Goal: Task Accomplishment & Management: Complete application form

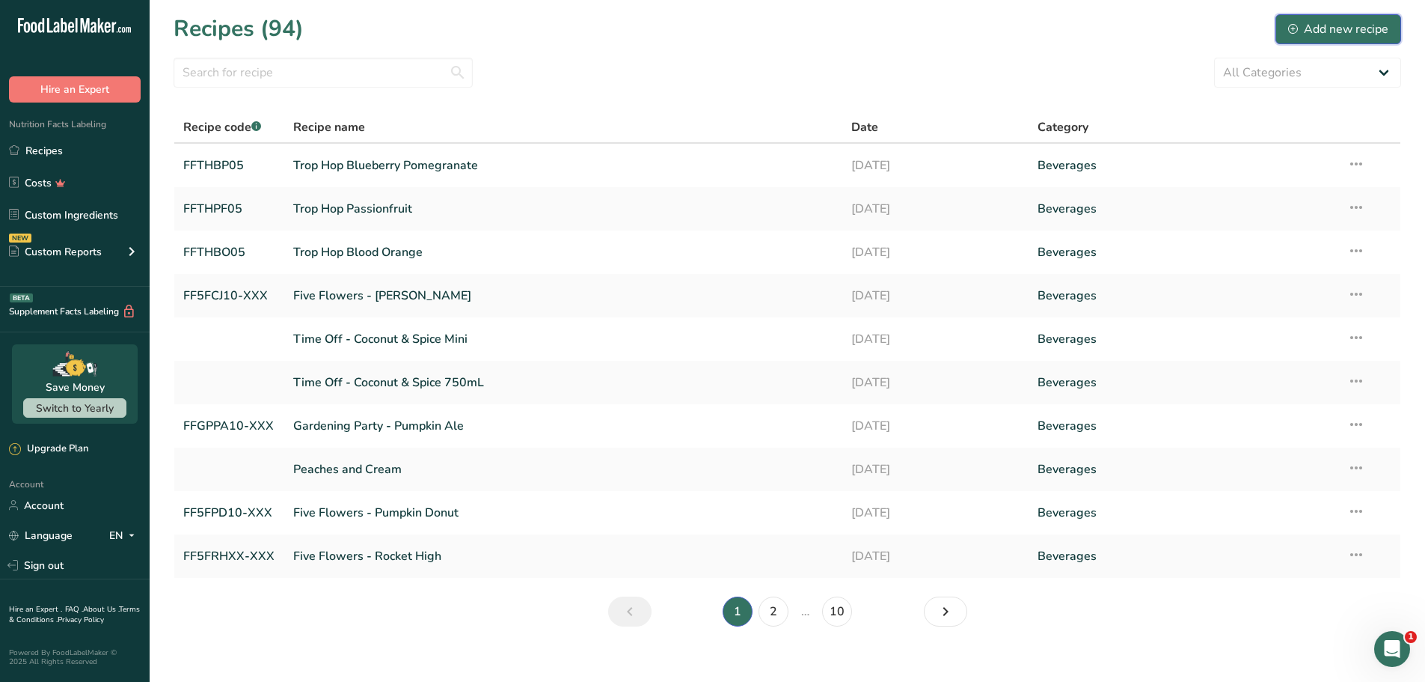
click at [1339, 28] on div "Add new recipe" at bounding box center [1338, 29] width 100 height 18
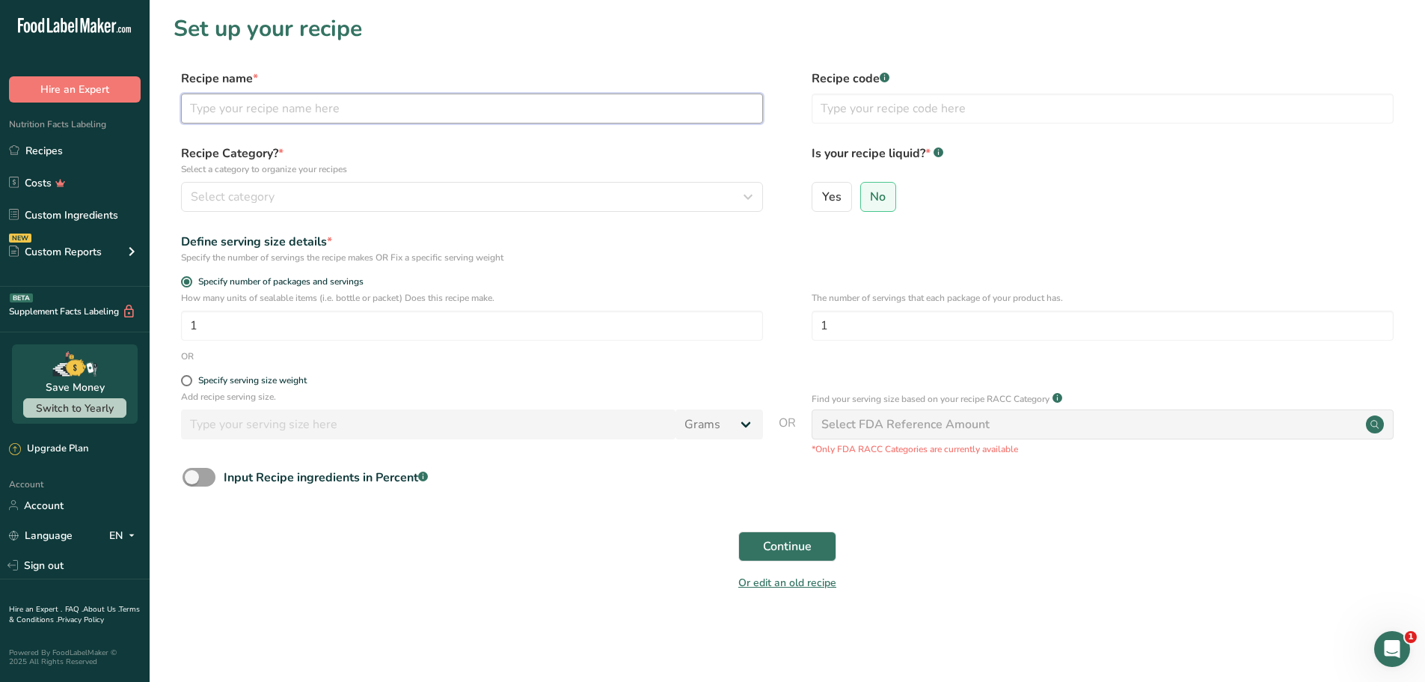
click at [250, 109] on input "text" at bounding box center [472, 109] width 582 height 30
type input "Trop Hop Black Cherry and [PERSON_NAME]"
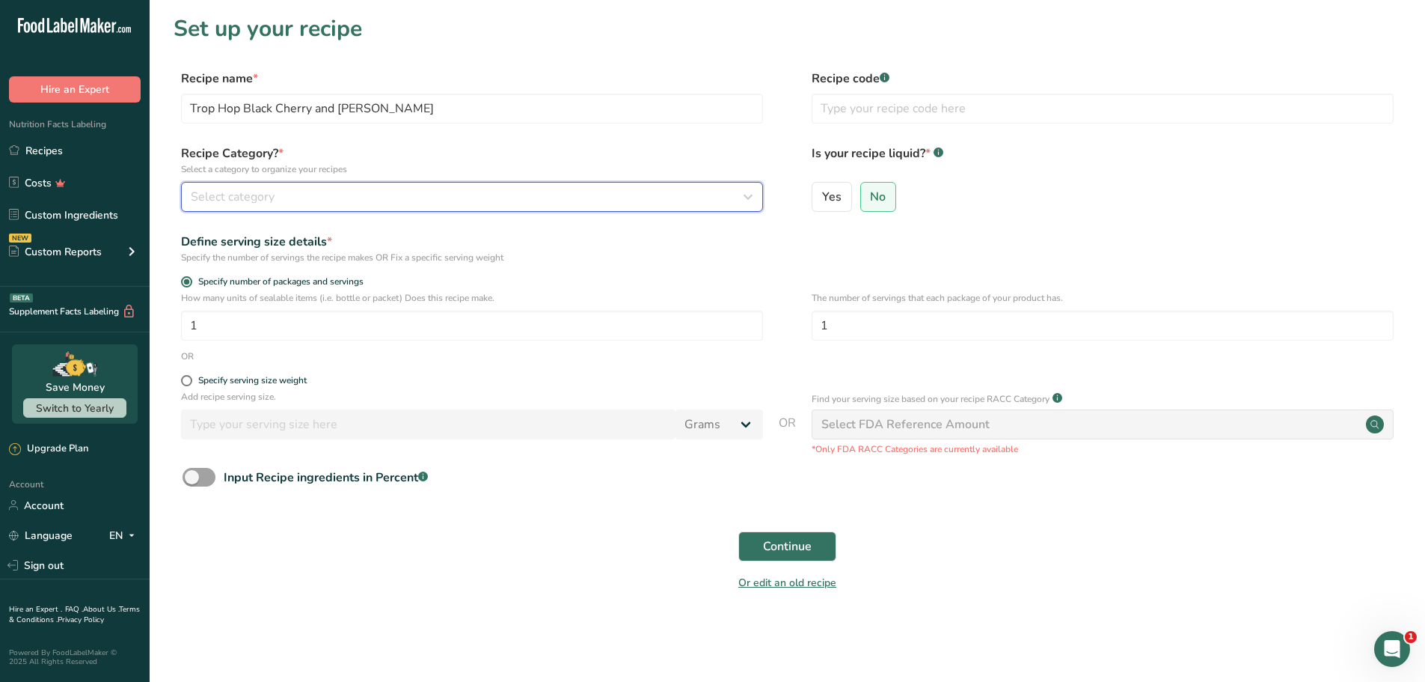
drag, startPoint x: 747, startPoint y: 196, endPoint x: 744, endPoint y: 204, distance: 8.1
click at [744, 204] on icon "button" at bounding box center [748, 196] width 18 height 27
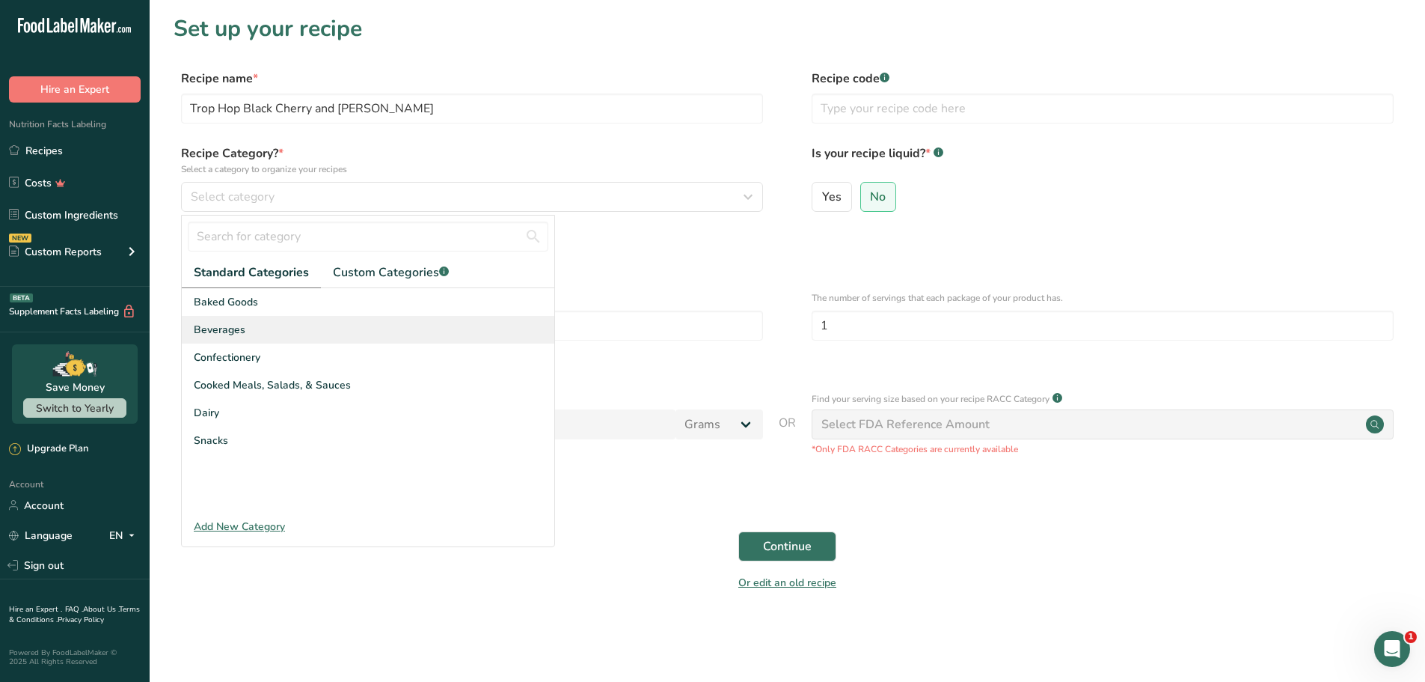
click at [233, 326] on span "Beverages" at bounding box center [220, 330] width 52 height 16
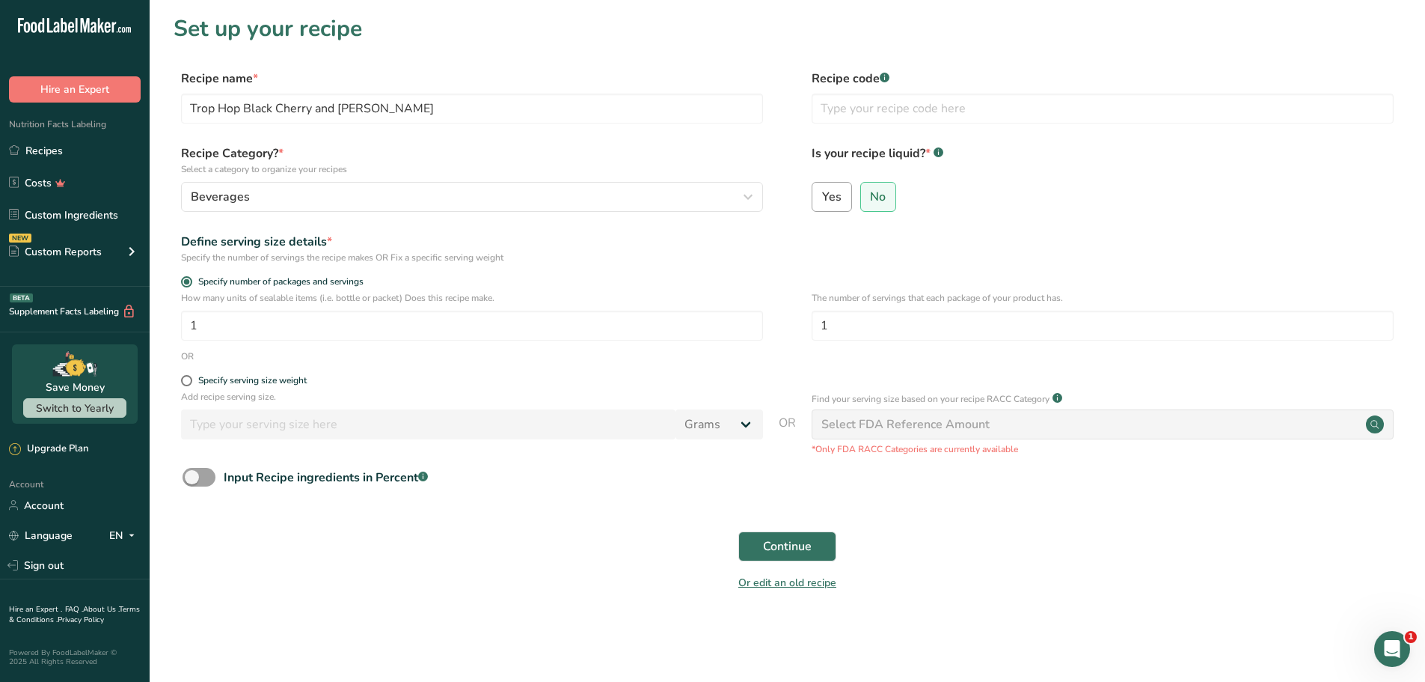
click at [834, 197] on span "Yes" at bounding box center [831, 196] width 19 height 15
click at [822, 197] on input "Yes" at bounding box center [818, 197] width 10 height 10
radio input "true"
radio input "false"
select select "22"
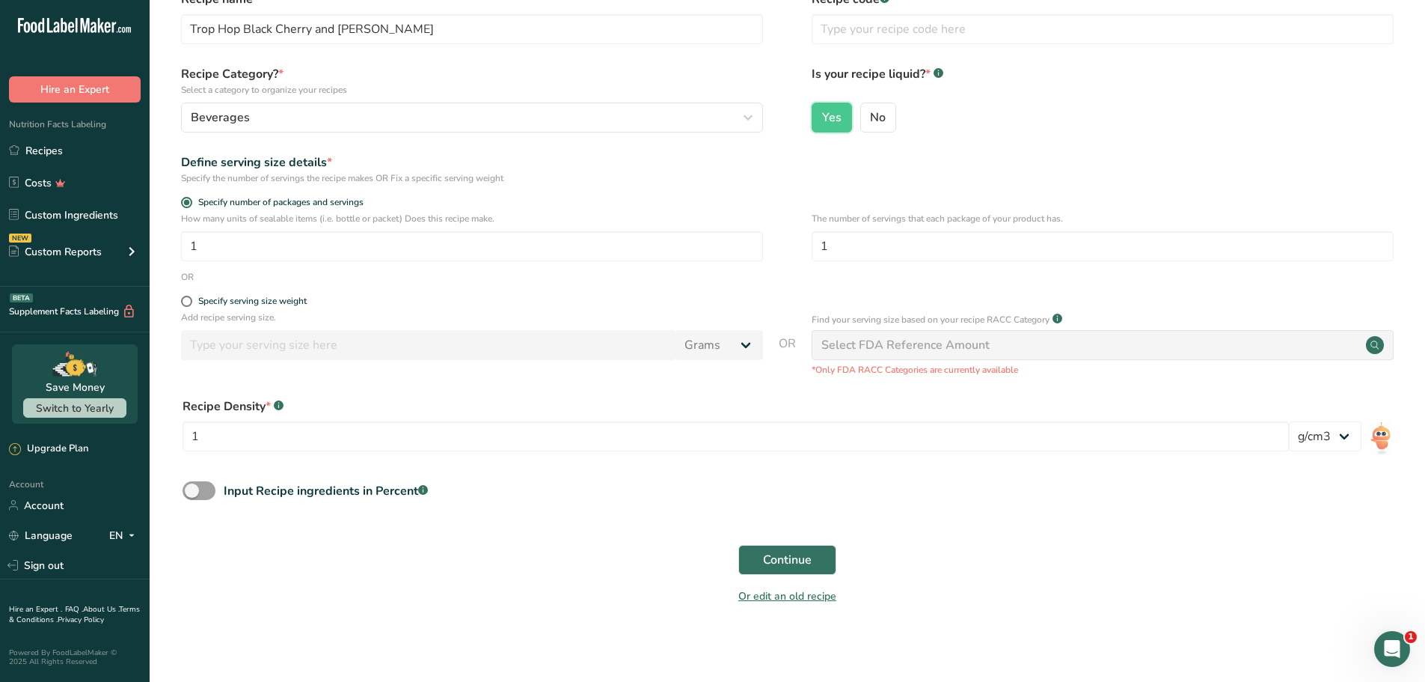
scroll to position [83, 0]
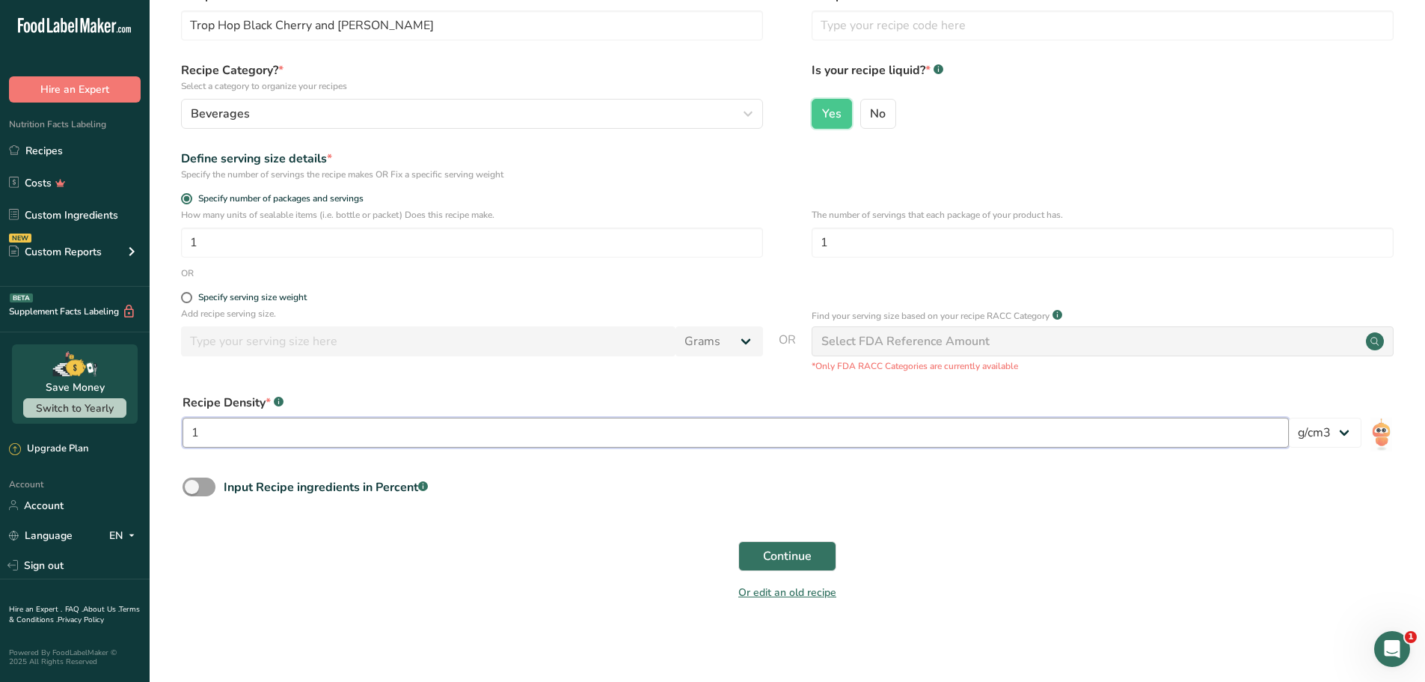
click at [322, 435] on input "1" at bounding box center [736, 432] width 1107 height 30
type input "1.01"
click at [509, 569] on div "Continue" at bounding box center [788, 556] width 1228 height 48
click at [220, 242] on input "1" at bounding box center [472, 242] width 582 height 30
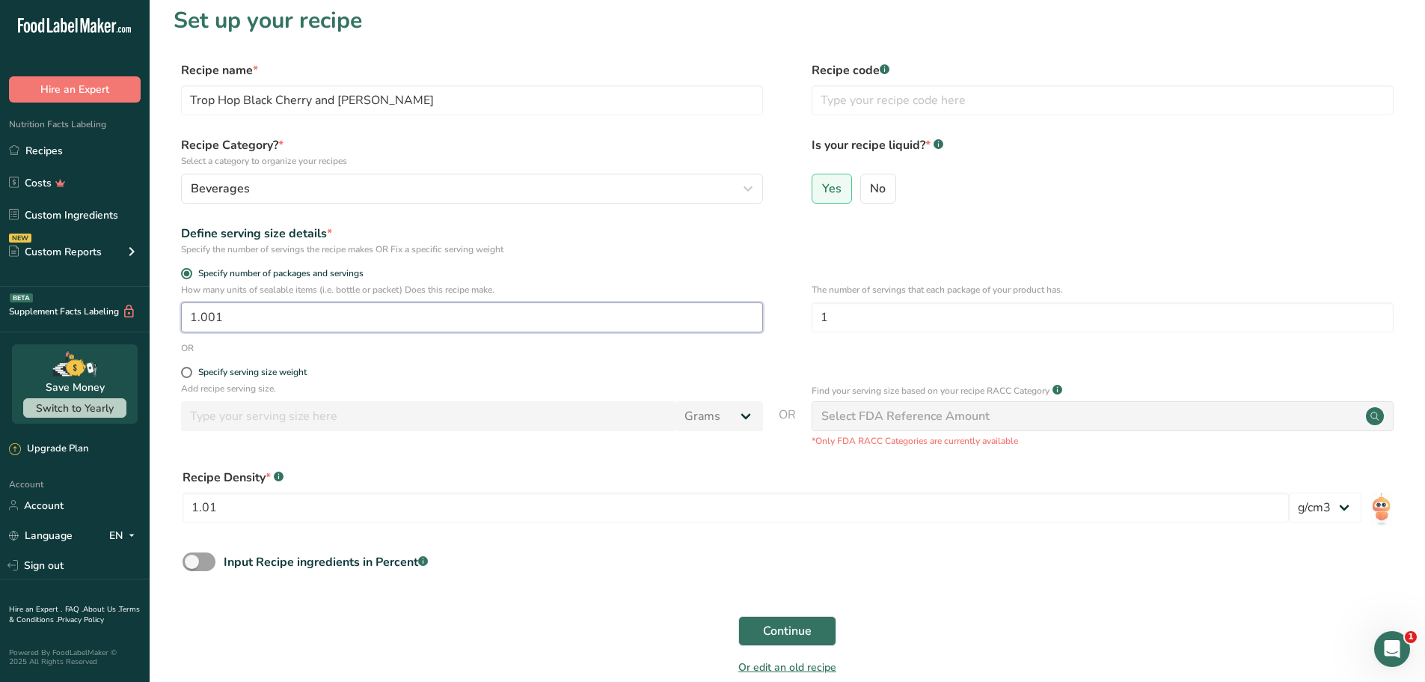
scroll to position [0, 0]
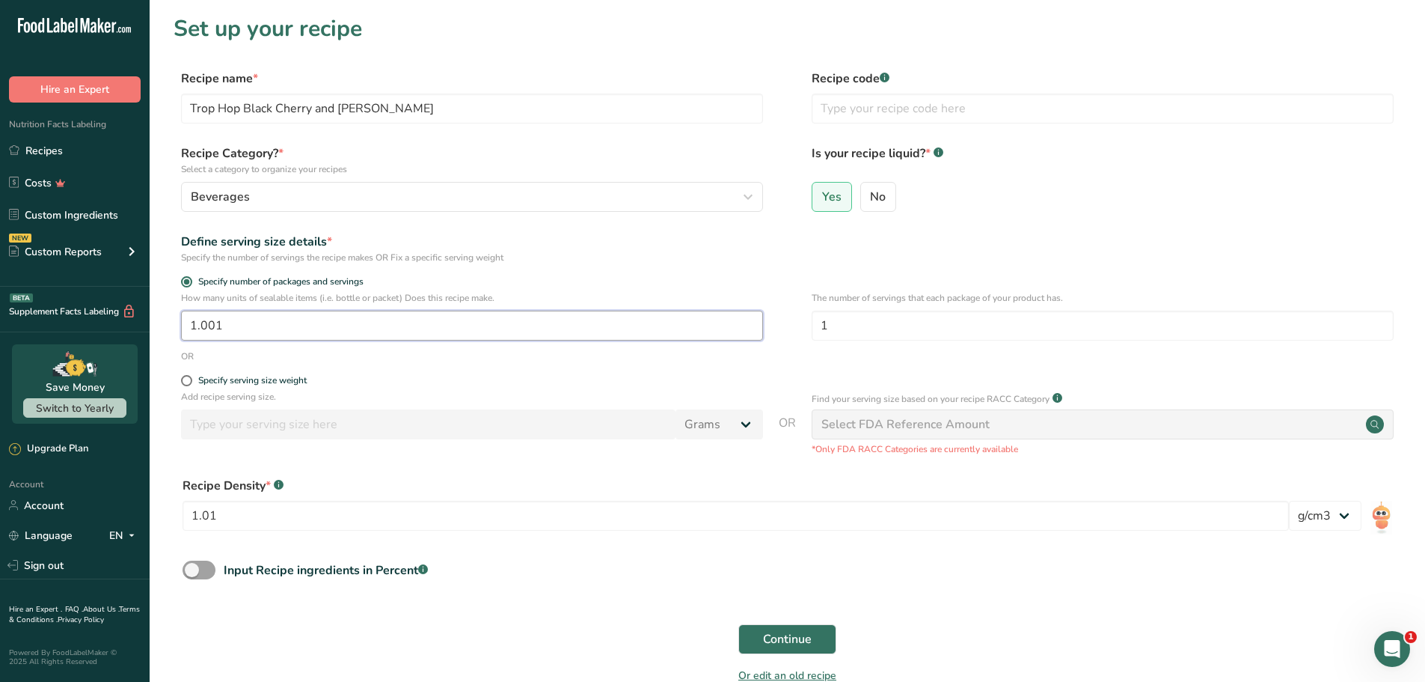
type input "1.001"
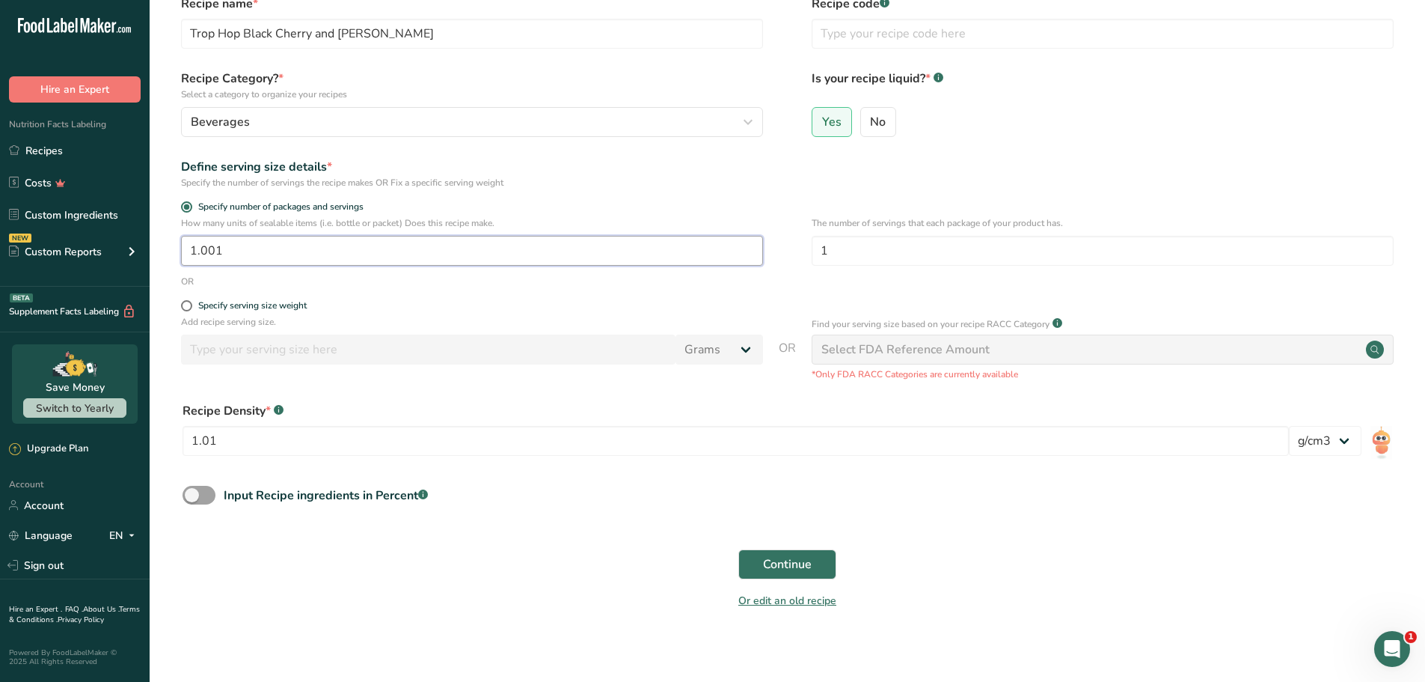
scroll to position [83, 0]
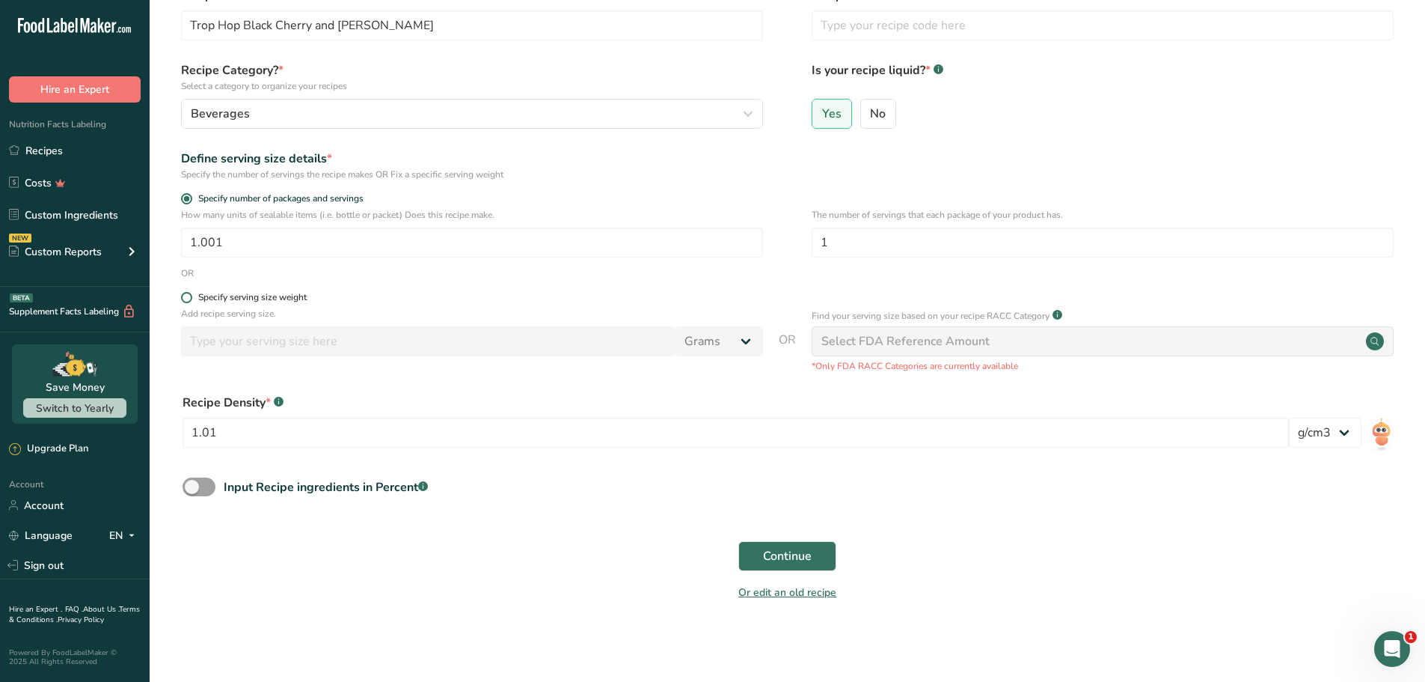
click at [187, 296] on span at bounding box center [186, 297] width 11 height 11
click at [187, 296] on input "Specify serving size weight" at bounding box center [186, 298] width 10 height 10
radio input "true"
radio input "false"
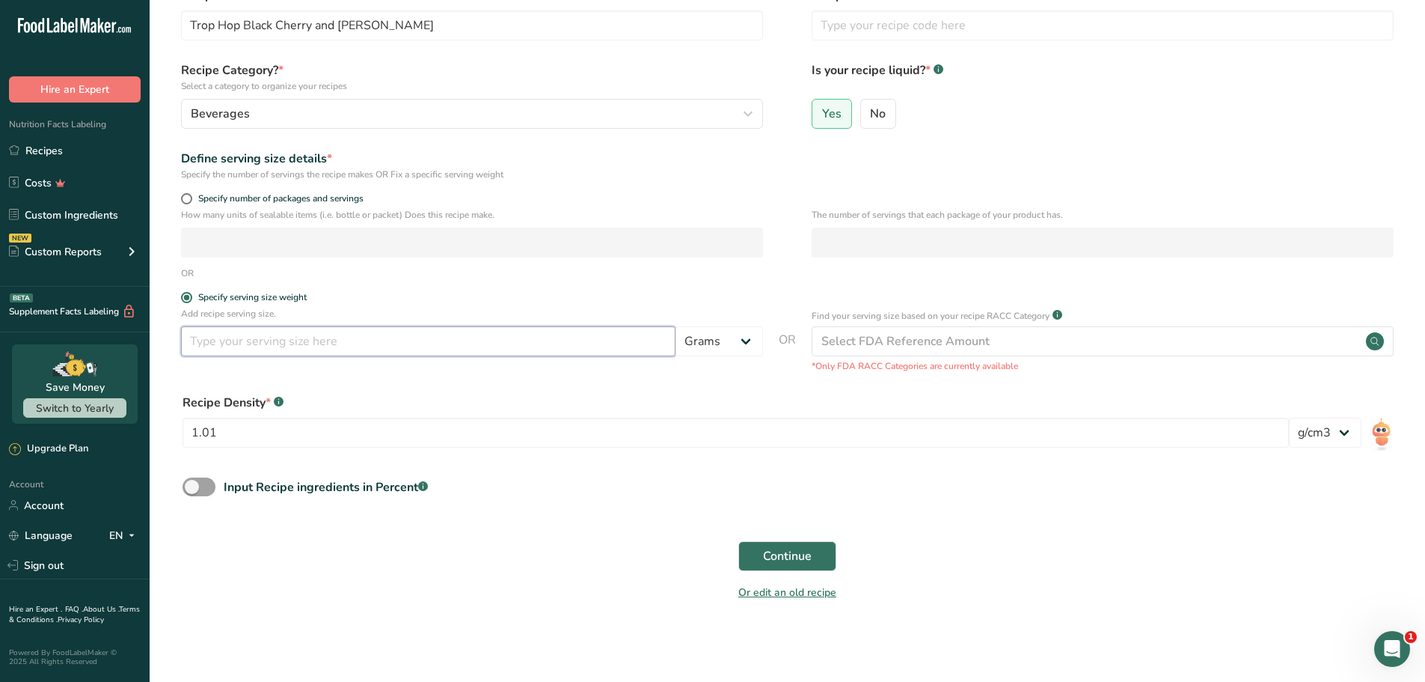
drag, startPoint x: 262, startPoint y: 341, endPoint x: 254, endPoint y: 348, distance: 10.1
click at [254, 348] on input "number" at bounding box center [428, 341] width 495 height 30
type input "355"
click at [1077, 500] on div "Input Recipe ingredients in Percent .a-a{fill:#347362;}.b-a{fill:#fff;}" at bounding box center [788, 492] width 1228 height 31
click at [548, 561] on div "Continue" at bounding box center [788, 556] width 1228 height 48
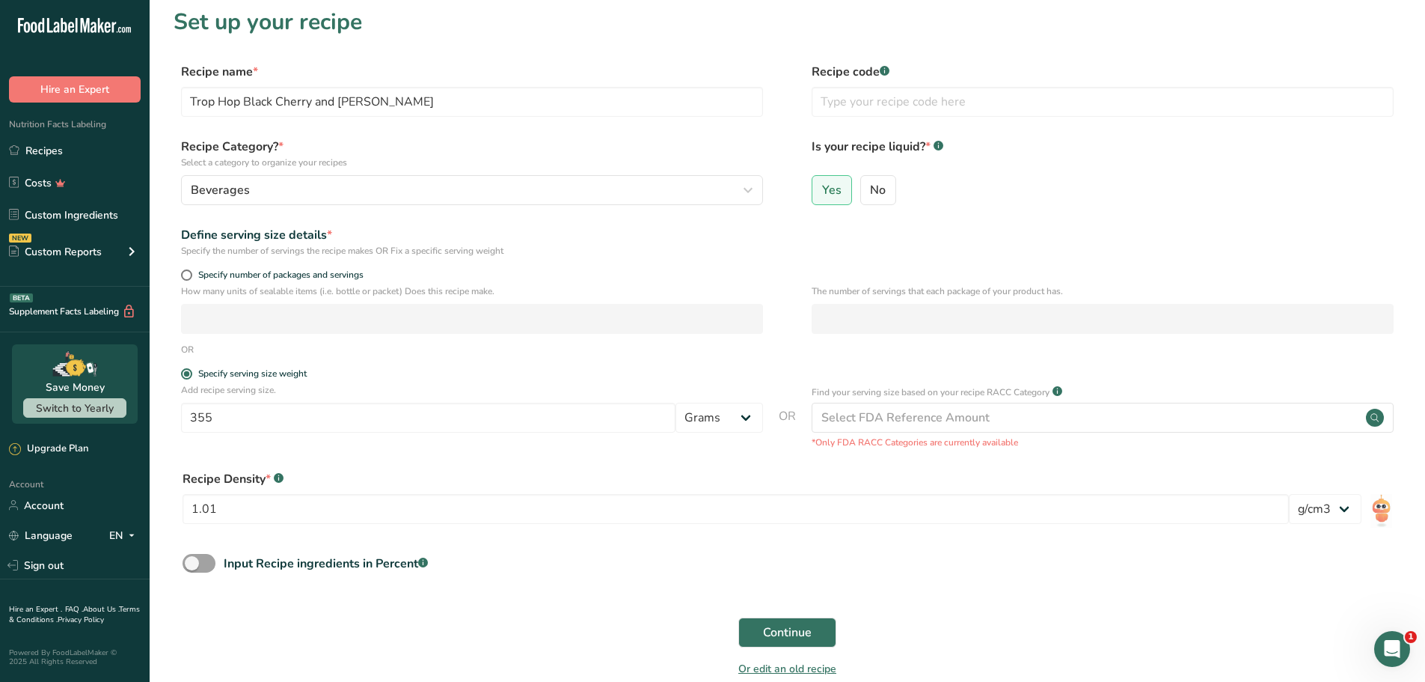
scroll to position [0, 0]
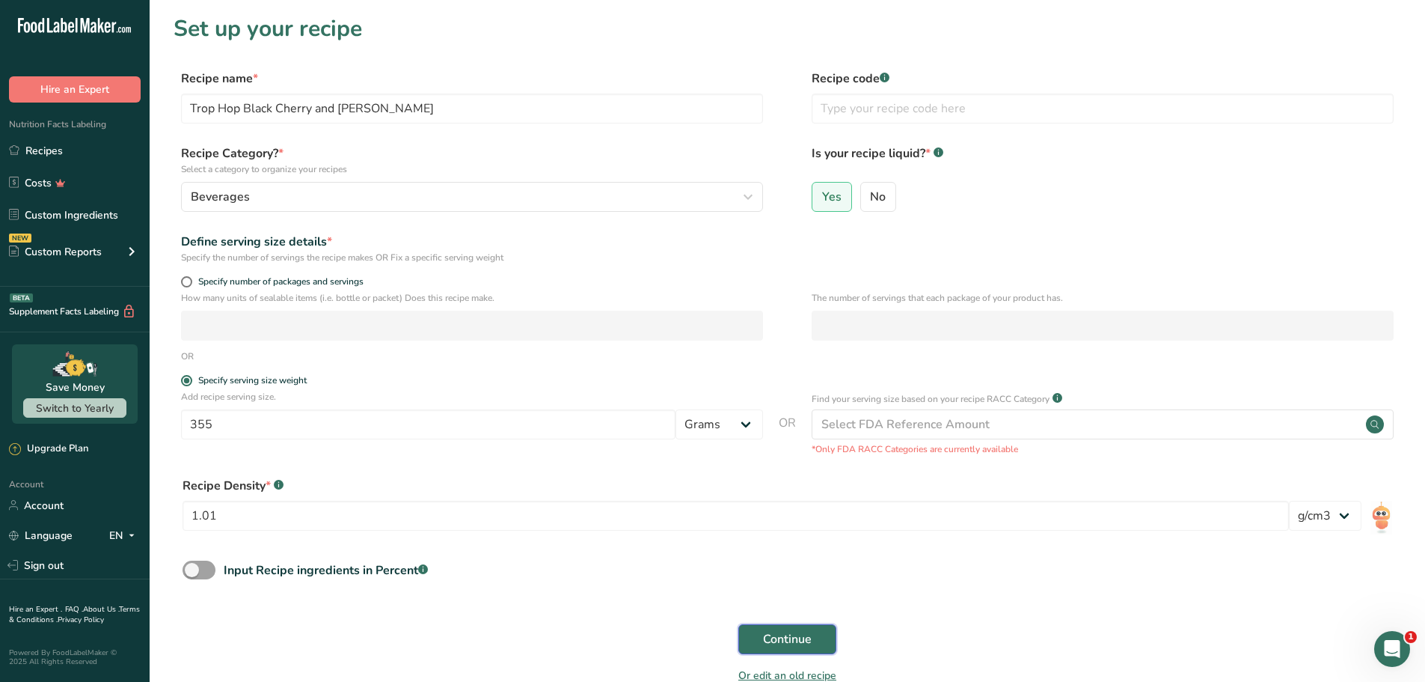
click at [807, 636] on span "Continue" at bounding box center [787, 639] width 49 height 18
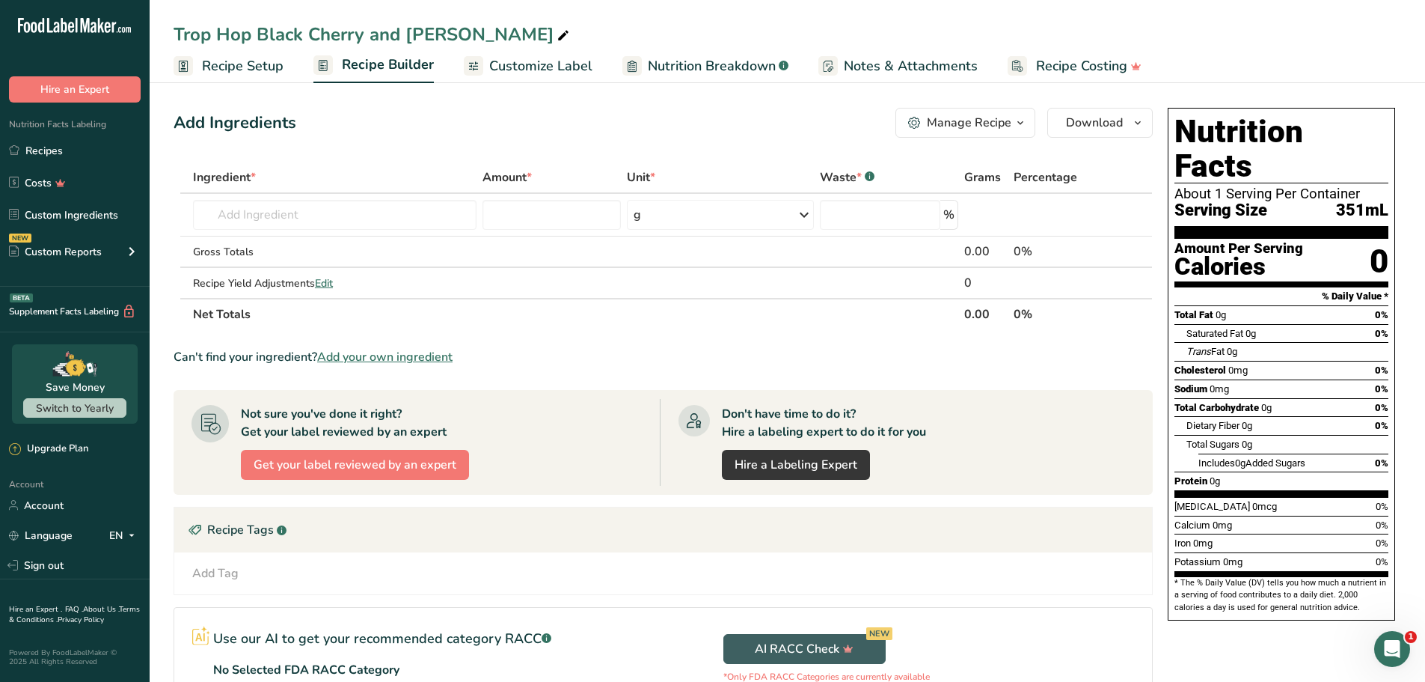
click at [540, 70] on span "Customize Label" at bounding box center [540, 66] width 103 height 20
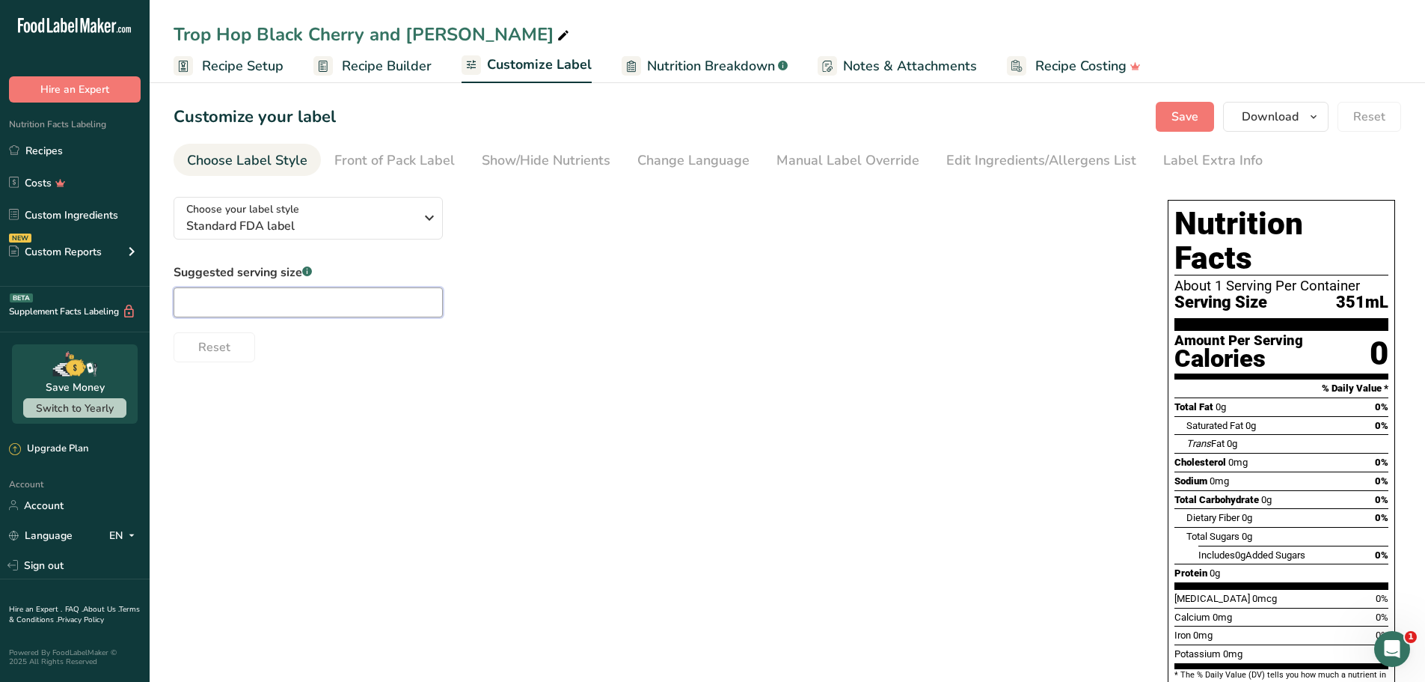
drag, startPoint x: 252, startPoint y: 306, endPoint x: 261, endPoint y: 302, distance: 9.7
click at [255, 306] on input "text" at bounding box center [308, 302] width 269 height 30
type input "12floz"
click at [525, 477] on div "Choose your label style Standard FDA label USA (FDA) Standard FDA label Tabular…" at bounding box center [788, 456] width 1228 height 542
click at [1199, 111] on span "Save" at bounding box center [1185, 117] width 27 height 18
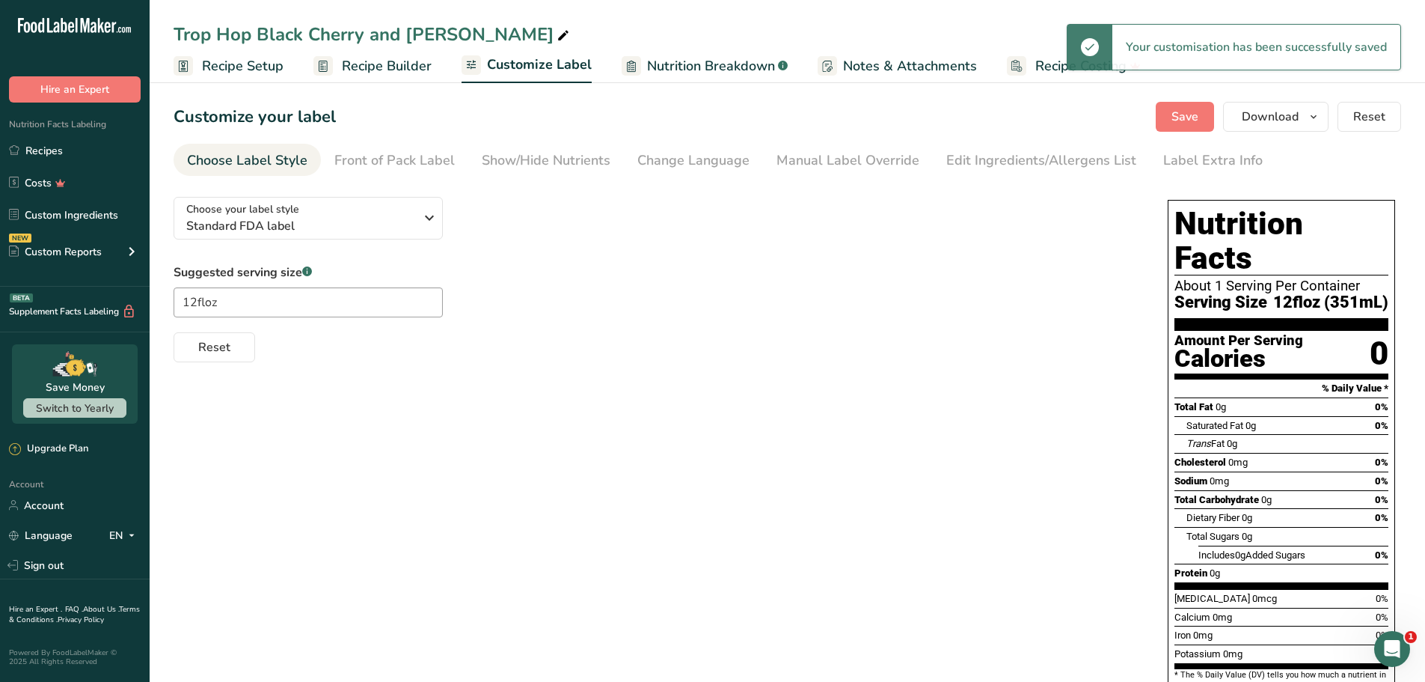
click at [396, 69] on span "Recipe Builder" at bounding box center [387, 66] width 90 height 20
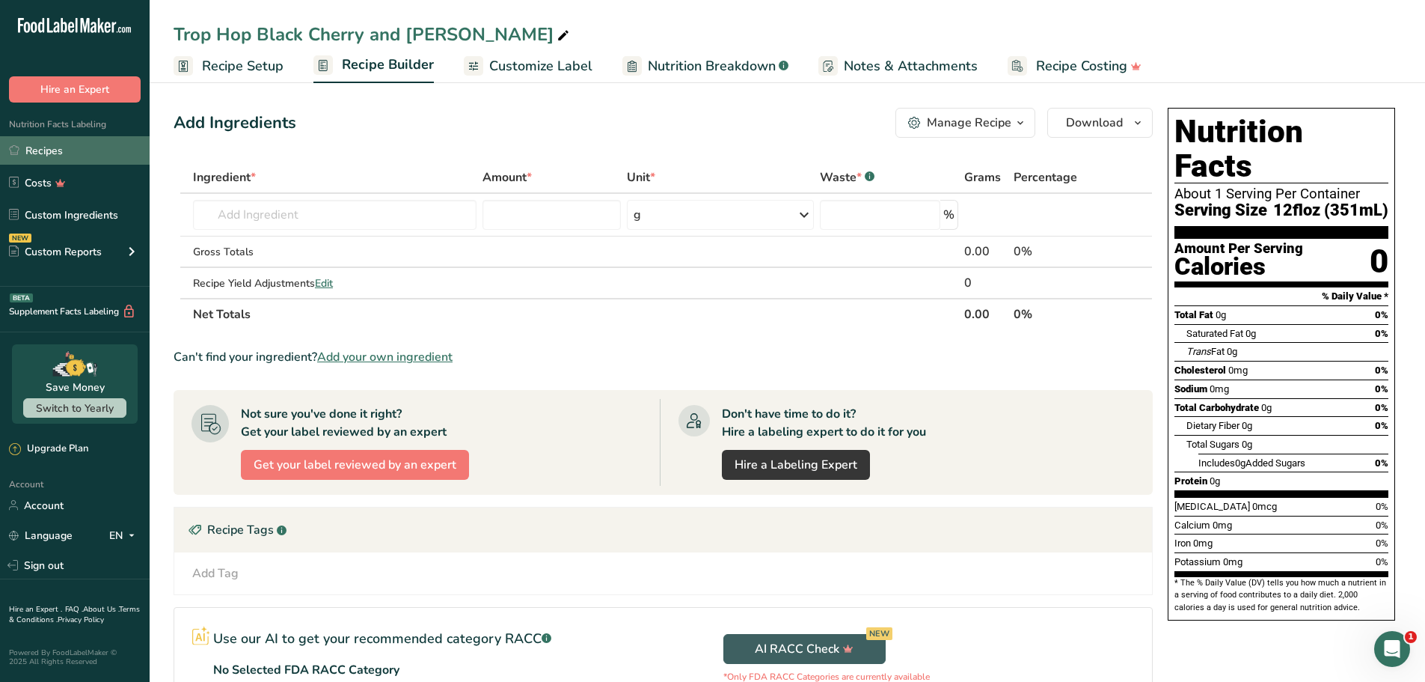
click at [42, 137] on link "Recipes" at bounding box center [75, 150] width 150 height 28
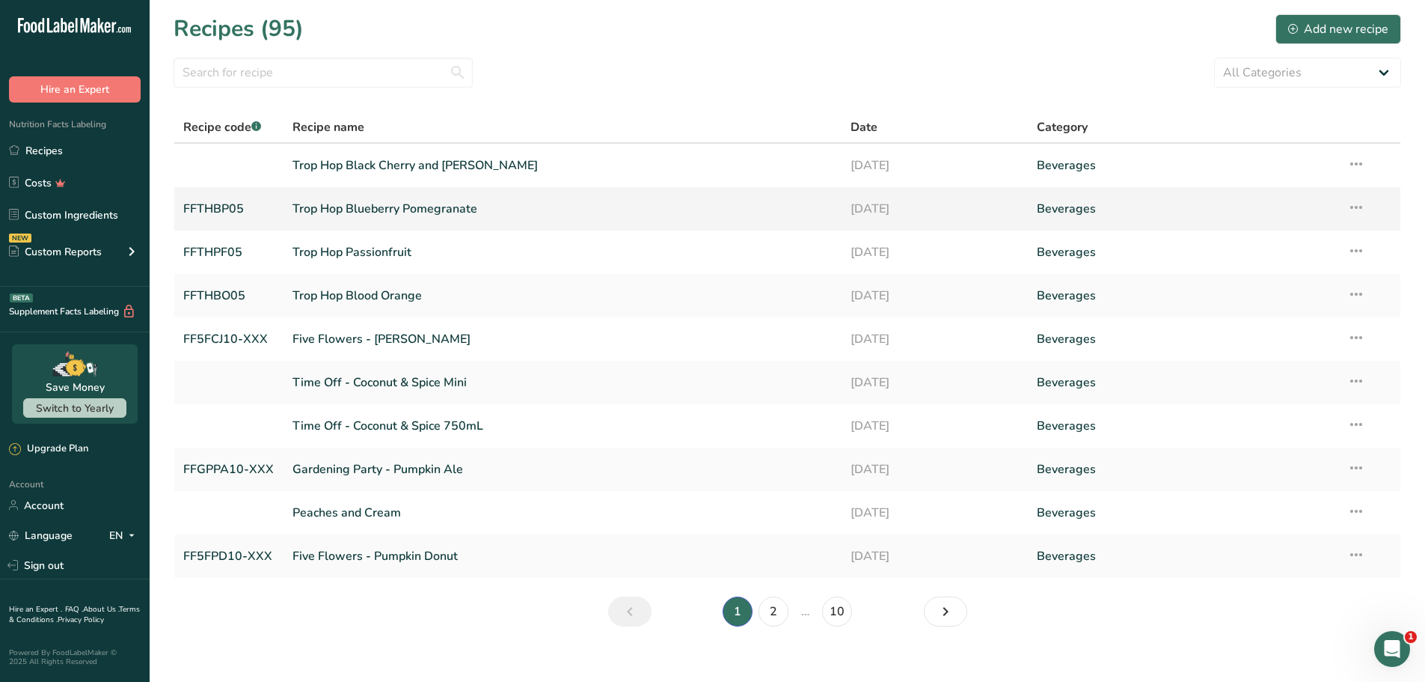
click at [232, 207] on link "FFTHBP05" at bounding box center [228, 208] width 91 height 31
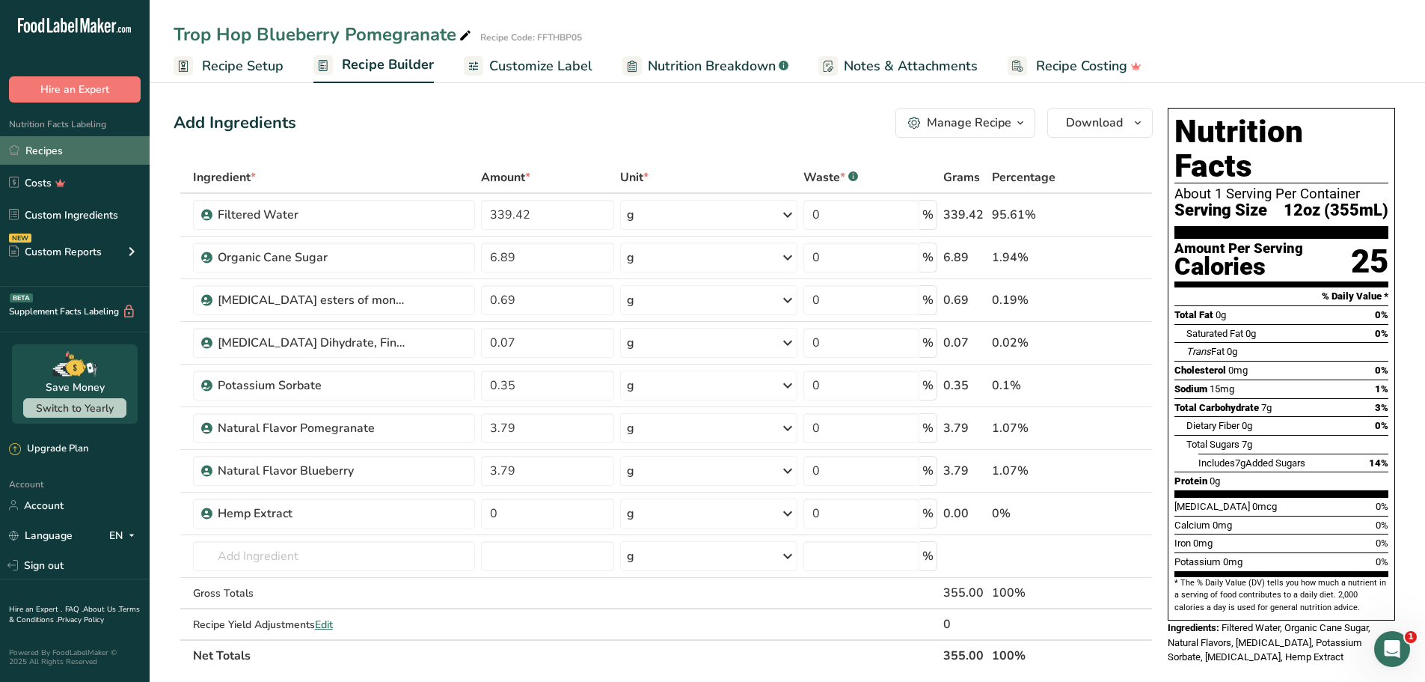
click at [55, 145] on link "Recipes" at bounding box center [75, 150] width 150 height 28
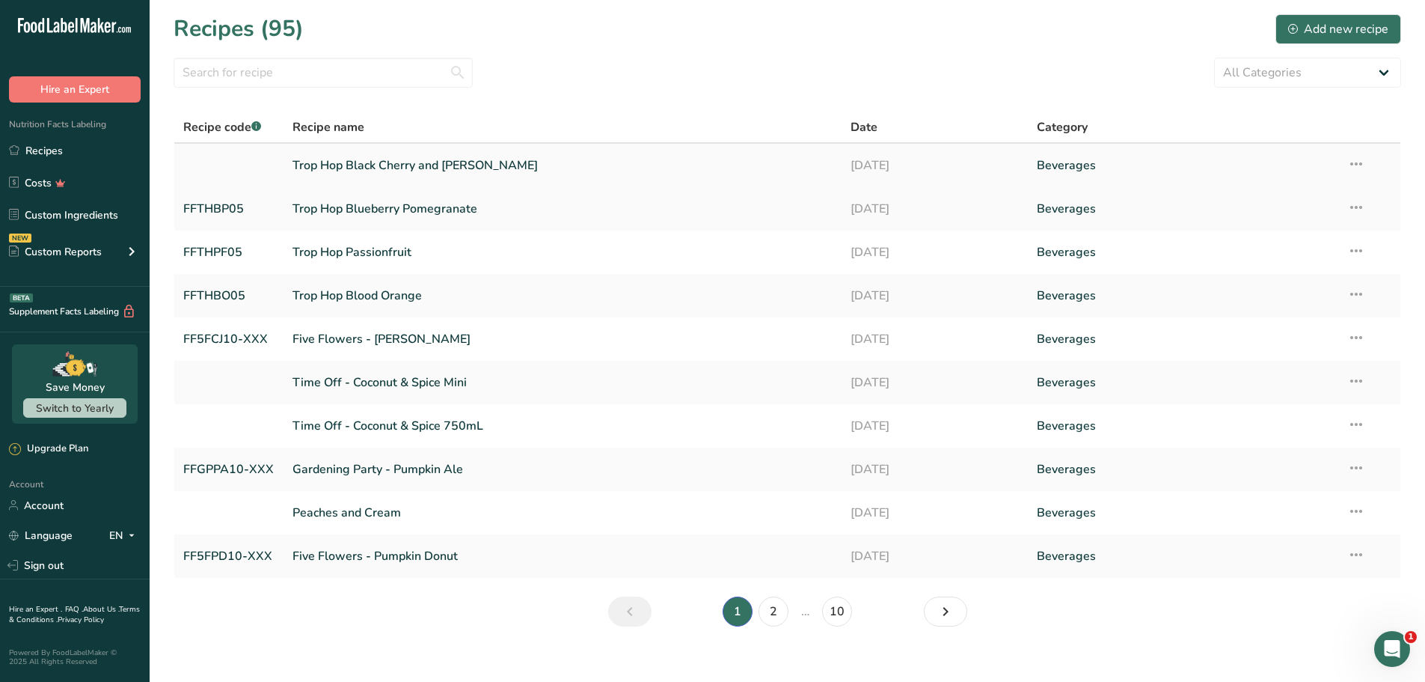
click at [406, 164] on link "Trop Hop Black Cherry and [PERSON_NAME]" at bounding box center [563, 165] width 541 height 31
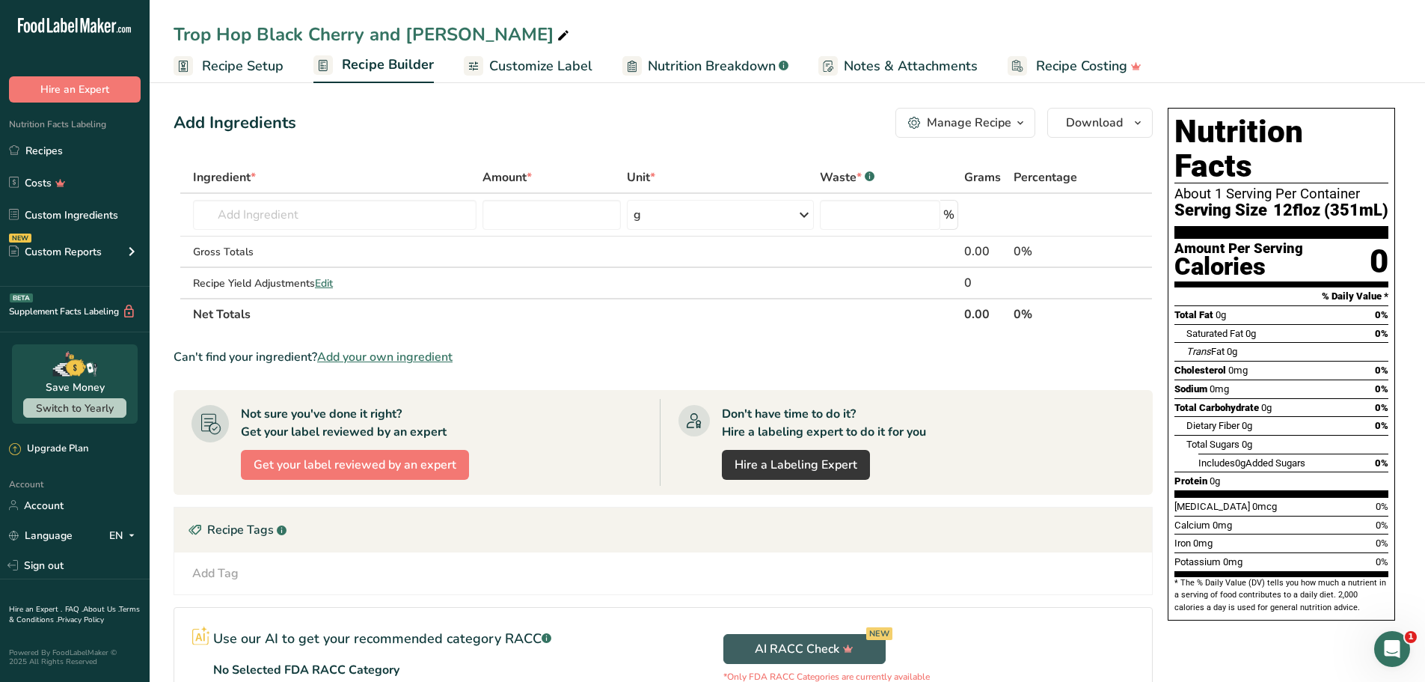
click at [535, 67] on span "Customize Label" at bounding box center [540, 66] width 103 height 20
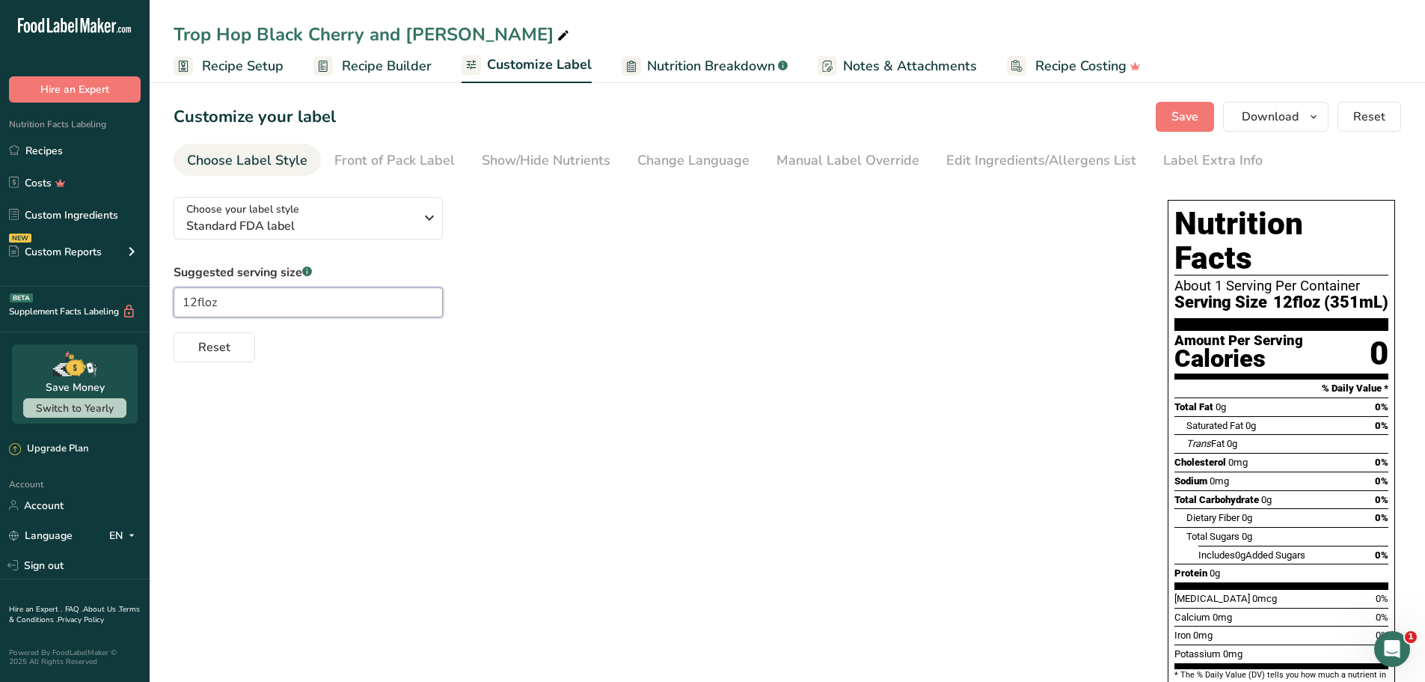
click at [224, 299] on input "12floz" at bounding box center [308, 302] width 269 height 30
type input "12oz"
click at [534, 486] on div "Choose your label style Standard FDA label USA (FDA) Standard FDA label Tabular…" at bounding box center [788, 456] width 1228 height 542
click at [249, 67] on span "Recipe Setup" at bounding box center [243, 66] width 82 height 20
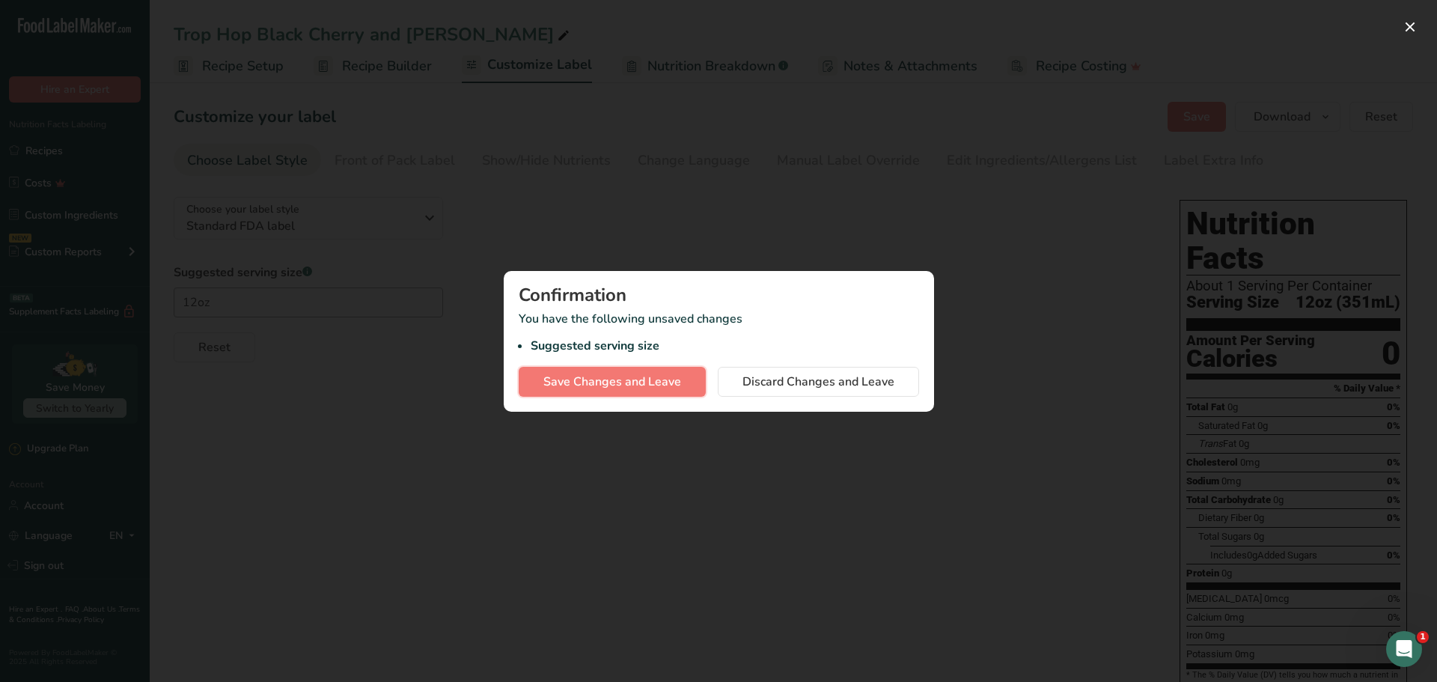
click at [614, 382] on span "Save Changes and Leave" at bounding box center [612, 382] width 138 height 18
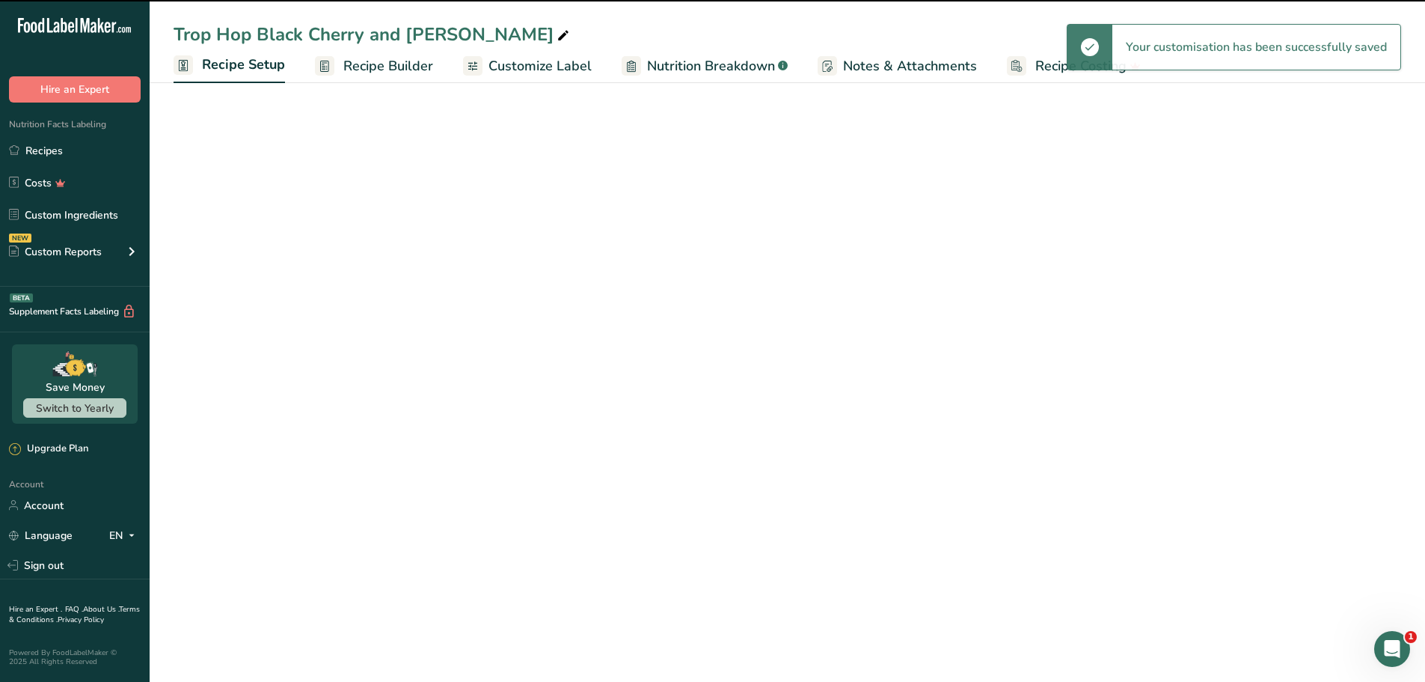
select select "22"
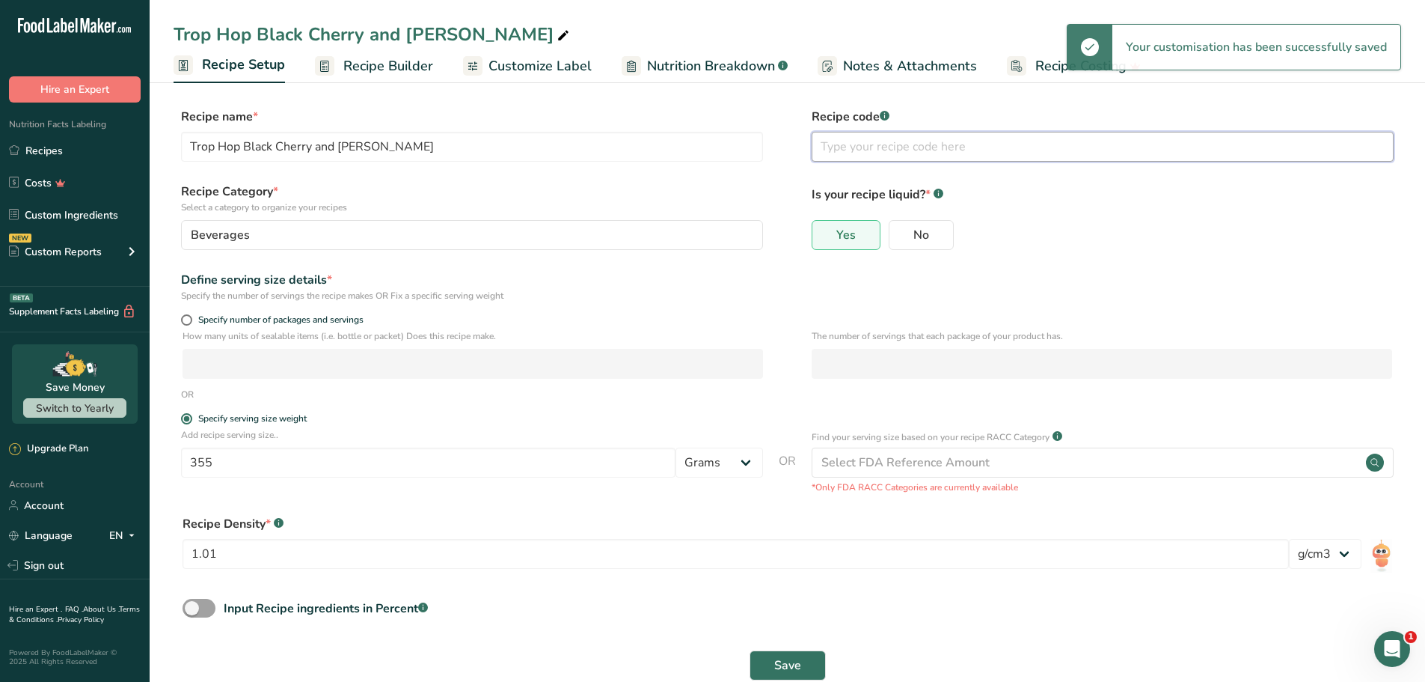
drag, startPoint x: 864, startPoint y: 153, endPoint x: 833, endPoint y: 168, distance: 34.5
click at [833, 168] on div "Recipe code .a-a{fill:#347362;}.b-a{fill:#fff;}" at bounding box center [1103, 139] width 582 height 63
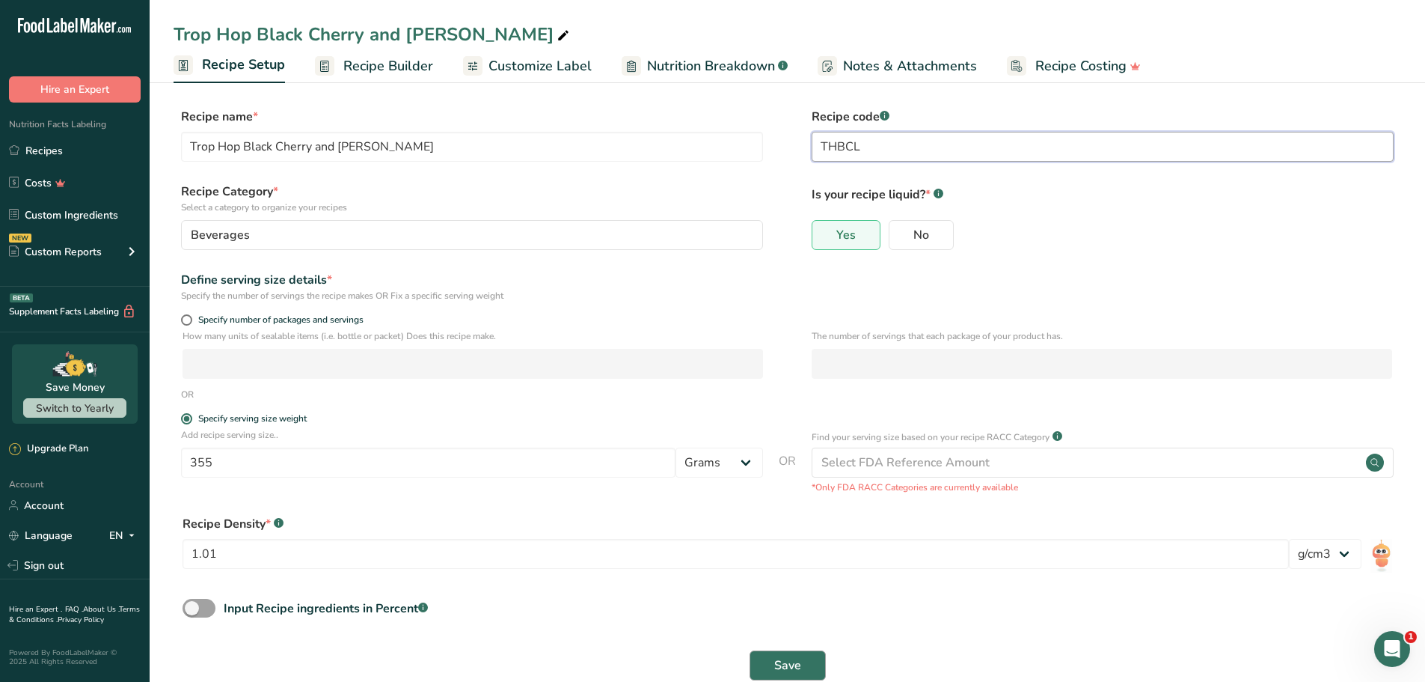
type input "THBCL"
click at [790, 666] on span "Save" at bounding box center [787, 665] width 27 height 18
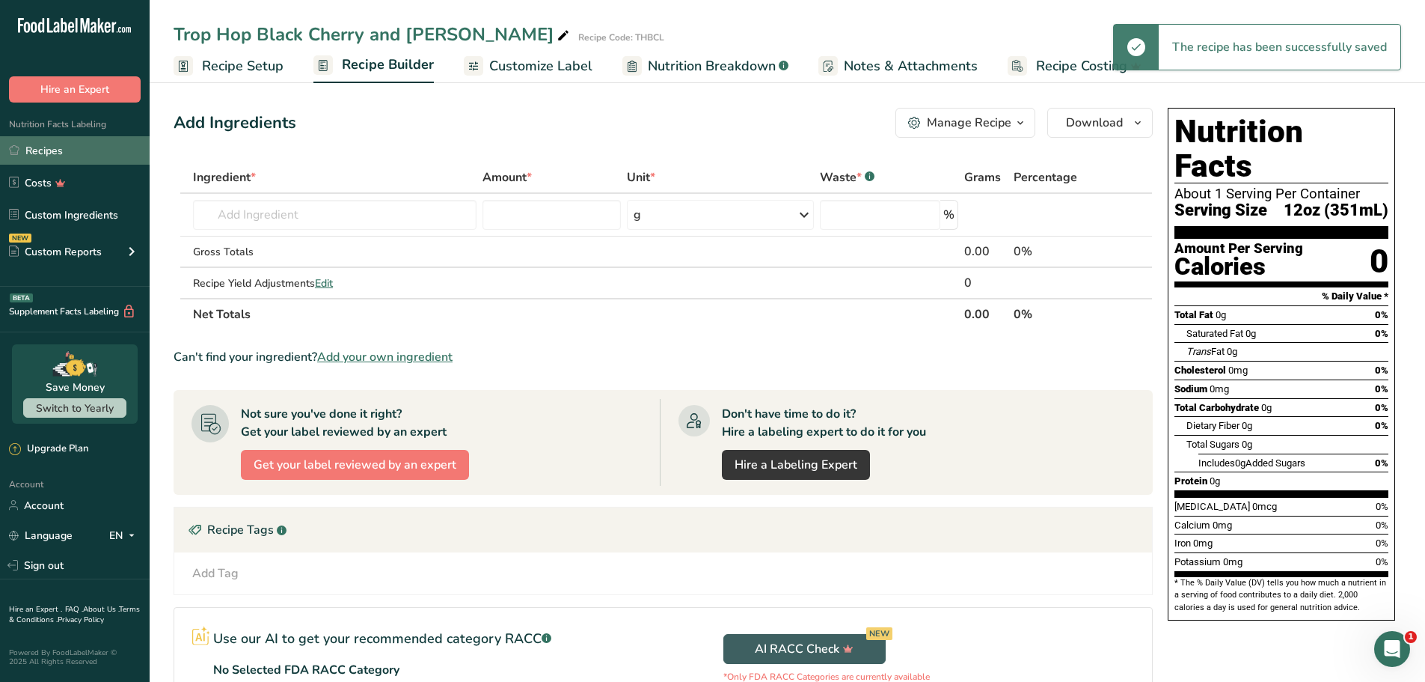
click at [48, 144] on link "Recipes" at bounding box center [75, 150] width 150 height 28
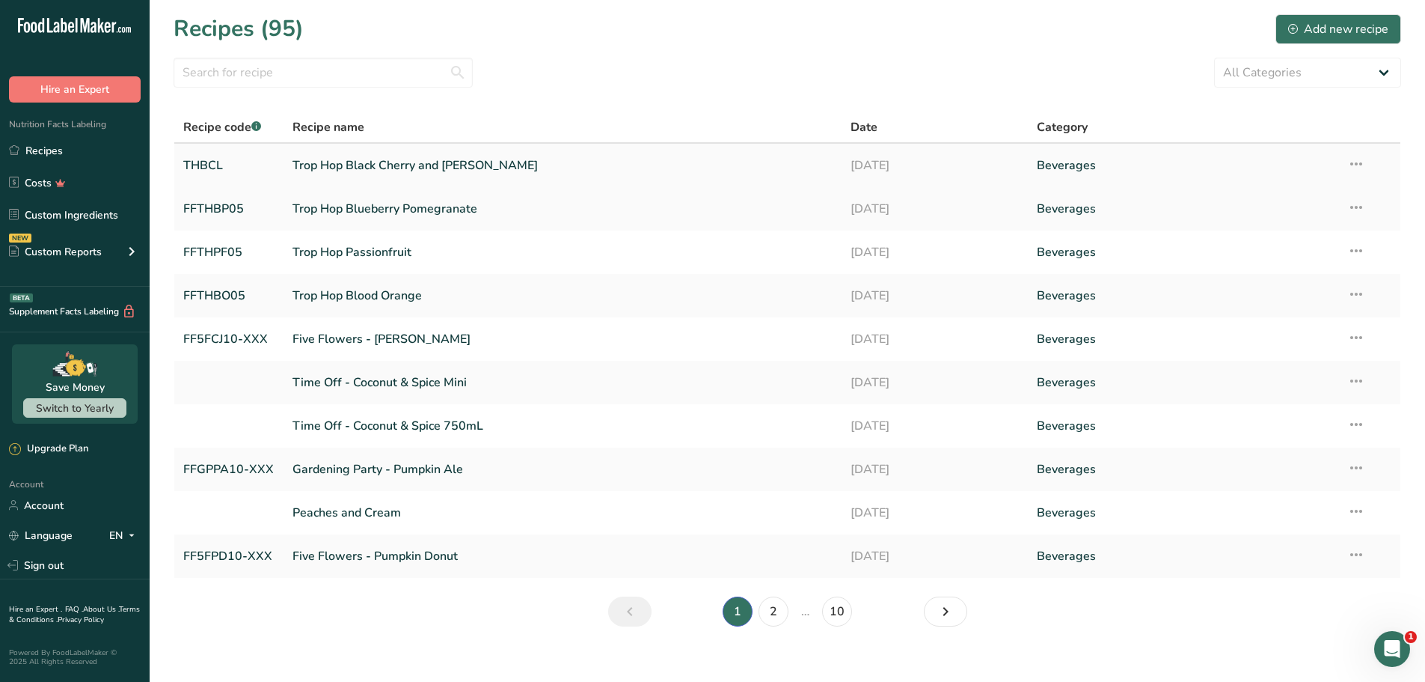
click at [450, 166] on link "Trop Hop Black Cherry and [PERSON_NAME]" at bounding box center [563, 165] width 541 height 31
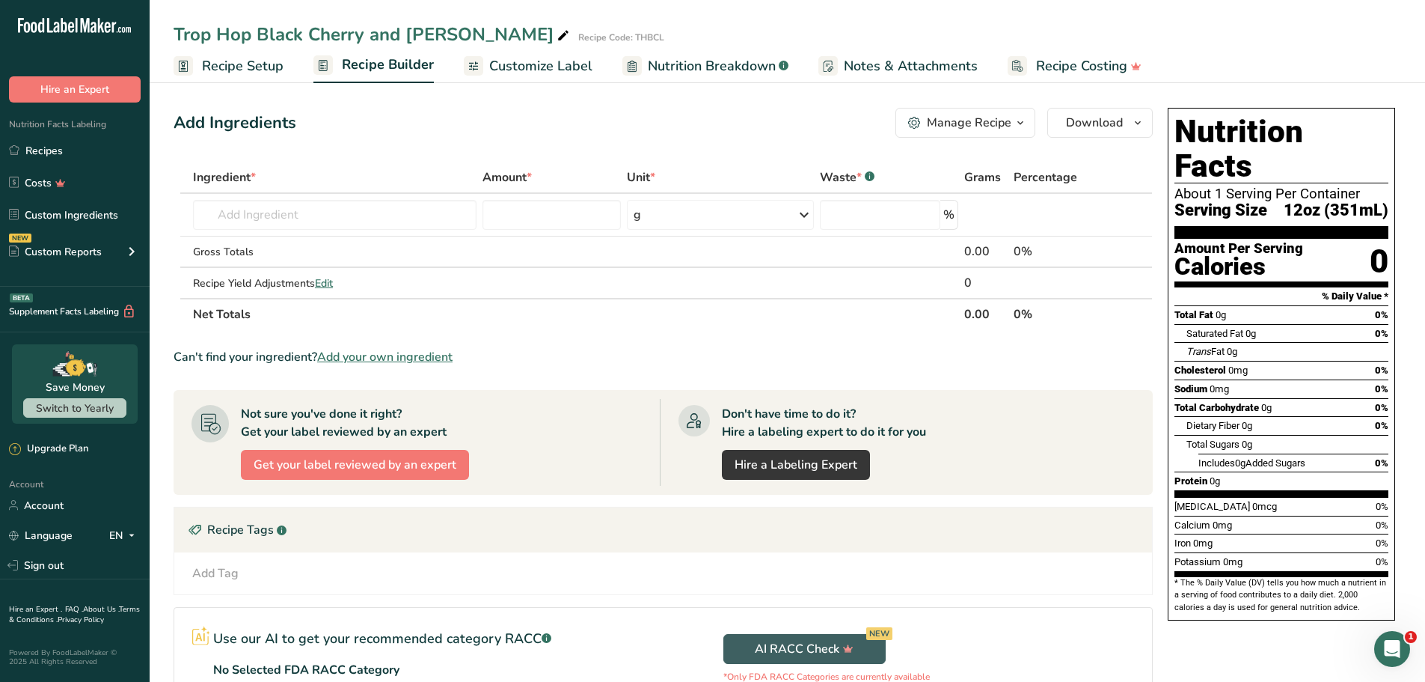
click at [251, 63] on span "Recipe Setup" at bounding box center [243, 66] width 82 height 20
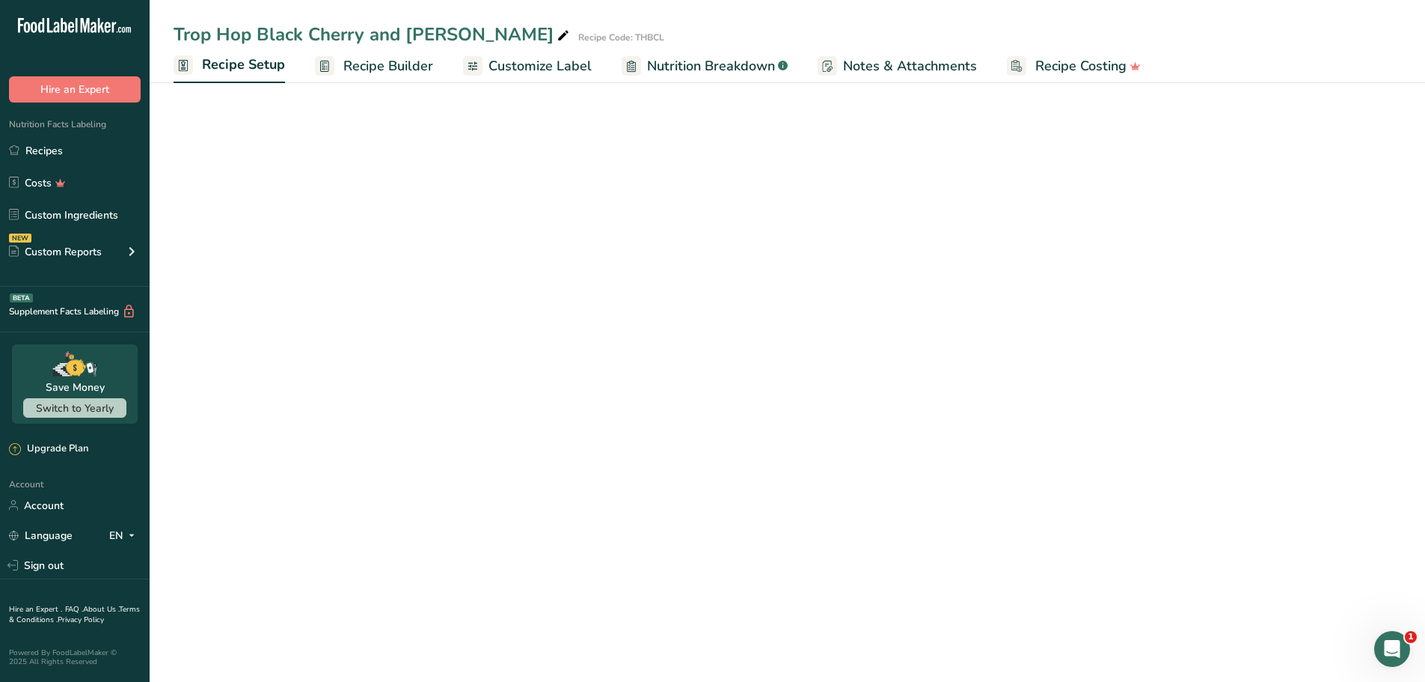
select select "22"
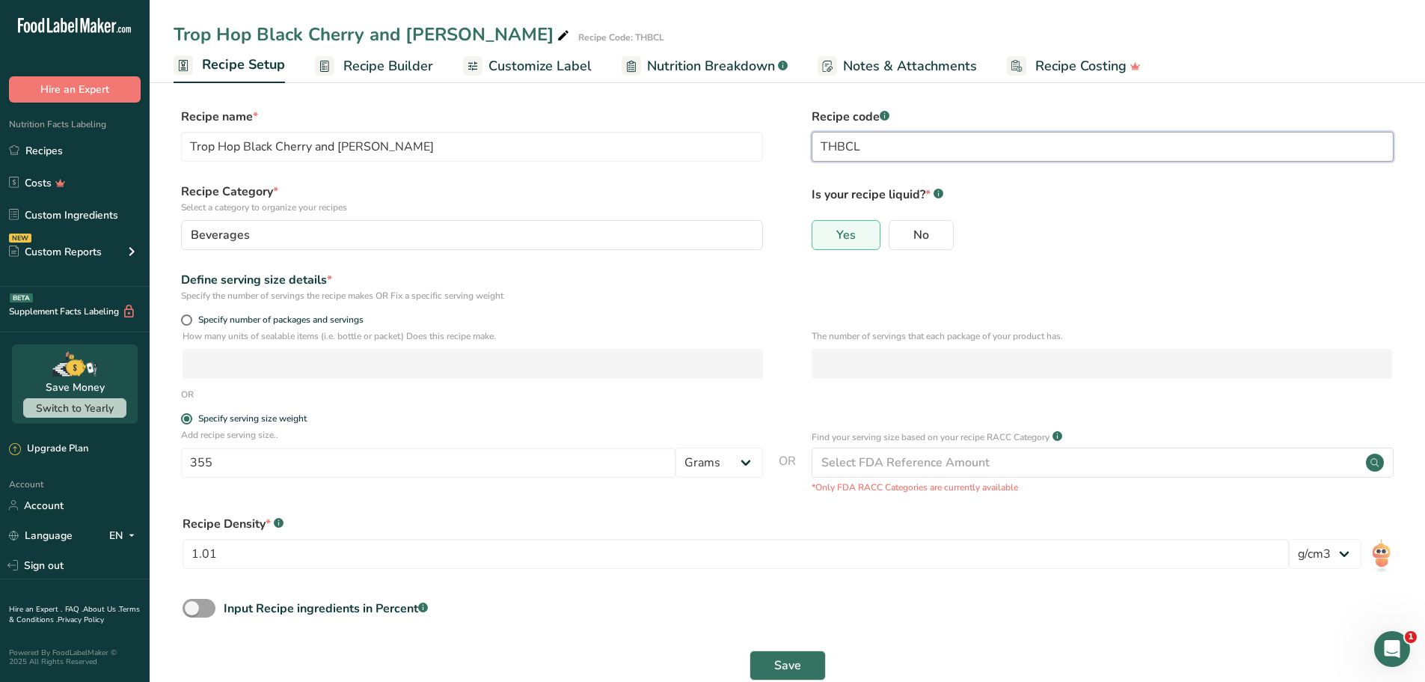
click at [825, 150] on input "THBCL" at bounding box center [1103, 147] width 582 height 30
click at [820, 147] on input "THBCL" at bounding box center [1103, 147] width 582 height 30
click at [844, 159] on input "THBCL" at bounding box center [1103, 147] width 582 height 30
click at [822, 148] on input "THBCL" at bounding box center [1103, 147] width 582 height 30
click at [899, 150] on input "FFTHBCL" at bounding box center [1103, 147] width 582 height 30
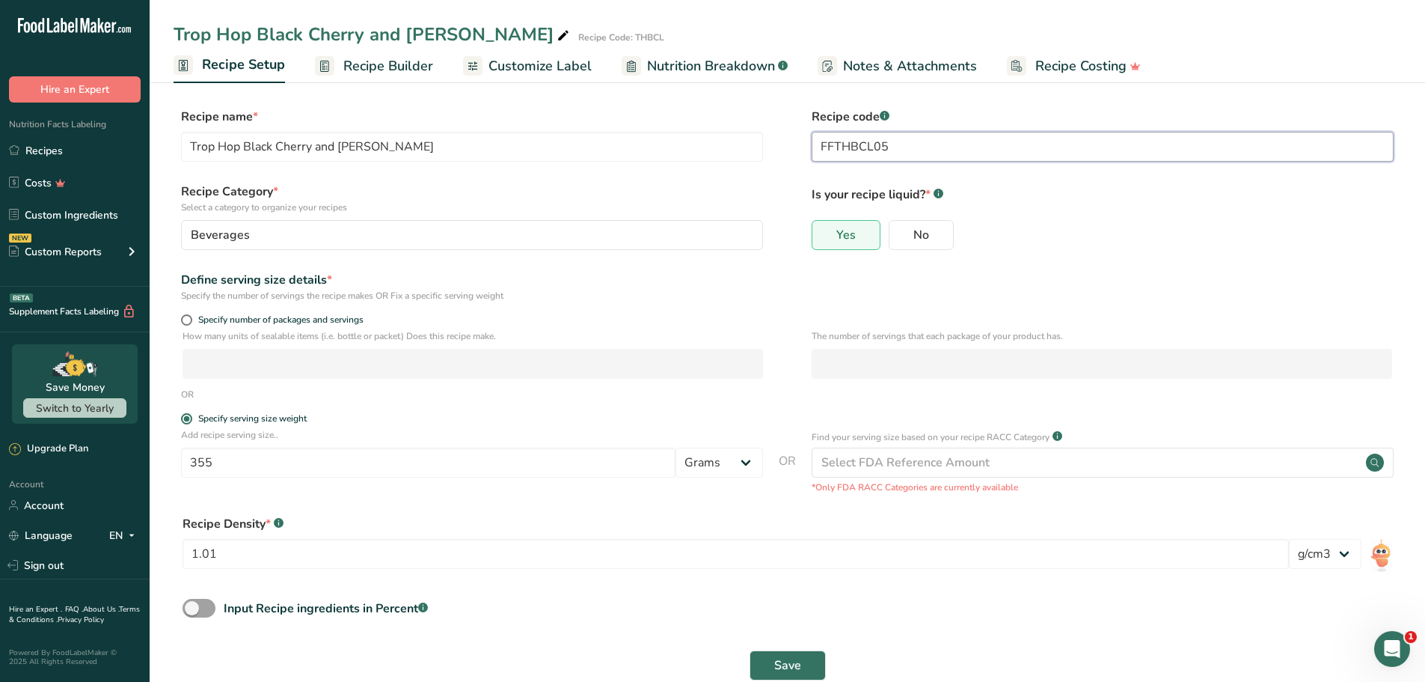
type input "FFTHBCL05"
drag, startPoint x: 1056, startPoint y: 252, endPoint x: 1064, endPoint y: 263, distance: 12.9
click at [1057, 252] on div "Yes No" at bounding box center [1103, 239] width 582 height 39
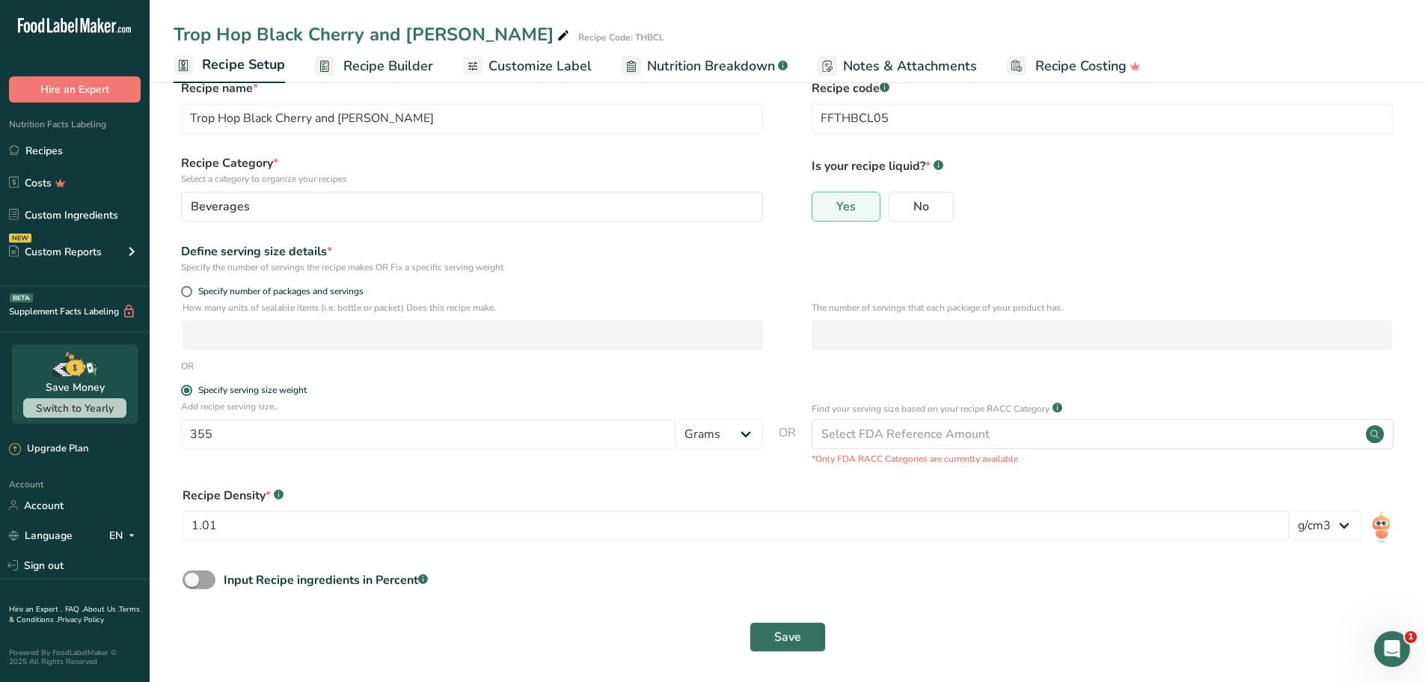
scroll to position [31, 0]
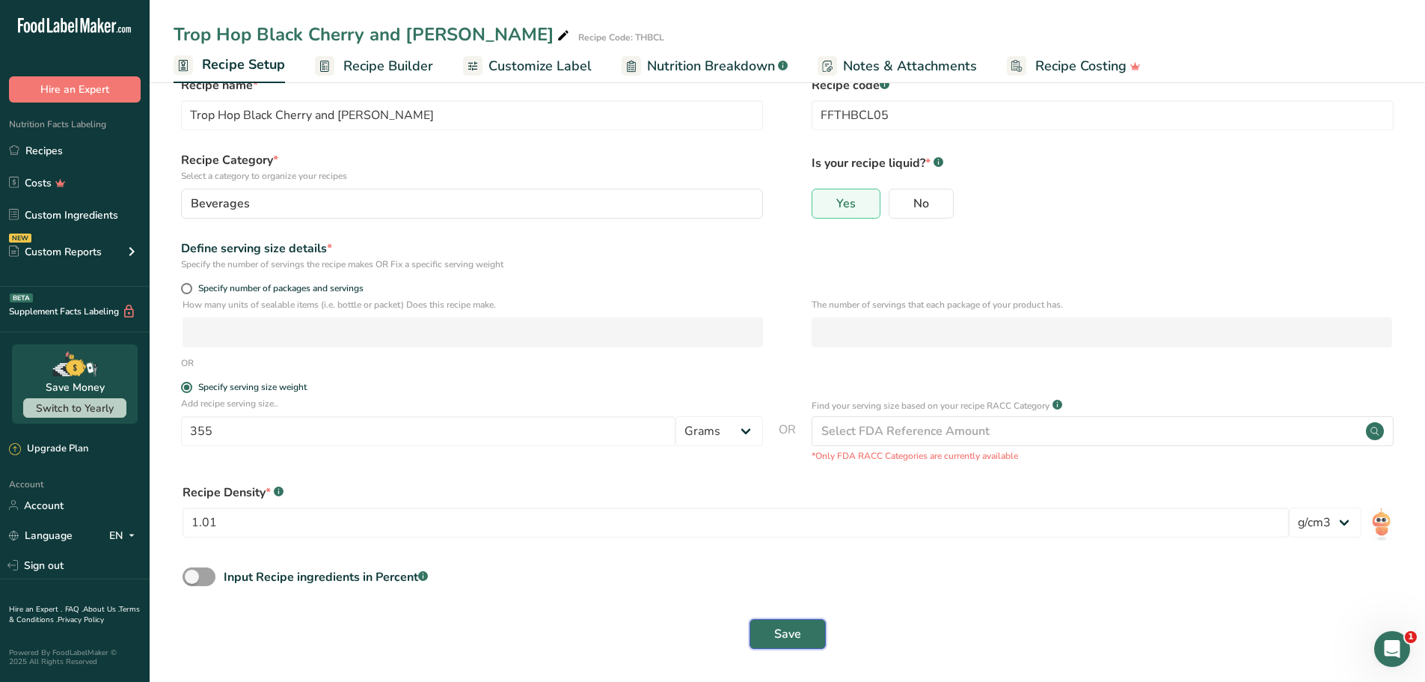
drag, startPoint x: 808, startPoint y: 629, endPoint x: 800, endPoint y: 634, distance: 9.8
click at [804, 633] on button "Save" at bounding box center [788, 634] width 76 height 30
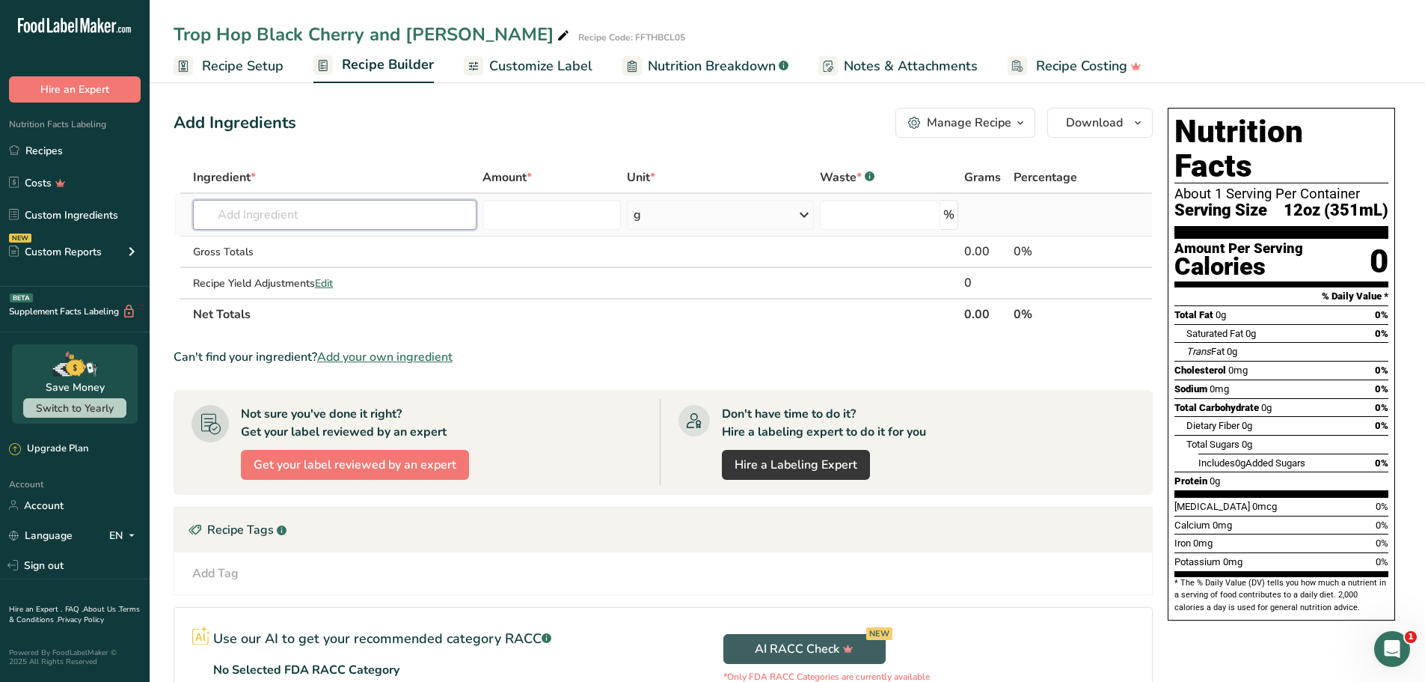
click at [249, 224] on input "text" at bounding box center [335, 215] width 284 height 30
click at [252, 216] on input "text" at bounding box center [335, 215] width 284 height 30
type input "filtrere"
click at [290, 238] on div "Filtered Water" at bounding box center [323, 245] width 236 height 16
type input "Filtered Water"
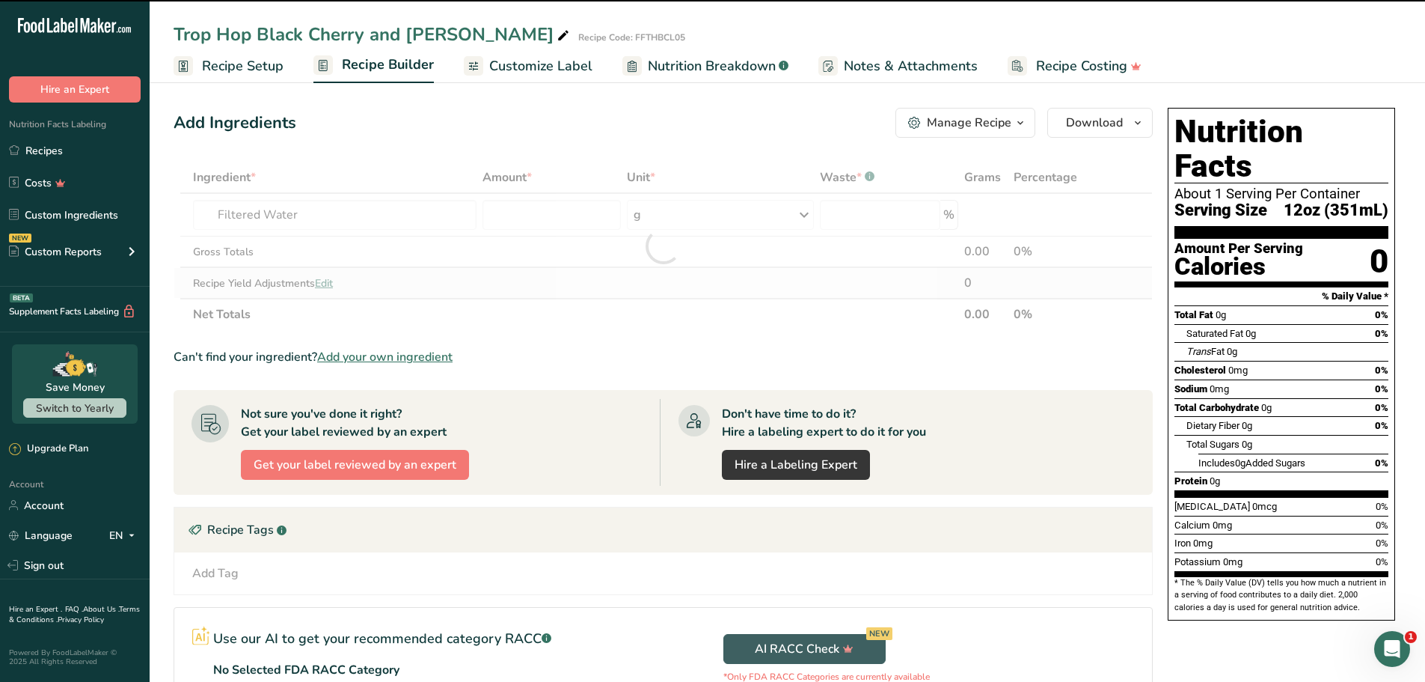
type input "0"
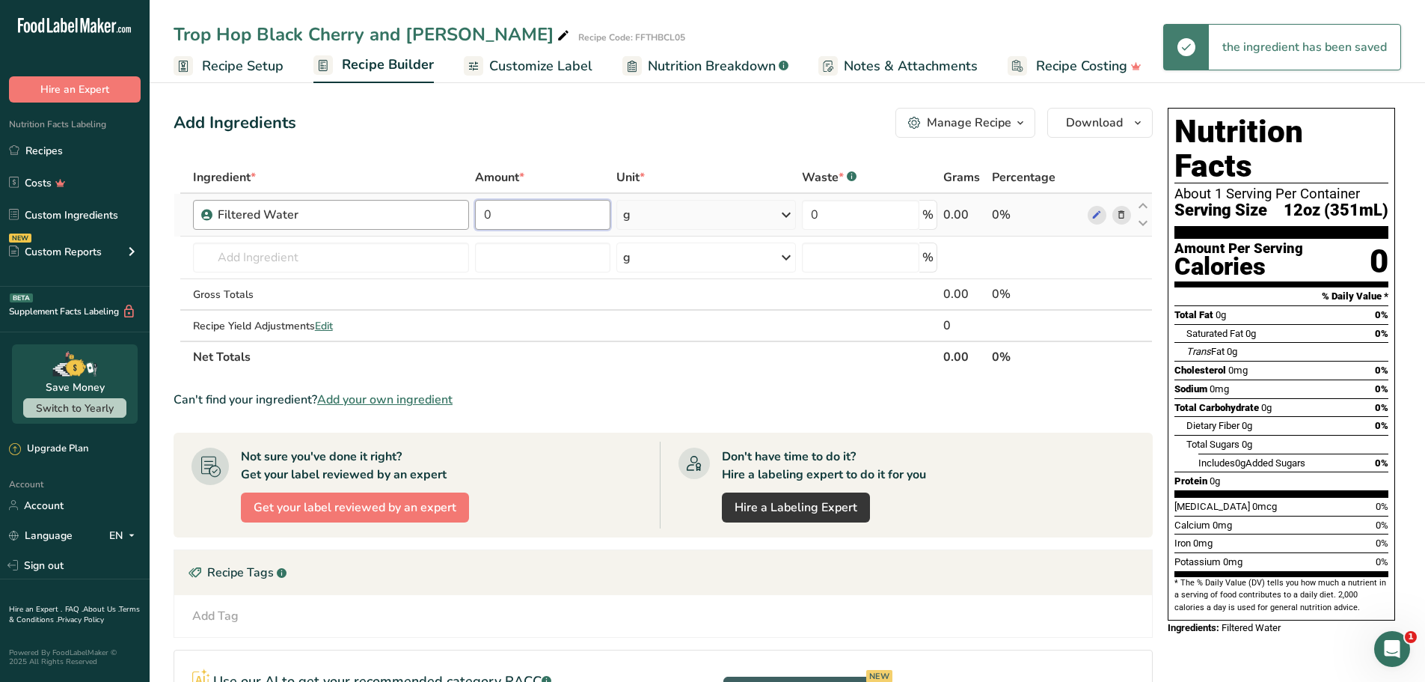
drag, startPoint x: 538, startPoint y: 212, endPoint x: 453, endPoint y: 226, distance: 86.5
click at [453, 225] on tr "Filtered Water 0 g Weight Units g kg mg See more Volume Units l Volume units re…" at bounding box center [663, 215] width 978 height 43
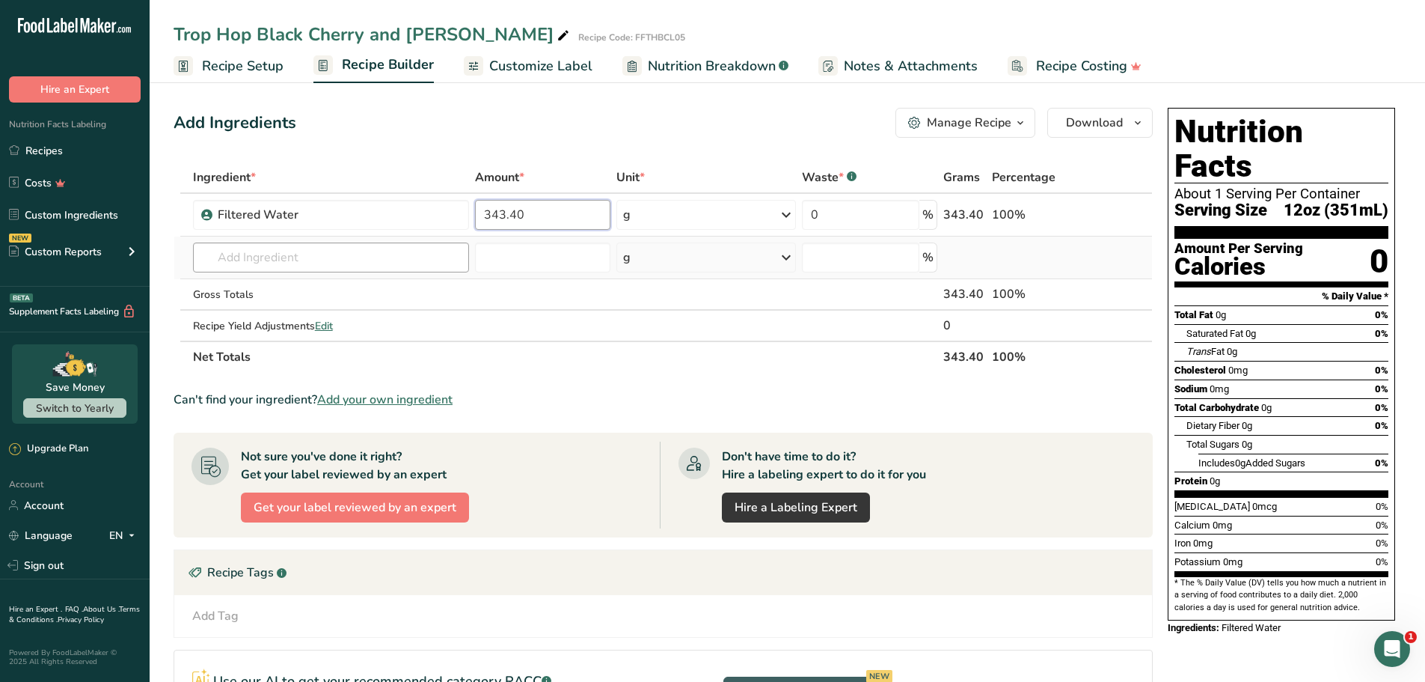
type input "343.40"
click at [246, 263] on div "Ingredient * Amount * Unit * Waste * .a-a{fill:#347362;}.b-a{fill:#fff;} Grams …" at bounding box center [663, 267] width 979 height 211
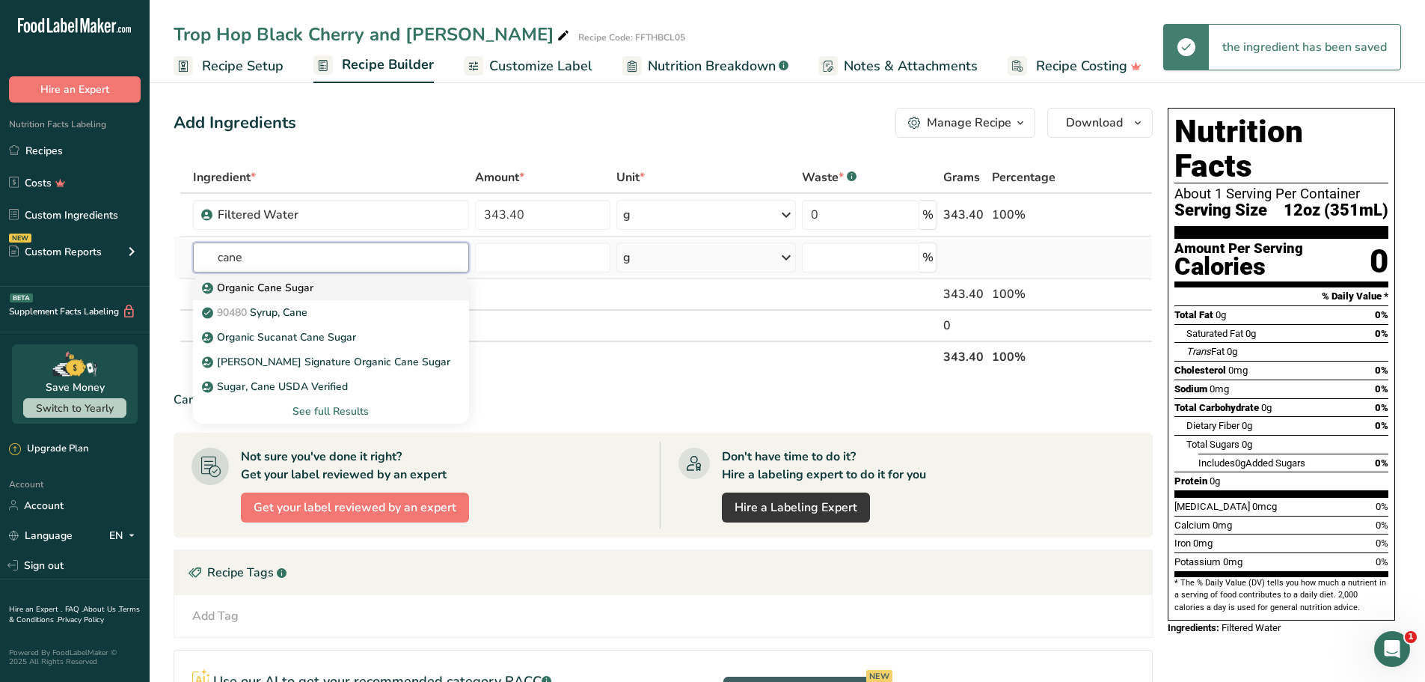
type input "cane"
click at [296, 287] on p "Organic Cane Sugar" at bounding box center [259, 288] width 108 height 16
type input "Organic Cane Sugar"
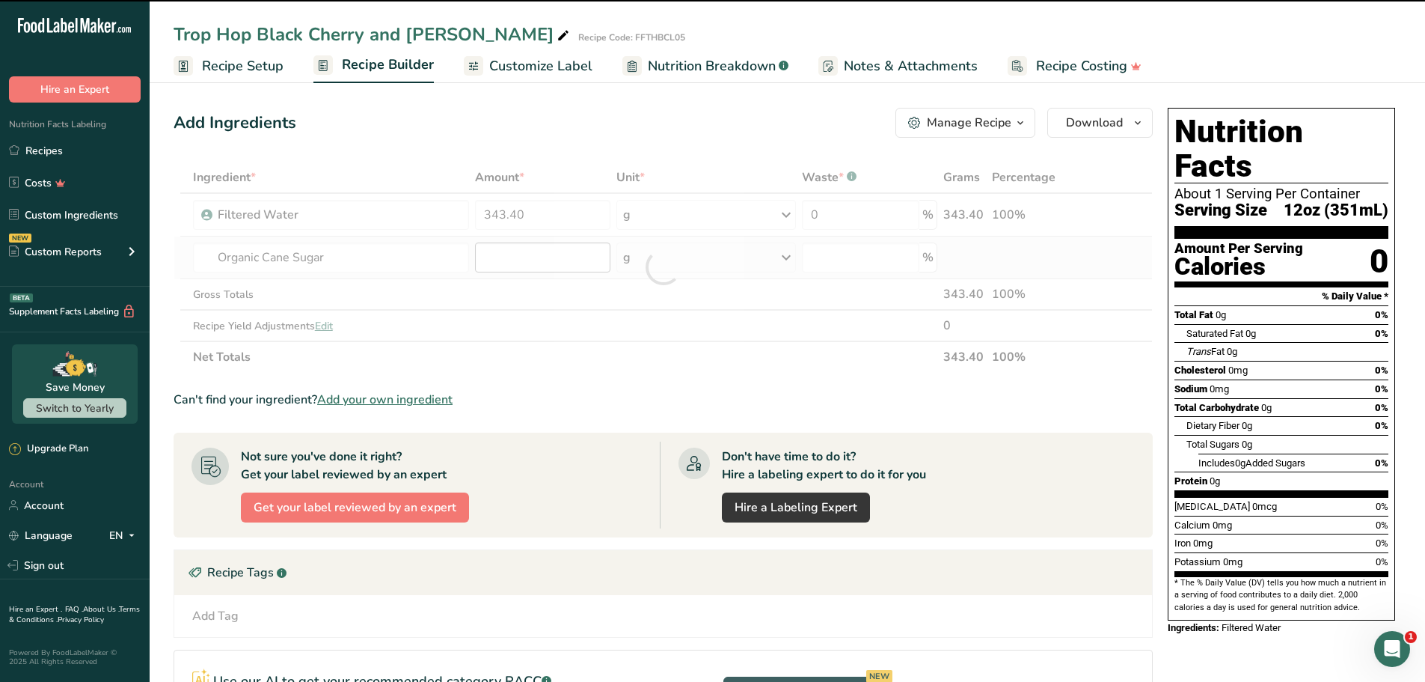
type input "0"
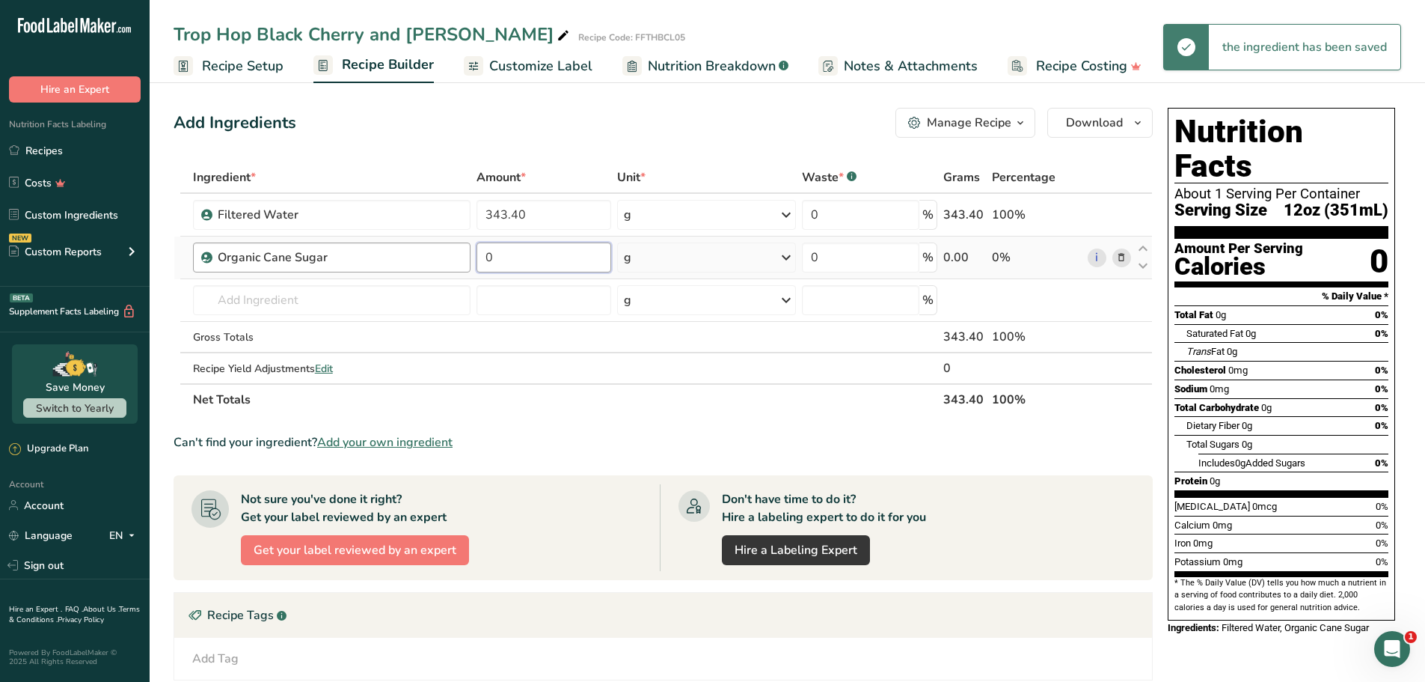
drag, startPoint x: 513, startPoint y: 263, endPoint x: 458, endPoint y: 259, distance: 54.7
click at [458, 259] on tr "Organic Cane Sugar 0 g Weight Units g kg mg See more Volume Units l Volume unit…" at bounding box center [663, 257] width 978 height 43
type input "6.89"
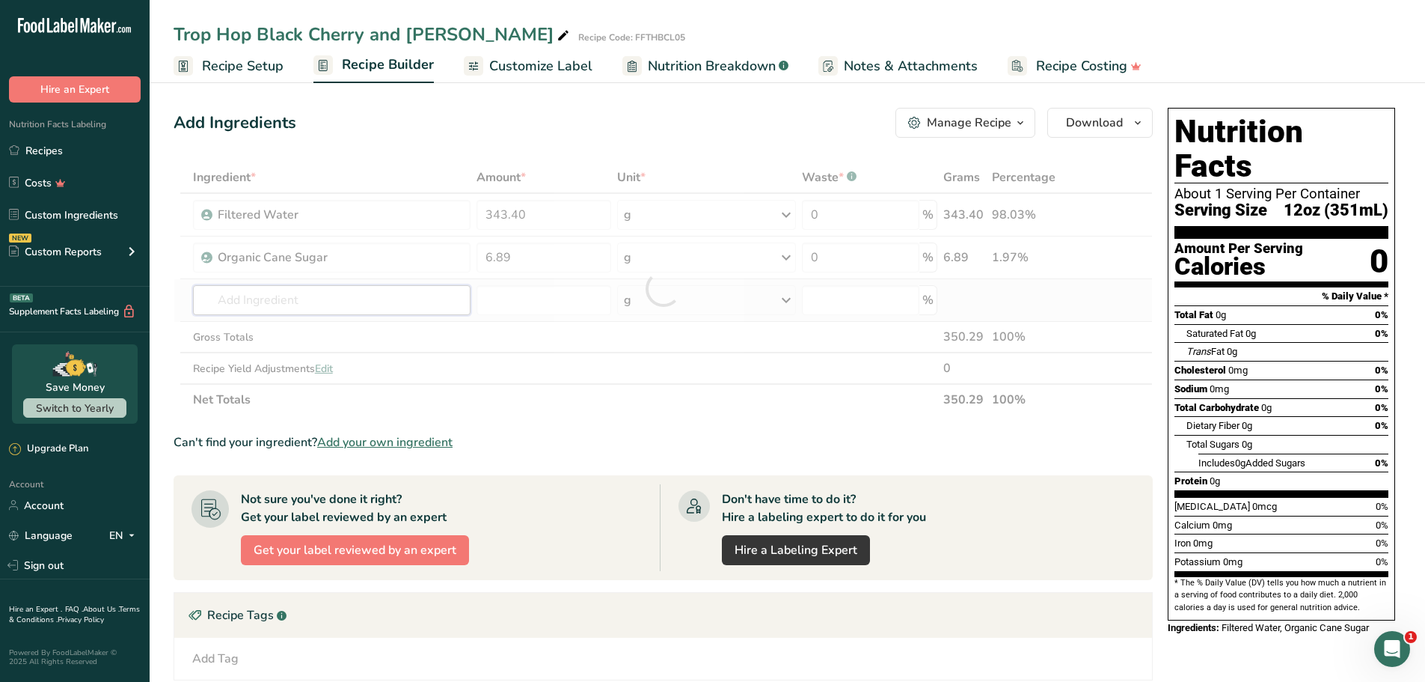
click at [342, 300] on div "Ingredient * Amount * Unit * Waste * .a-a{fill:#347362;}.b-a{fill:#fff;} Grams …" at bounding box center [663, 289] width 979 height 254
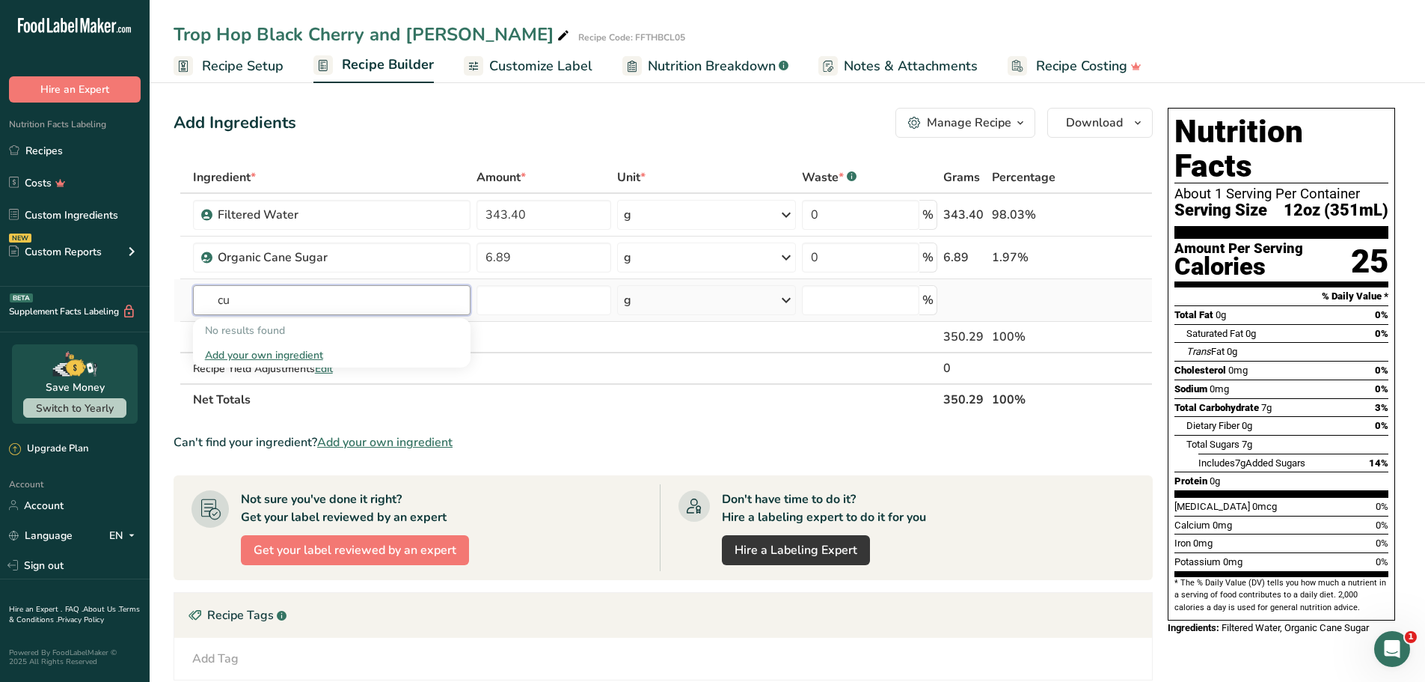
type input "c"
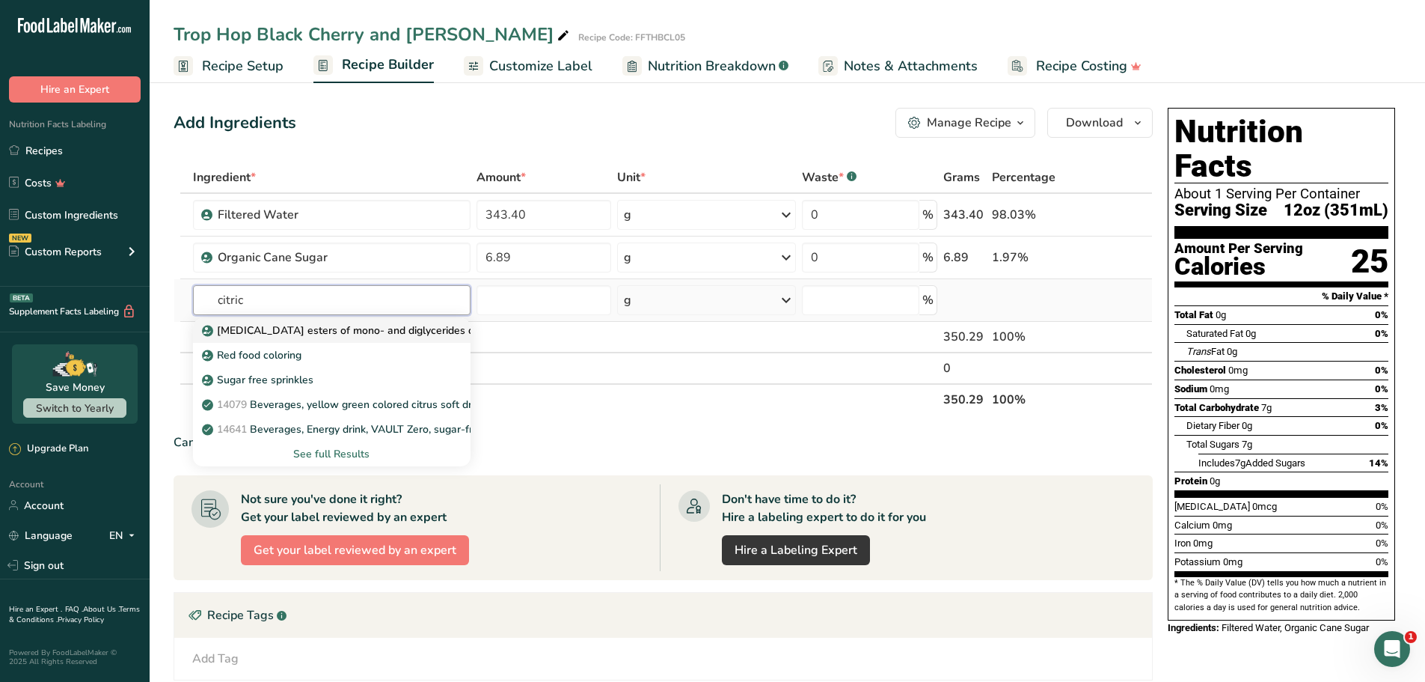
type input "citric"
click at [311, 327] on p "[MEDICAL_DATA] esters of mono- and diglycerides of fatty acids (E472c)" at bounding box center [388, 330] width 366 height 16
type input "[MEDICAL_DATA] esters of mono- and diglycerides of fatty acids (E472c)"
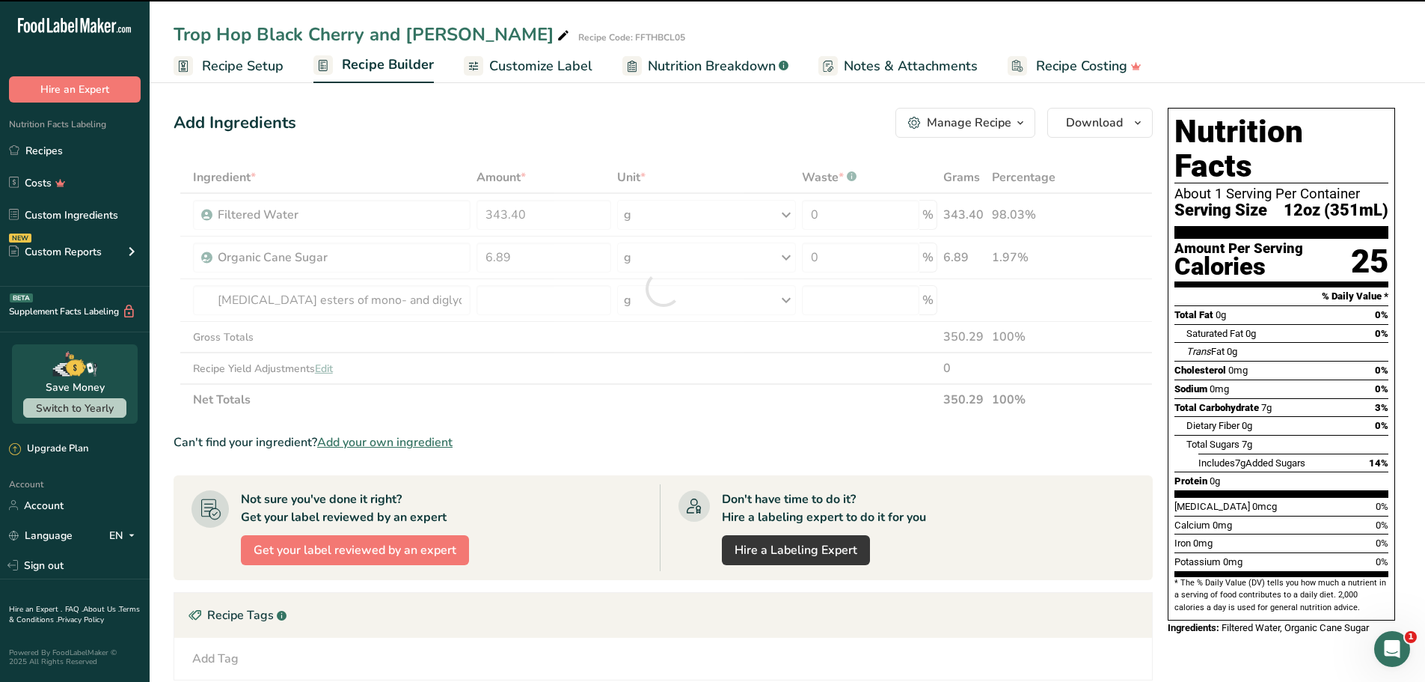
type input "0"
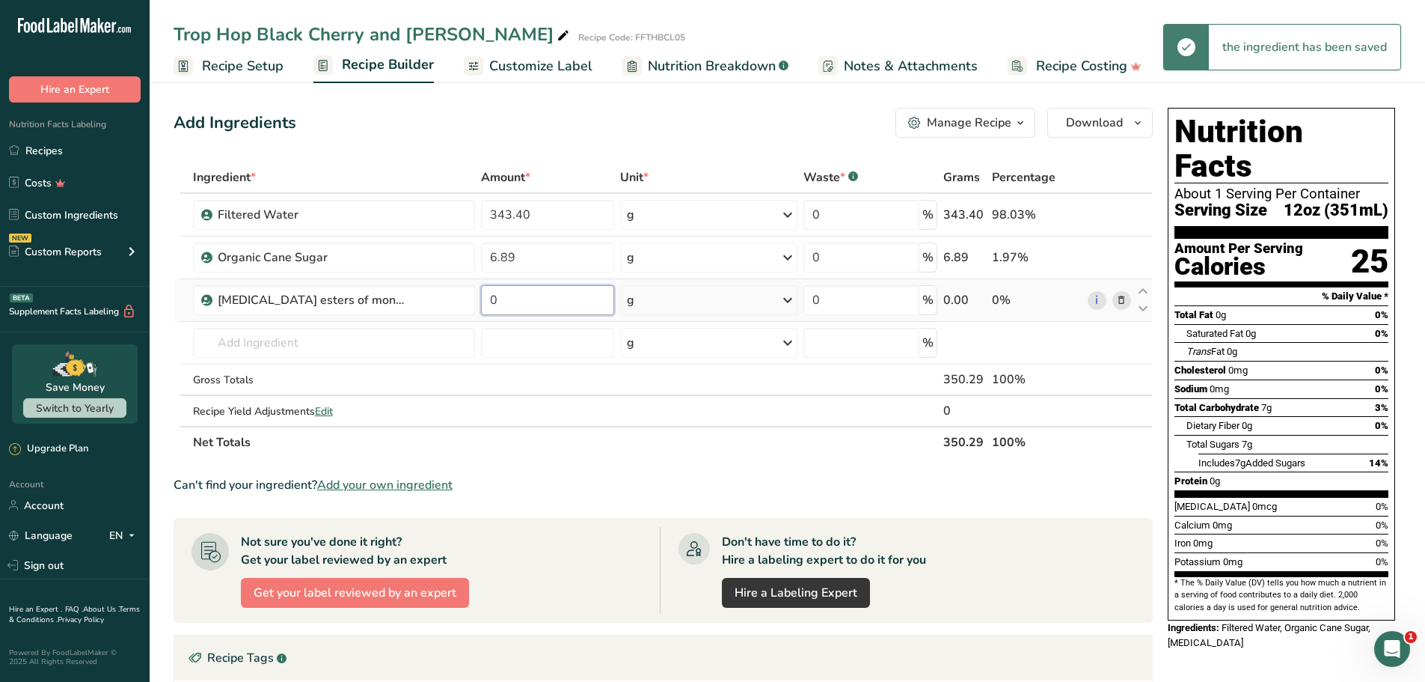
click at [519, 299] on input "0" at bounding box center [547, 300] width 133 height 30
type input "0.69"
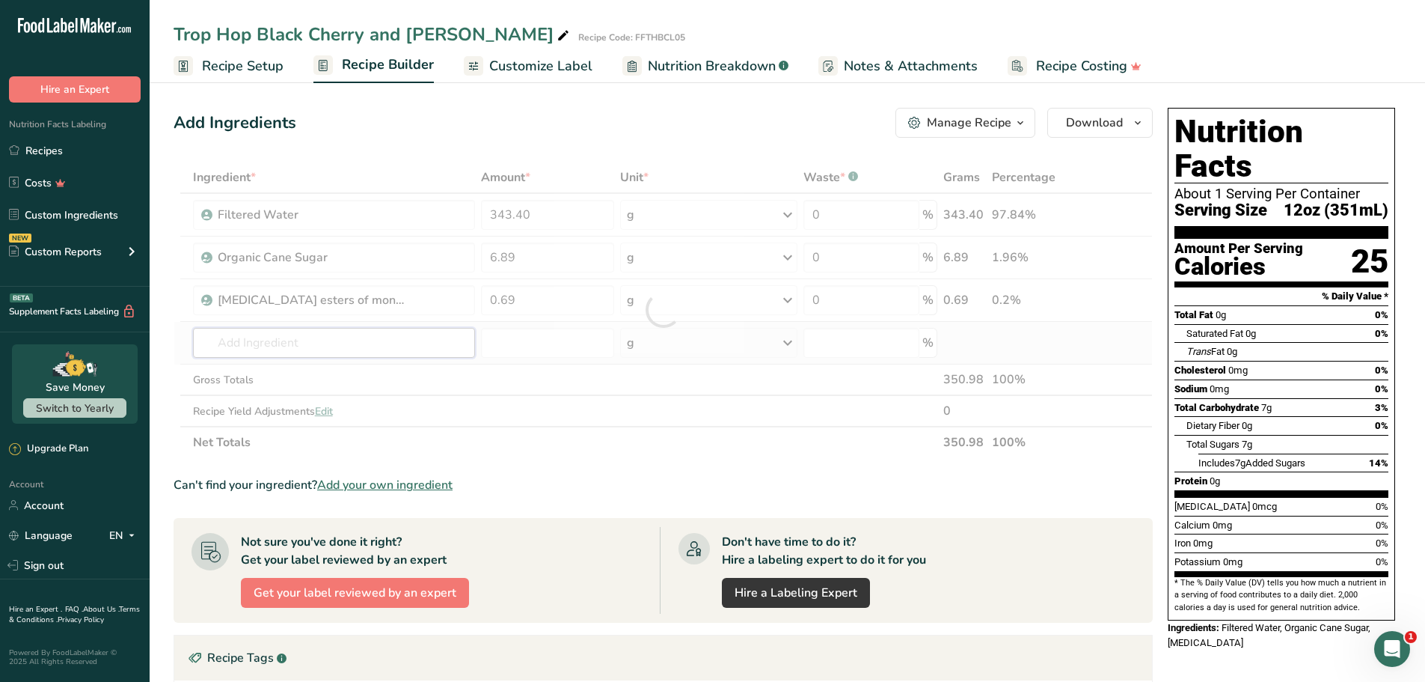
click at [333, 338] on div "Ingredient * Amount * Unit * Waste * .a-a{fill:#347362;}.b-a{fill:#fff;} Grams …" at bounding box center [663, 310] width 979 height 296
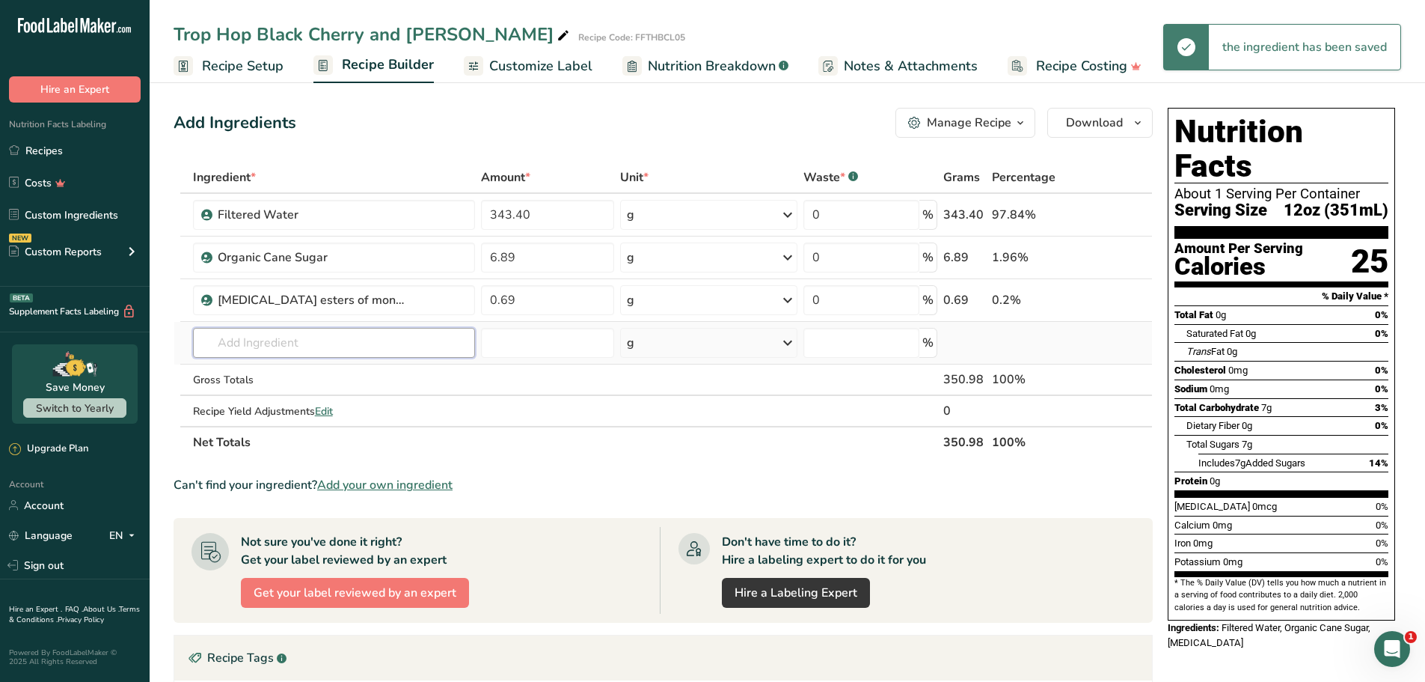
click at [307, 343] on input "text" at bounding box center [334, 343] width 282 height 30
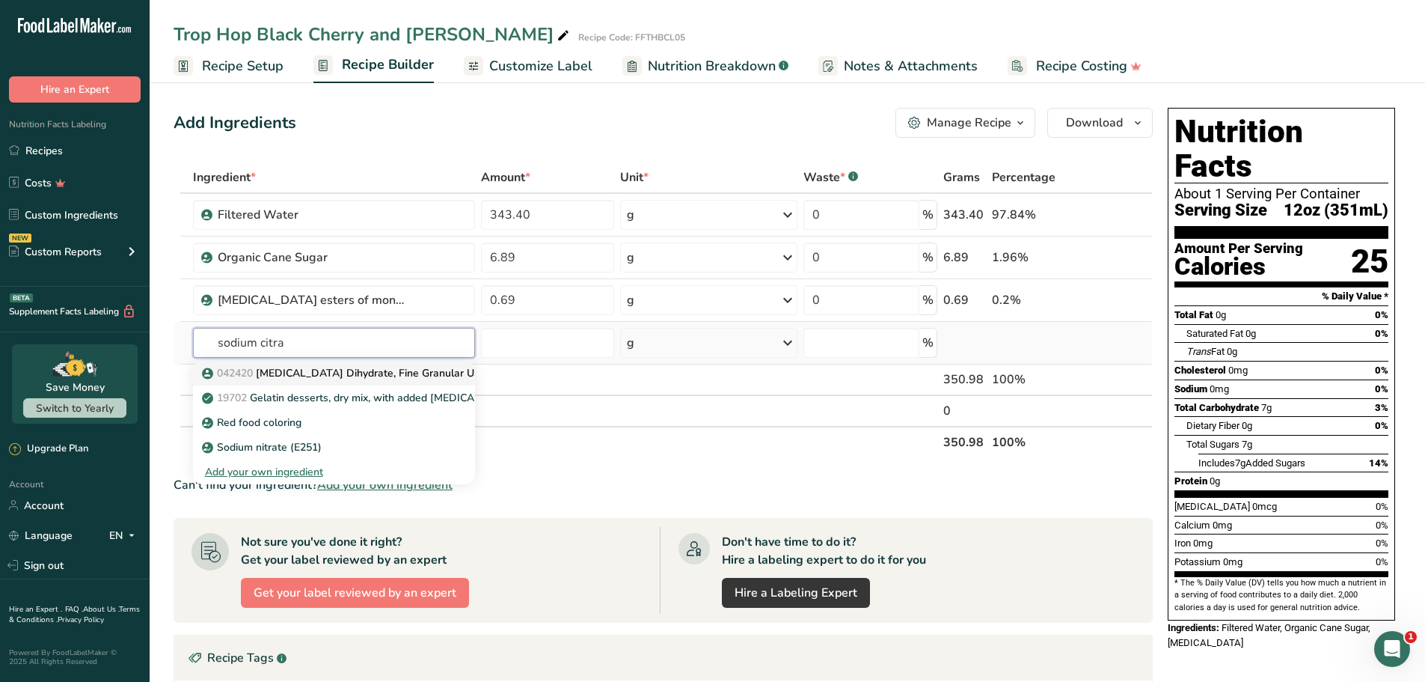
type input "sodium citra"
click at [322, 367] on p "042420 [MEDICAL_DATA] Dihydrate, Fine Granular USP-NF/FCC" at bounding box center [366, 373] width 323 height 16
type input "[MEDICAL_DATA] Dihydrate, Fine Granular USP-NF/FCC"
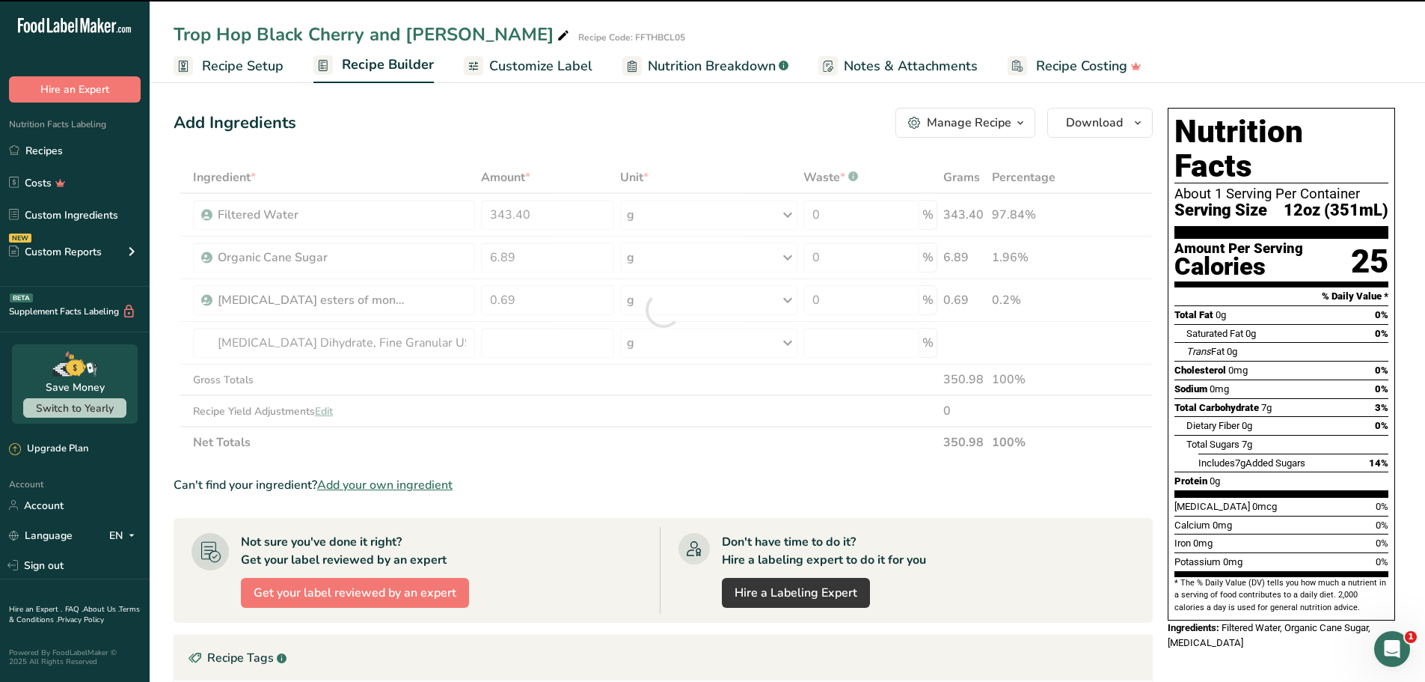
type input "0"
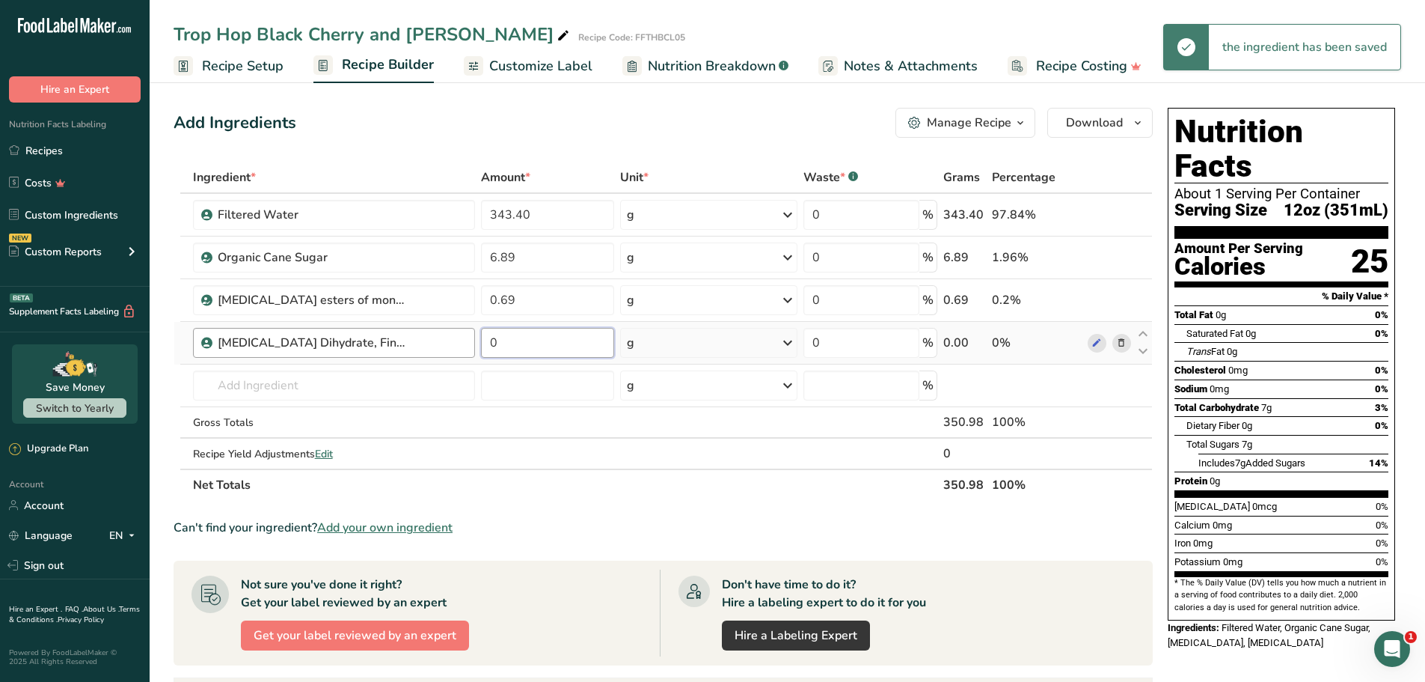
drag, startPoint x: 530, startPoint y: 350, endPoint x: 458, endPoint y: 337, distance: 73.8
click at [455, 337] on tr "[MEDICAL_DATA] Dihydrate, Fine Granular USP-NF/FCC 0 g Weight Units g kg mg See…" at bounding box center [663, 343] width 978 height 43
type input "0.07"
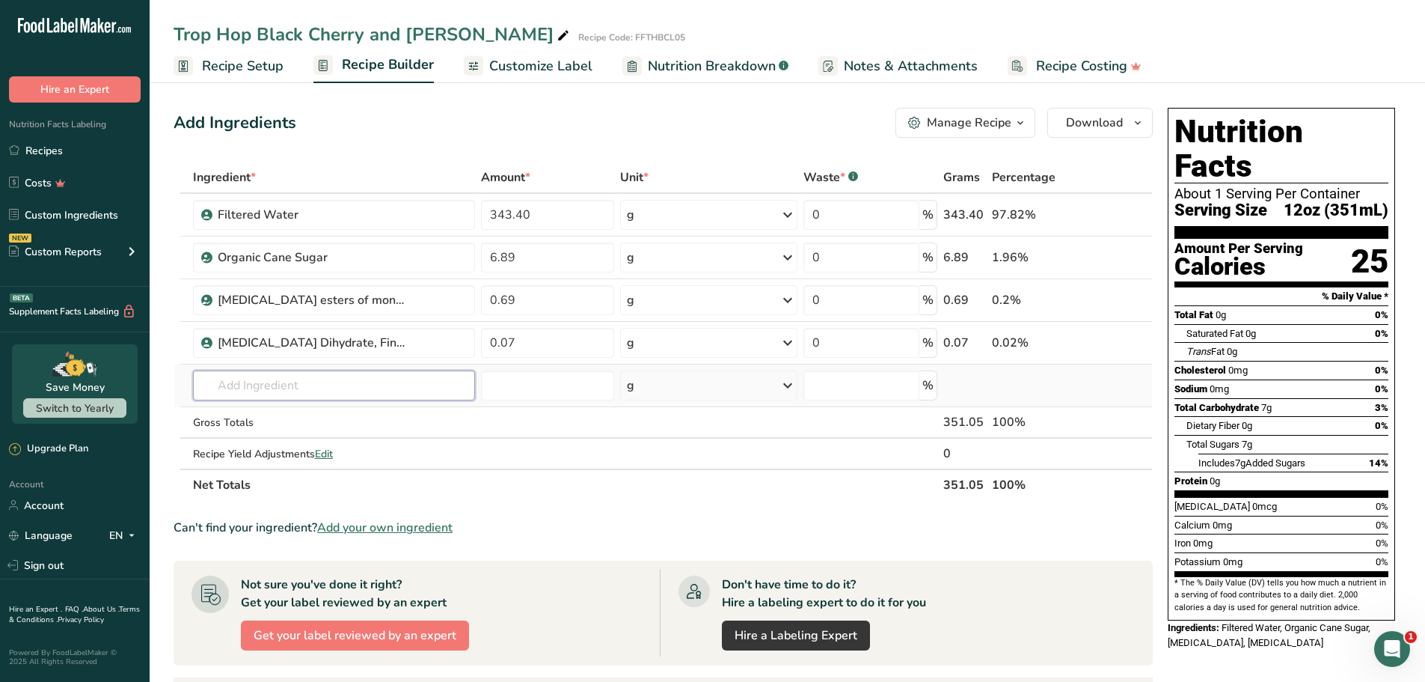
click at [286, 387] on div "Ingredient * Amount * Unit * Waste * .a-a{fill:#347362;}.b-a{fill:#fff;} Grams …" at bounding box center [663, 331] width 979 height 339
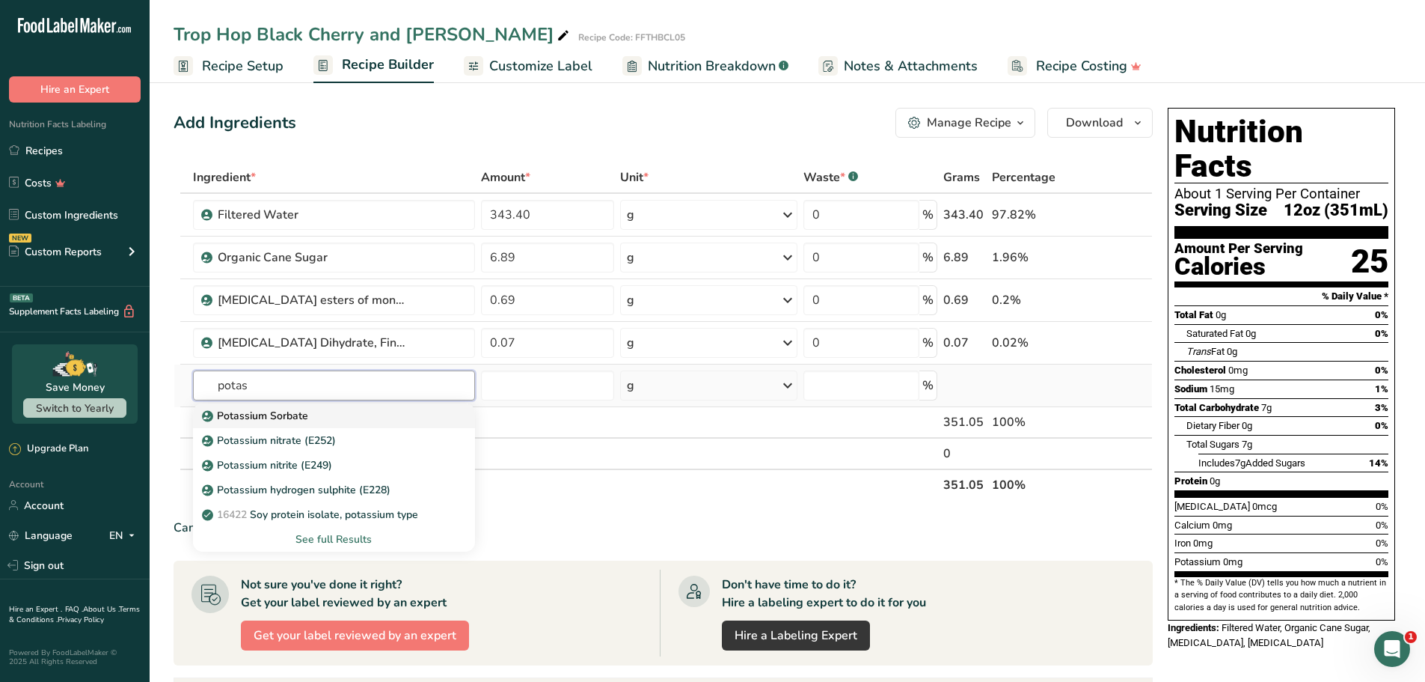
type input "potas"
click at [349, 415] on div "Potassium Sorbate" at bounding box center [322, 416] width 234 height 16
type input "Potassium Sorbate"
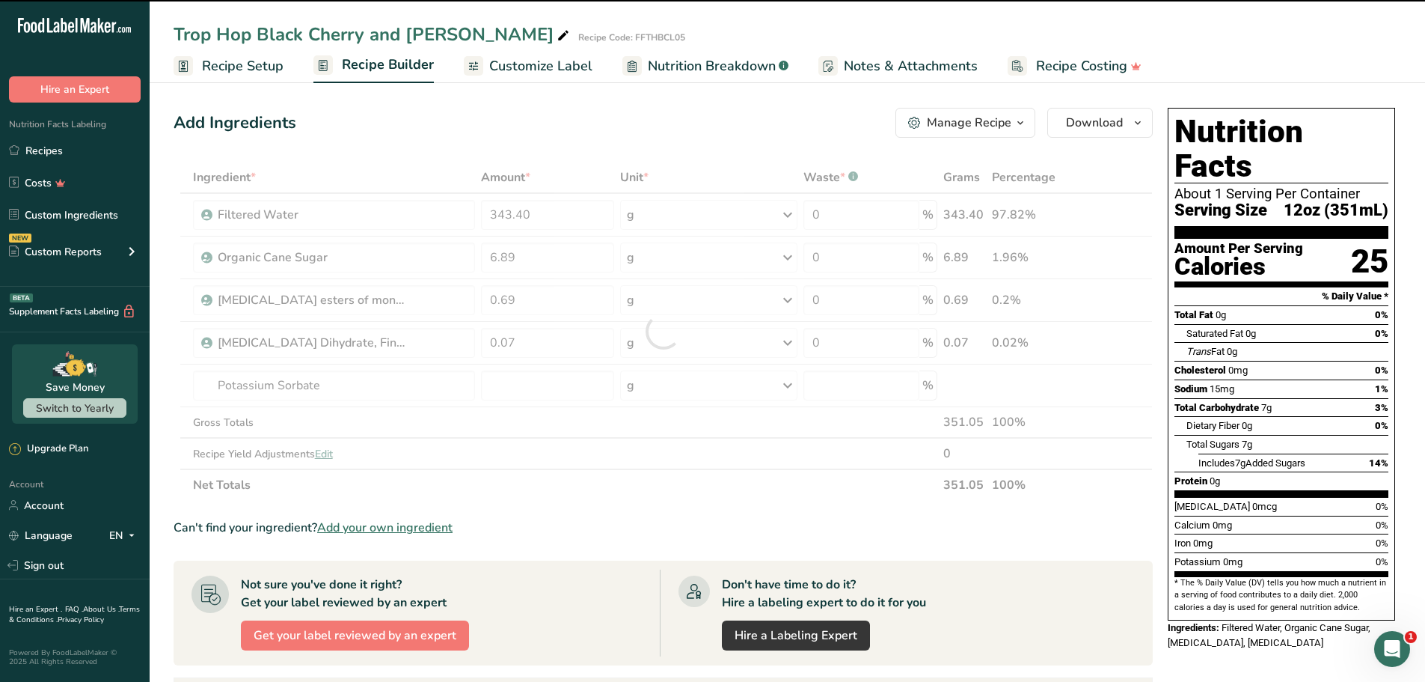
type input "0"
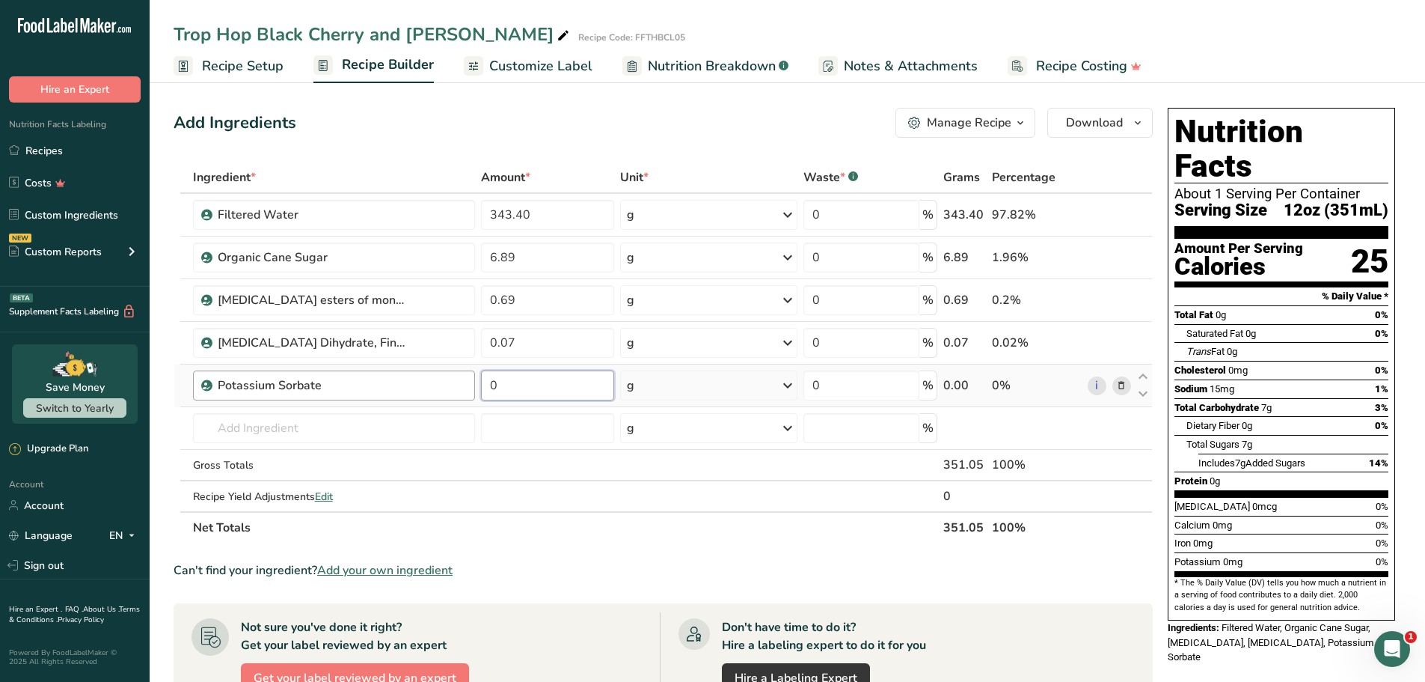
drag, startPoint x: 519, startPoint y: 385, endPoint x: 418, endPoint y: 383, distance: 101.0
click at [409, 391] on tr "Potassium Sorbate 0 g Weight Units g kg mg See more Volume Units l Volume units…" at bounding box center [663, 385] width 978 height 43
type input "0.35"
click at [272, 432] on div "Ingredient * Amount * Unit * Waste * .a-a{fill:#347362;}.b-a{fill:#fff;} Grams …" at bounding box center [663, 353] width 979 height 382
click at [290, 430] on input "text" at bounding box center [334, 428] width 282 height 30
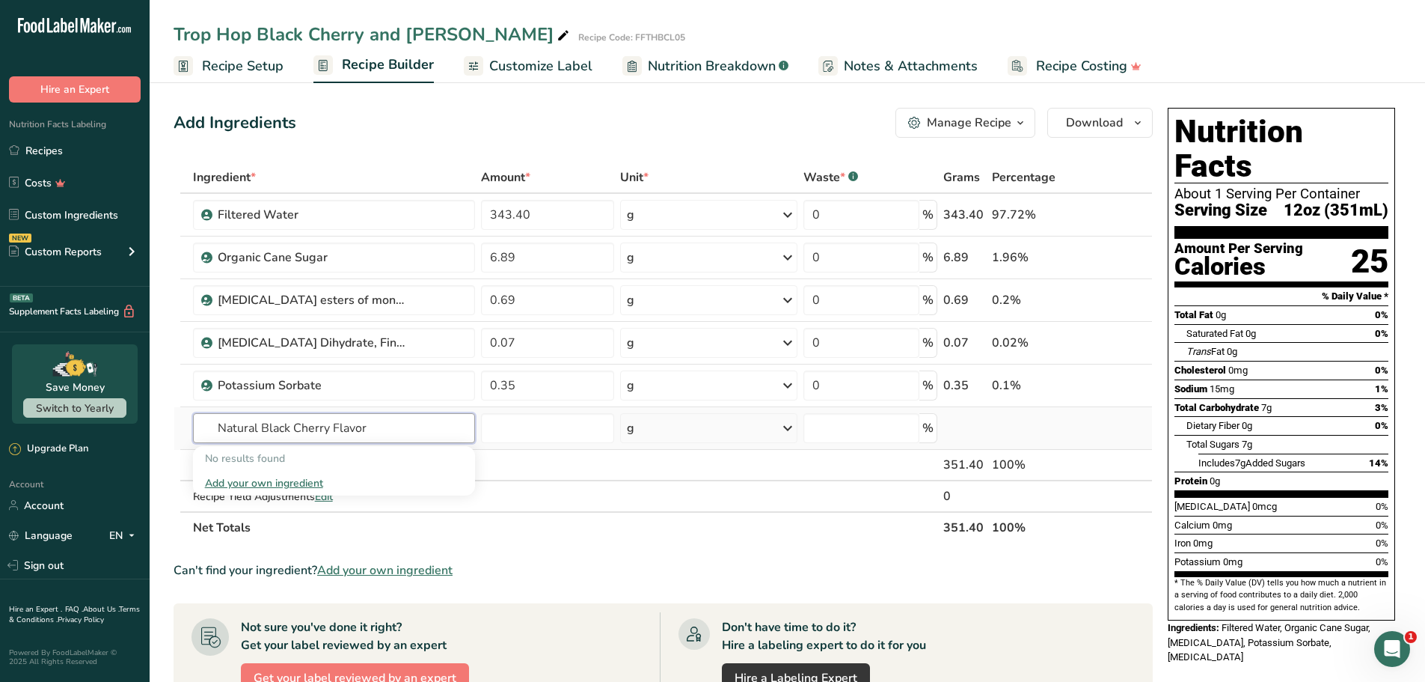
type input "Natural Black Cherry Flavor"
click at [305, 476] on div "Add your own ingredient" at bounding box center [334, 483] width 258 height 16
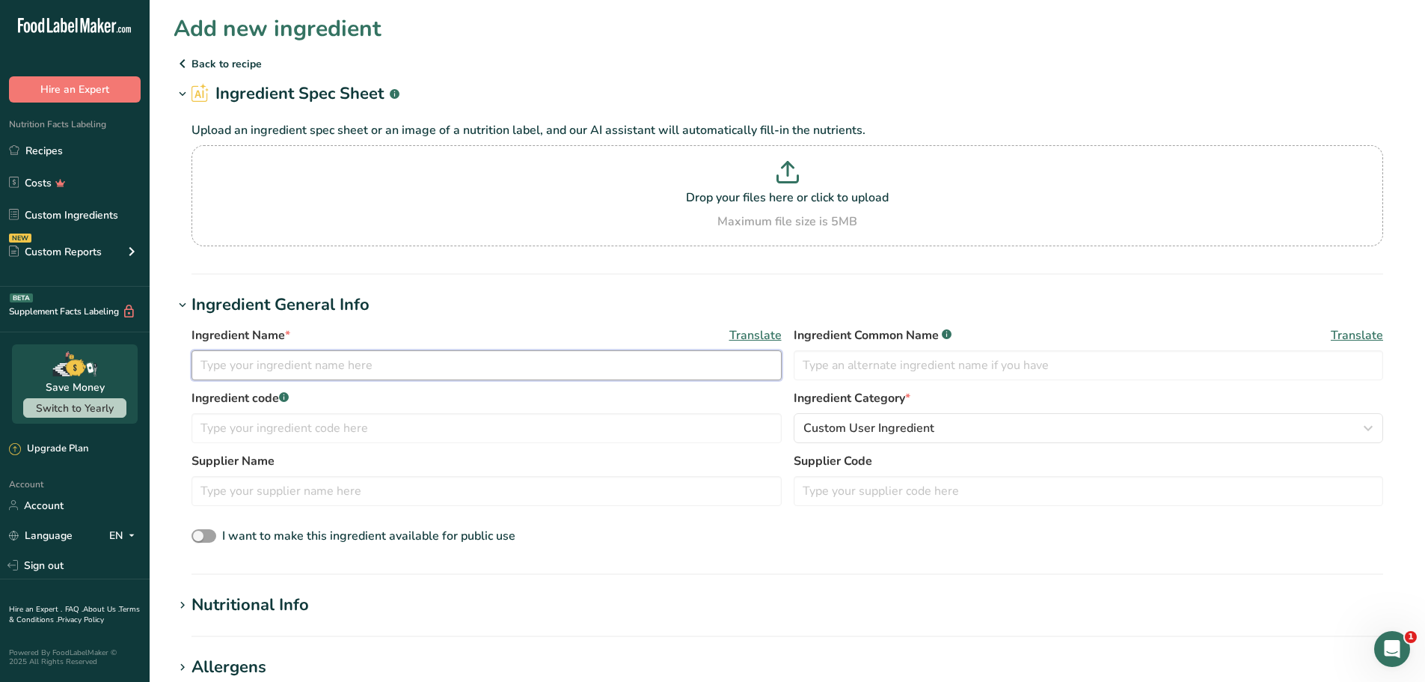
click at [297, 364] on input "text" at bounding box center [487, 365] width 590 height 30
type input "Natural Black Chery Flavor"
click at [744, 548] on section "Ingredient General Info Ingredient Name * Translate Natural Black Chery Flavor …" at bounding box center [788, 434] width 1228 height 282
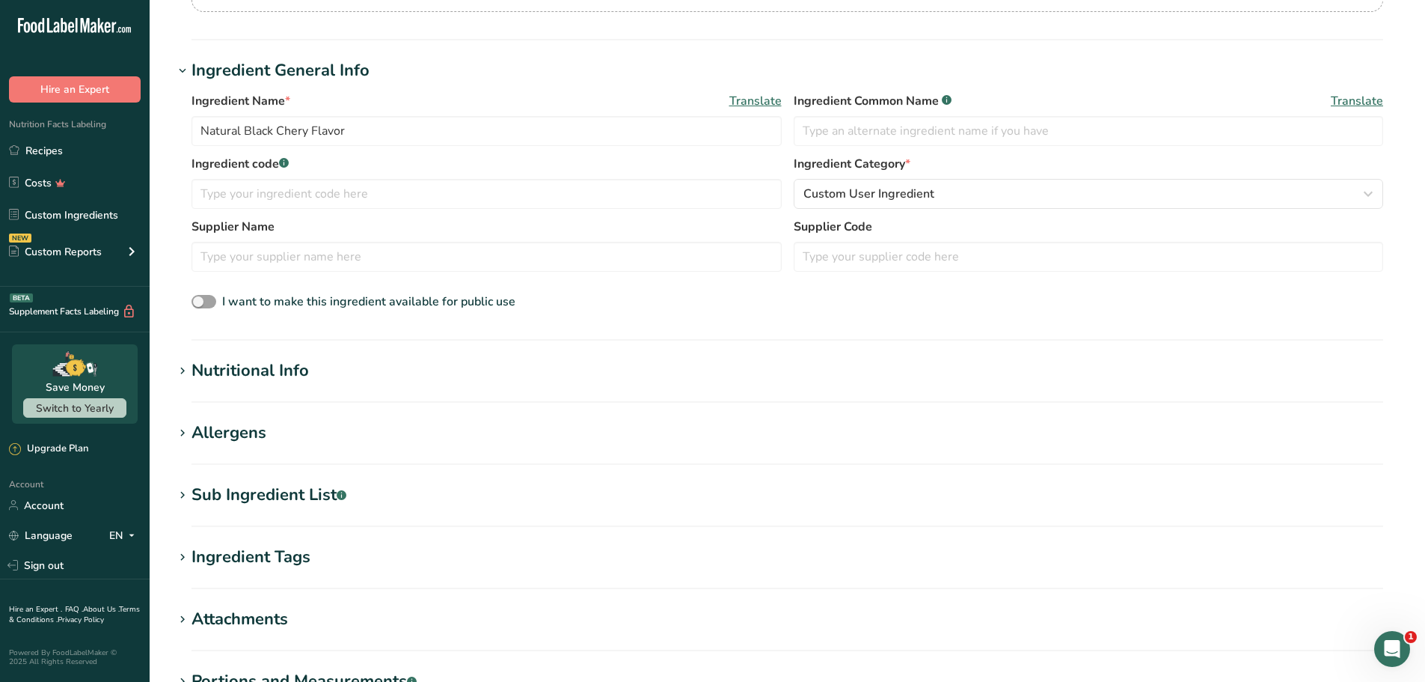
scroll to position [299, 0]
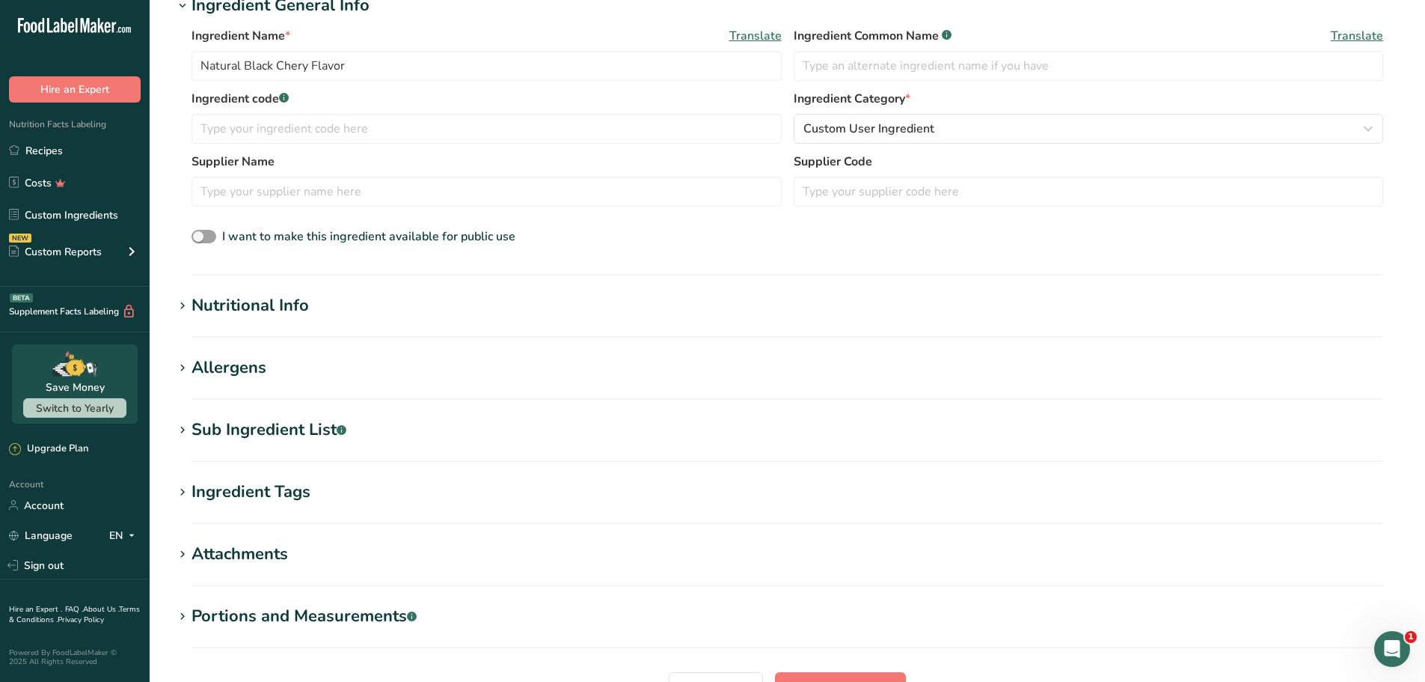
click at [293, 308] on div "Nutritional Info" at bounding box center [250, 305] width 117 height 25
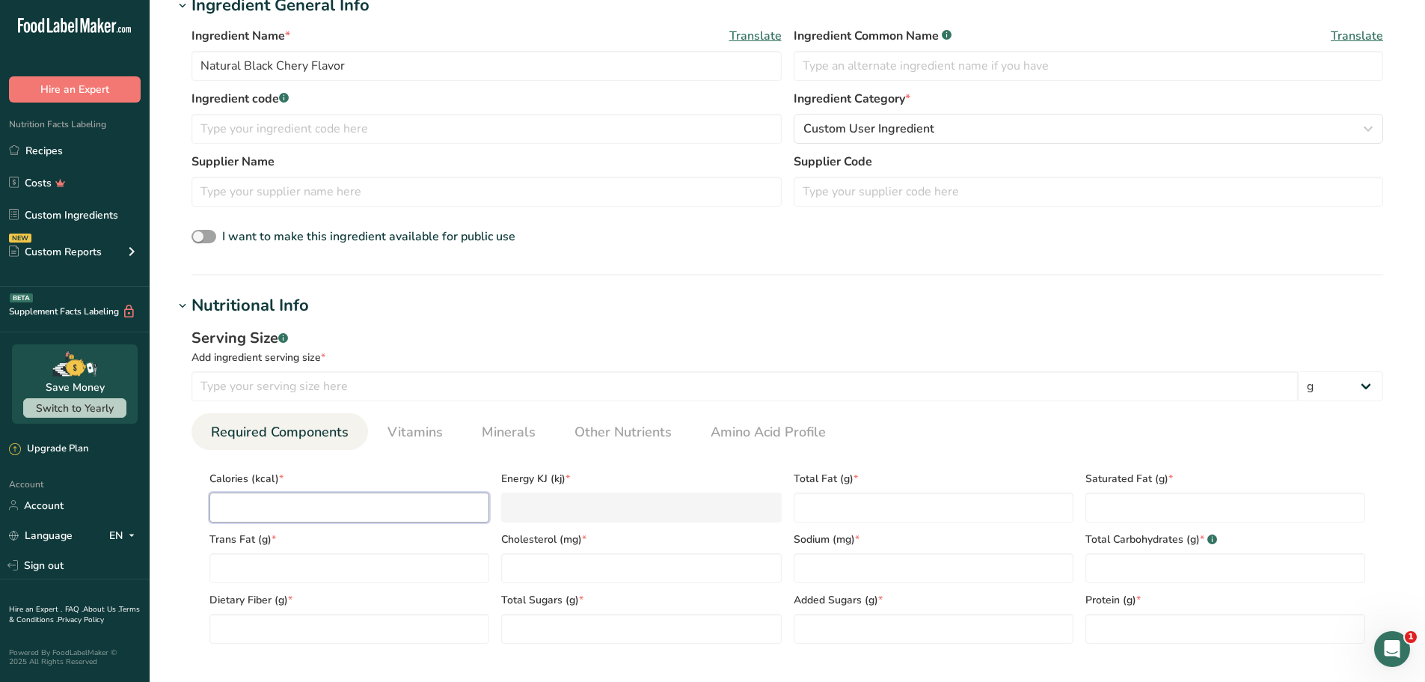
click at [295, 519] on input "number" at bounding box center [349, 507] width 280 height 30
type input "0"
type KJ "0"
type input "0"
click at [398, 571] on Fat "number" at bounding box center [349, 568] width 280 height 30
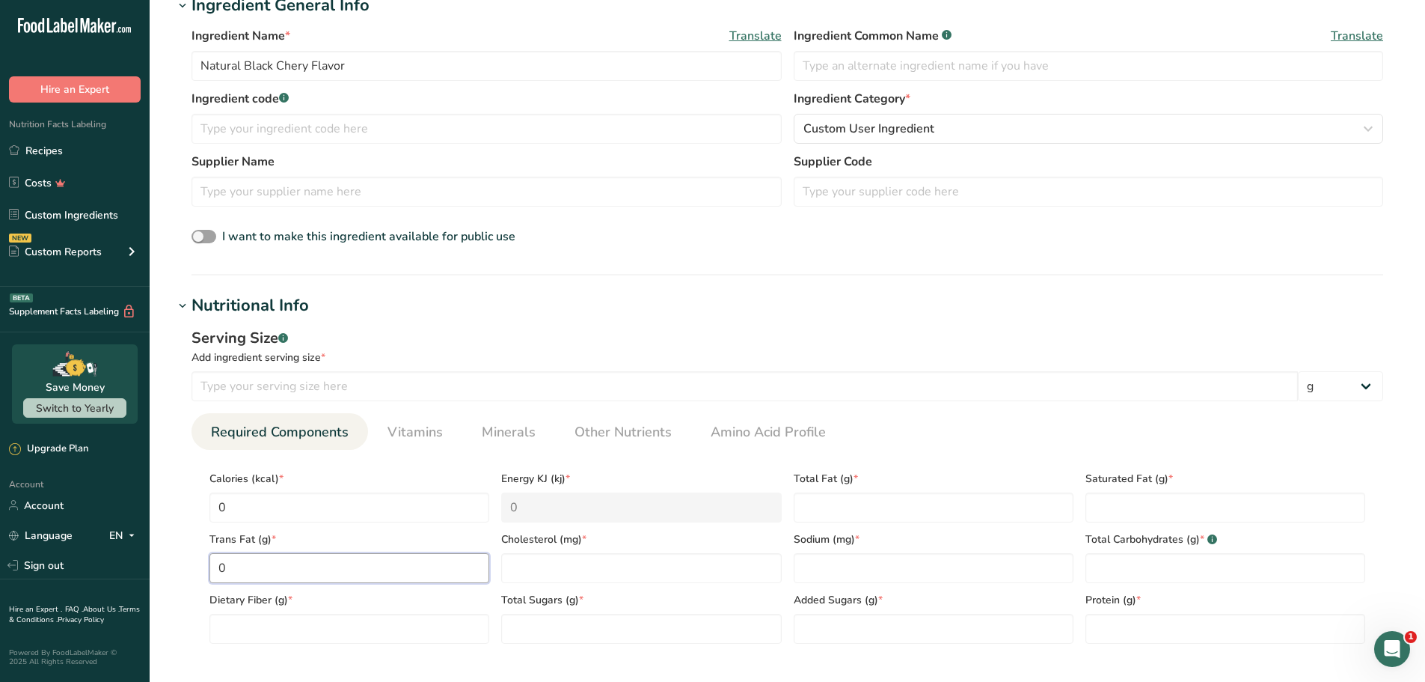
type Fat "0"
drag, startPoint x: 394, startPoint y: 637, endPoint x: 457, endPoint y: 628, distance: 64.2
click at [395, 637] on Fiber "number" at bounding box center [349, 629] width 280 height 30
type Fiber "0"
click at [655, 553] on div "[MEDICAL_DATA] (mg) *" at bounding box center [641, 552] width 292 height 61
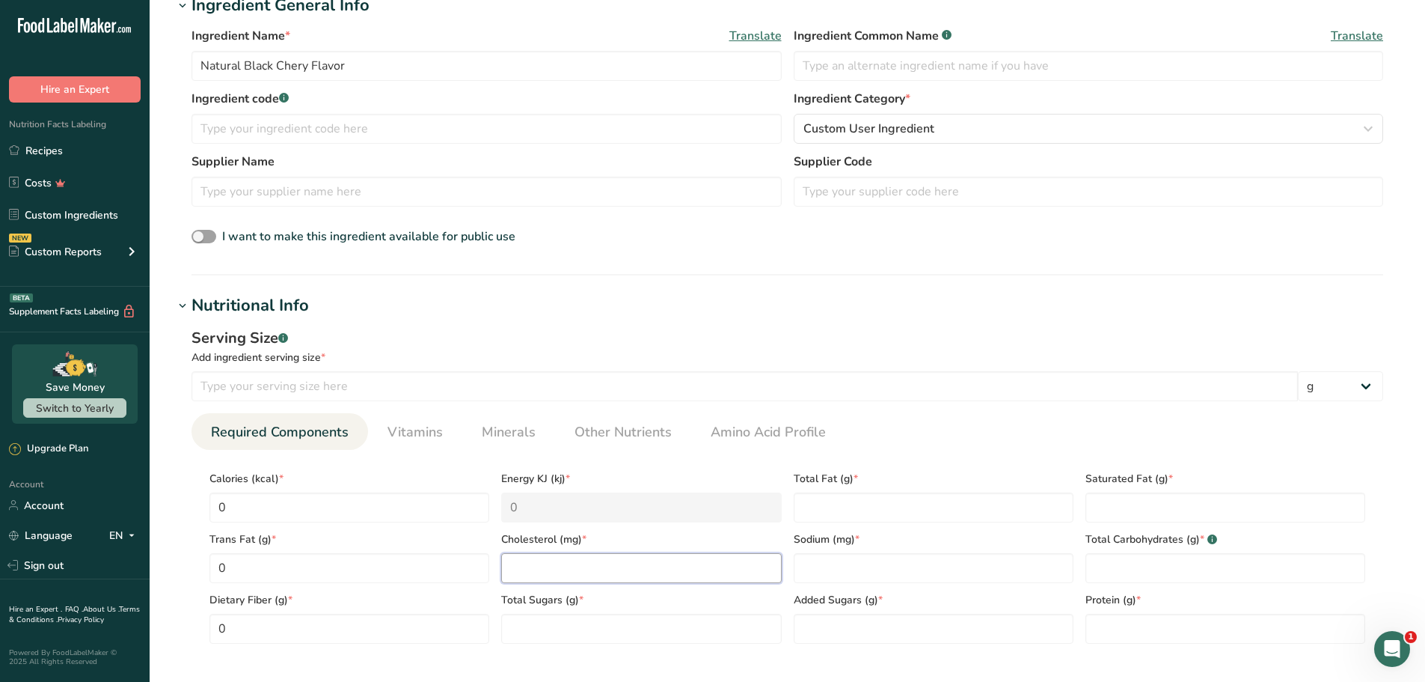
drag, startPoint x: 653, startPoint y: 563, endPoint x: 647, endPoint y: 569, distance: 8.5
click at [652, 565] on input "number" at bounding box center [641, 568] width 280 height 30
type input "0"
click at [619, 632] on Sugars "number" at bounding box center [641, 629] width 280 height 30
type Sugars "0"
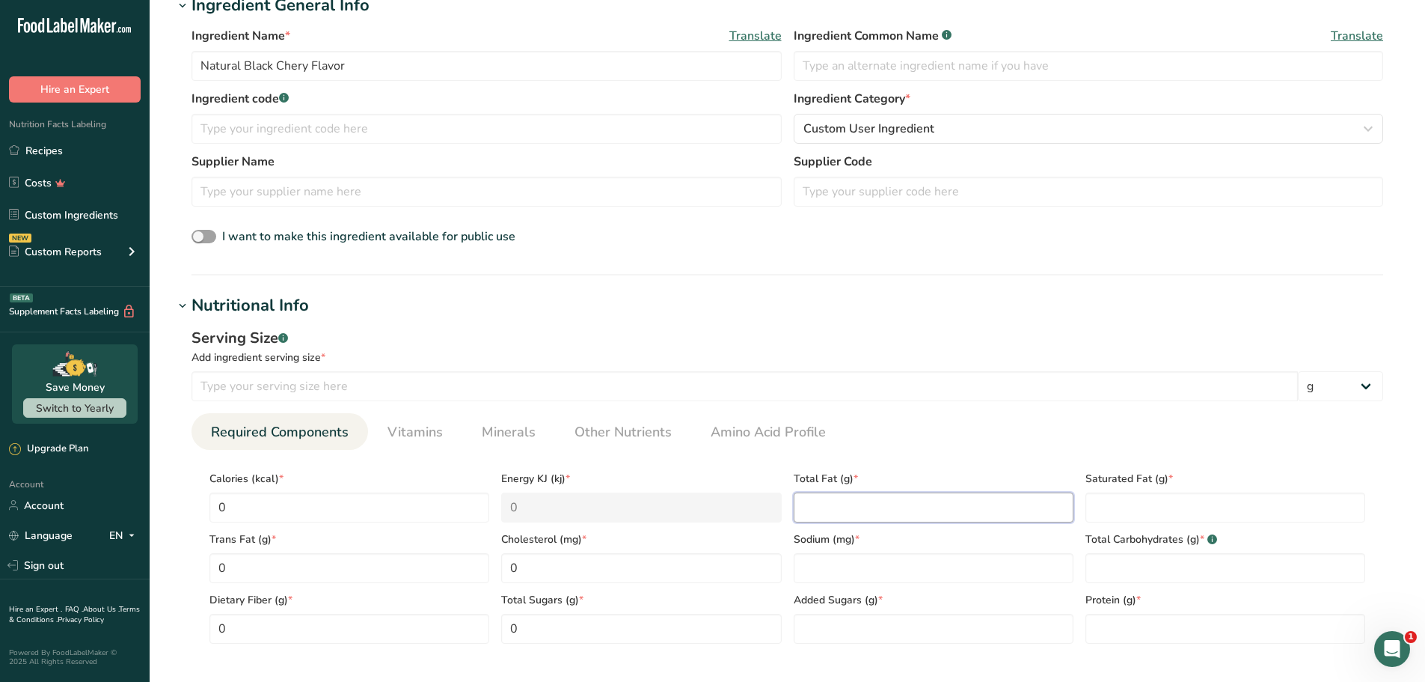
click at [892, 513] on Fat "number" at bounding box center [934, 507] width 280 height 30
type Fat "0"
drag, startPoint x: 895, startPoint y: 572, endPoint x: 853, endPoint y: 589, distance: 45.0
click at [896, 572] on input "number" at bounding box center [934, 568] width 280 height 30
type input "0"
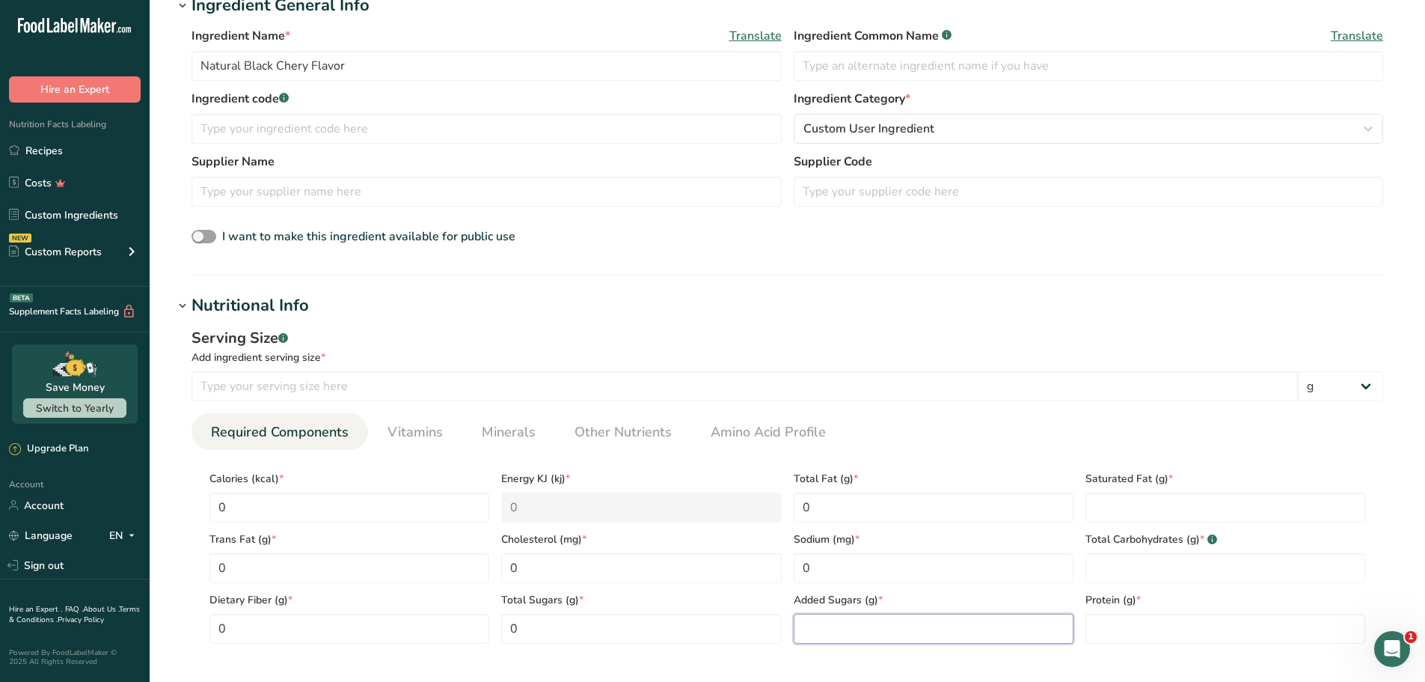
click at [875, 626] on Sugars "number" at bounding box center [934, 629] width 280 height 30
type Sugars "0"
drag, startPoint x: 1169, startPoint y: 513, endPoint x: 1163, endPoint y: 523, distance: 12.1
click at [1165, 515] on Fat "number" at bounding box center [1226, 507] width 280 height 30
type Fat "0"
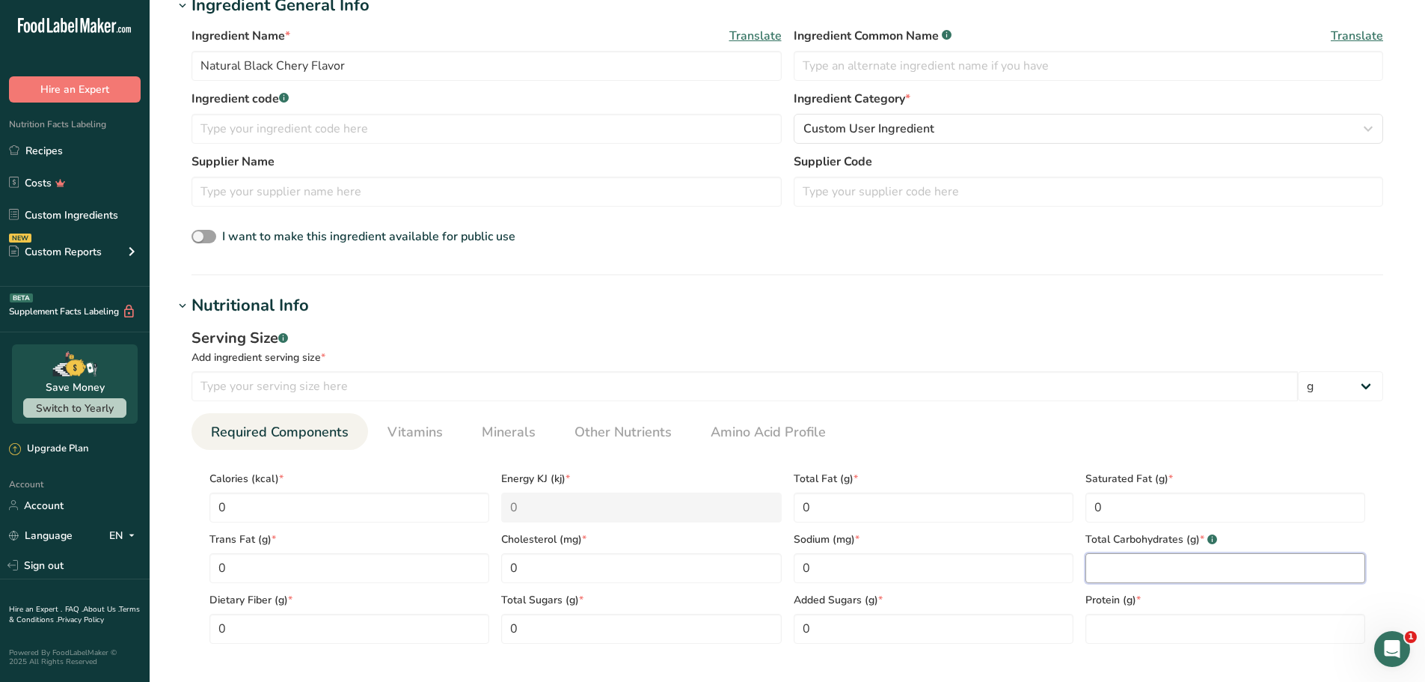
click at [1172, 572] on Carbohydrates "number" at bounding box center [1226, 568] width 280 height 30
type Carbohydrates "0"
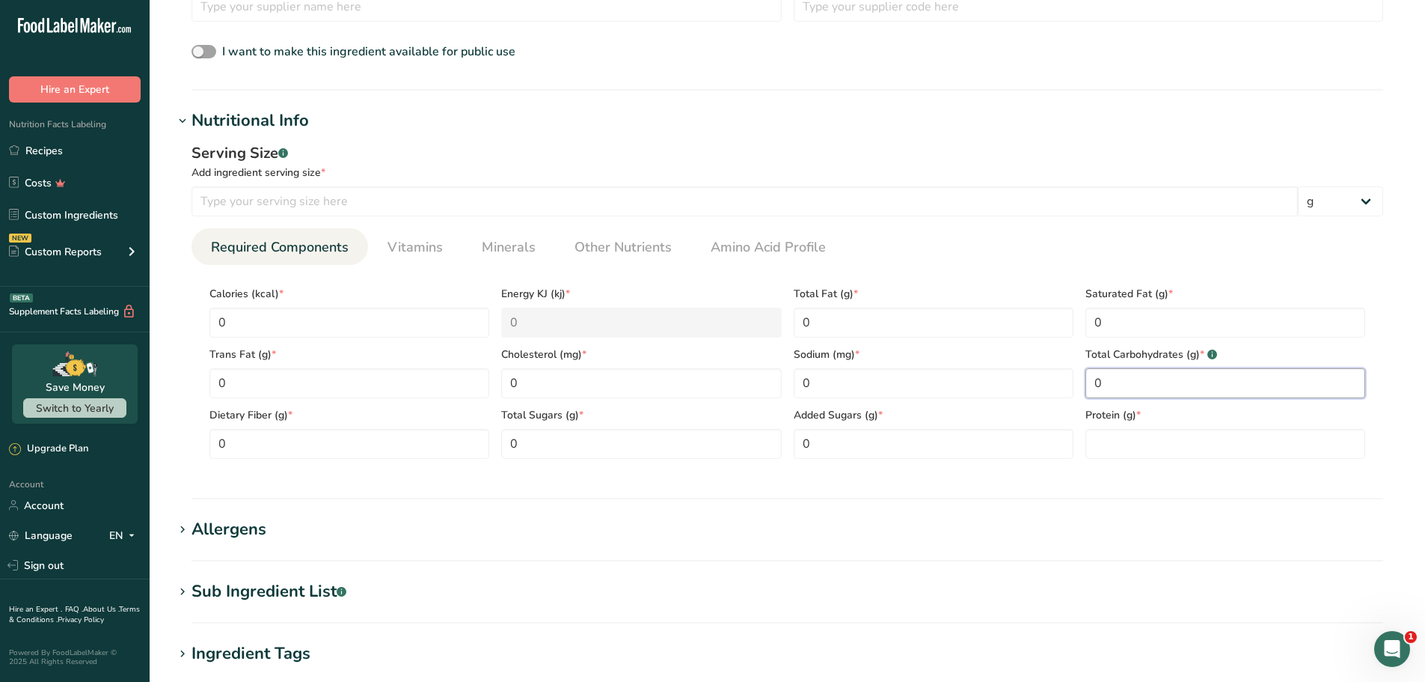
scroll to position [599, 0]
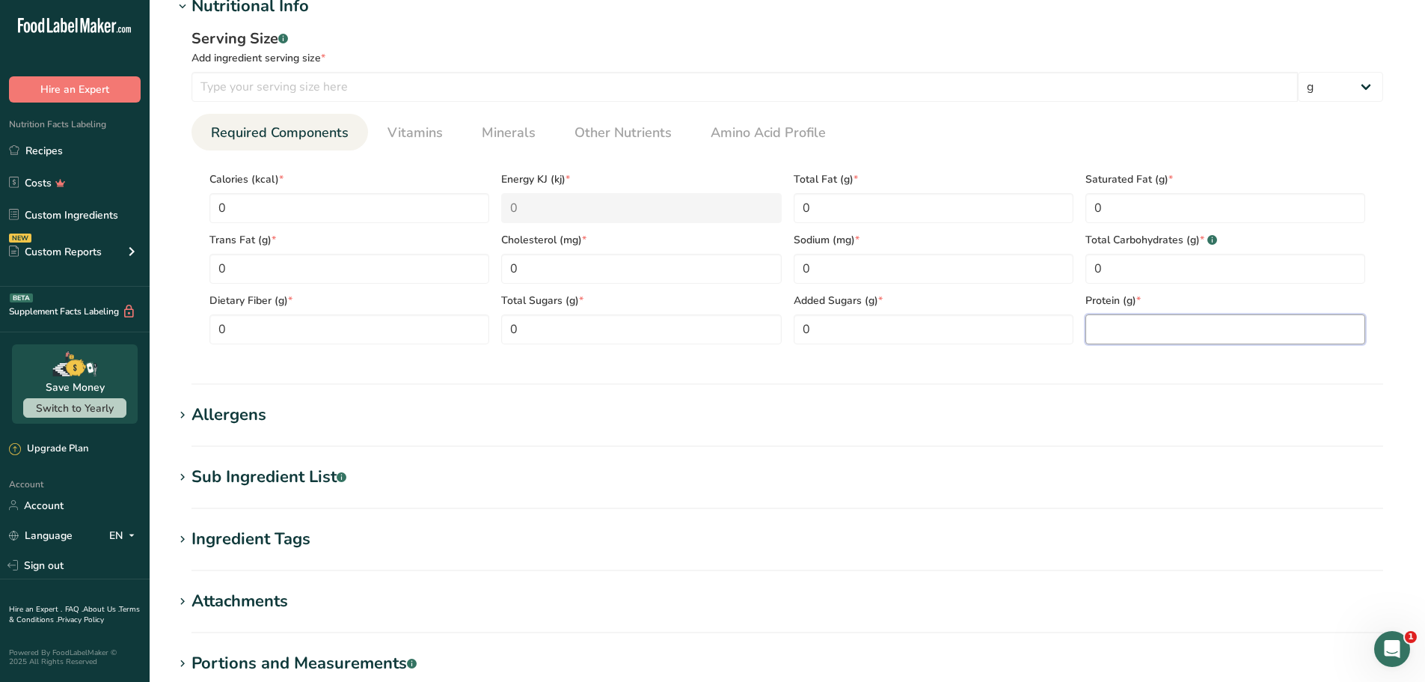
click at [1146, 340] on input "number" at bounding box center [1226, 329] width 280 height 30
type input "0"
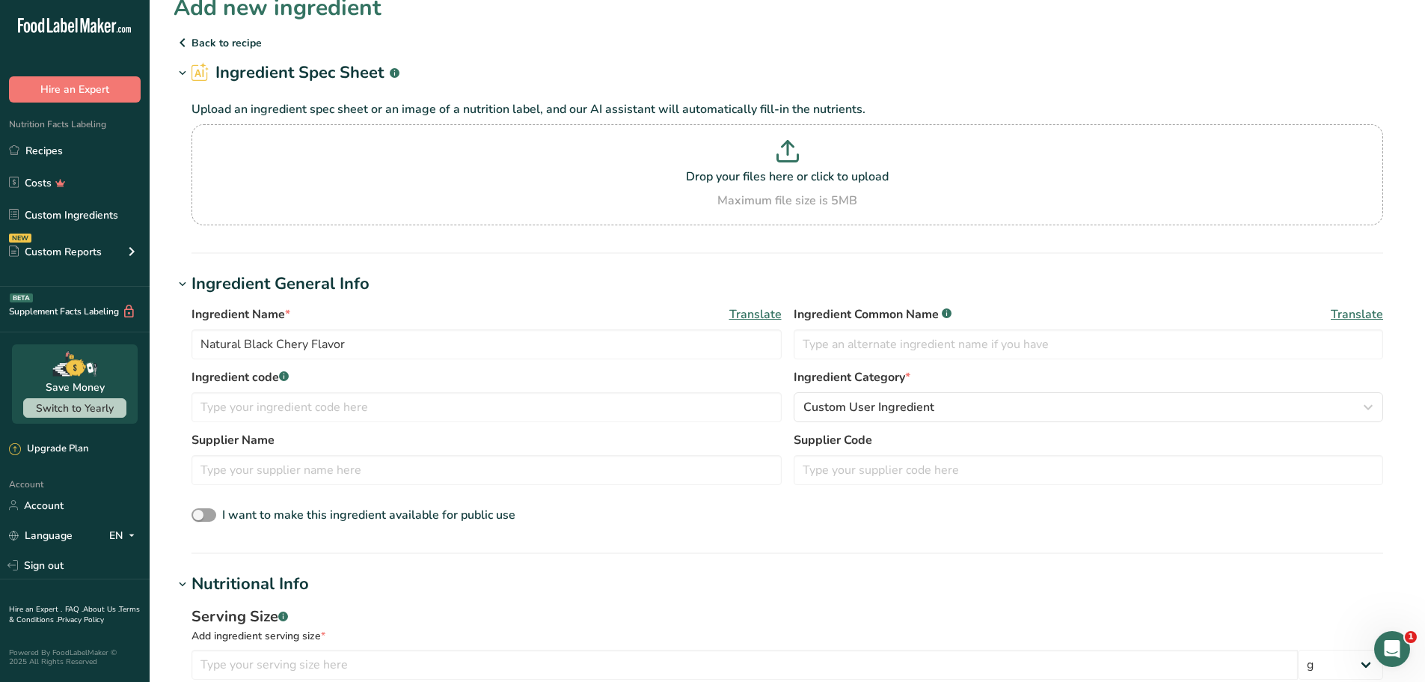
scroll to position [0, 0]
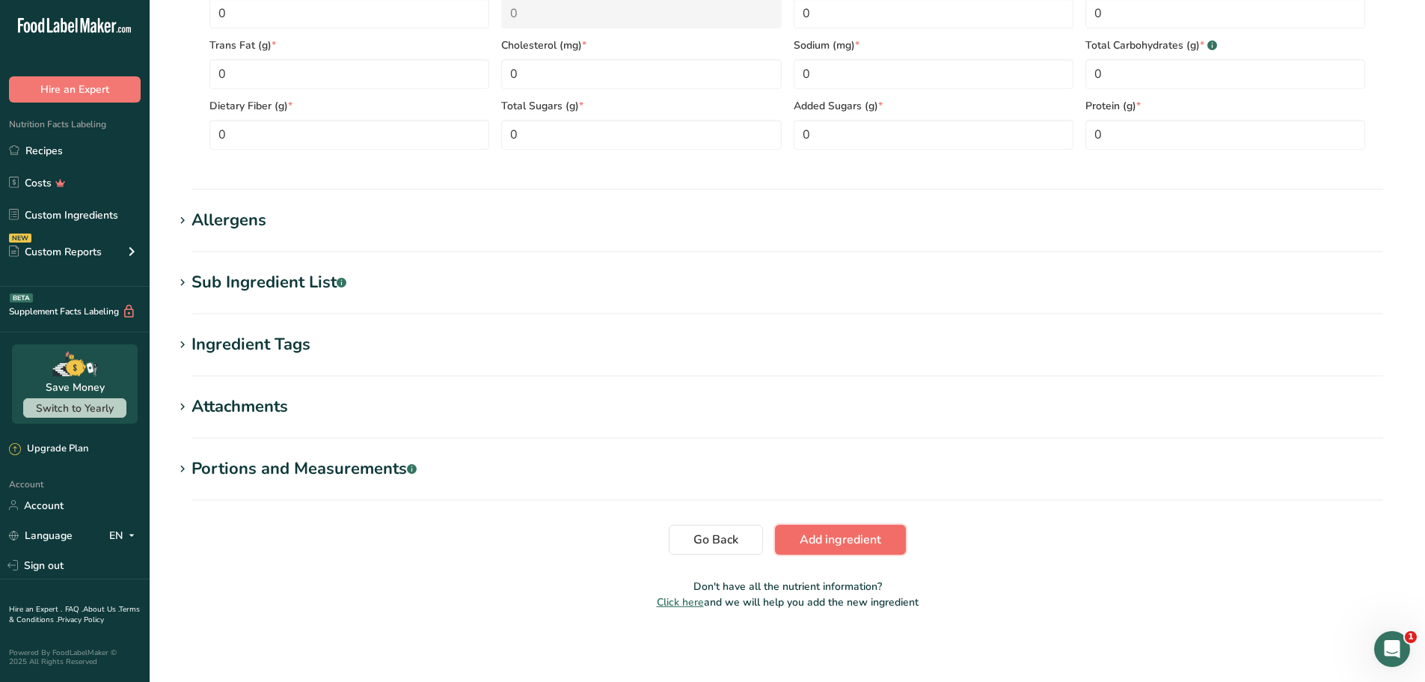
click at [839, 533] on span "Add ingredient" at bounding box center [841, 539] width 82 height 18
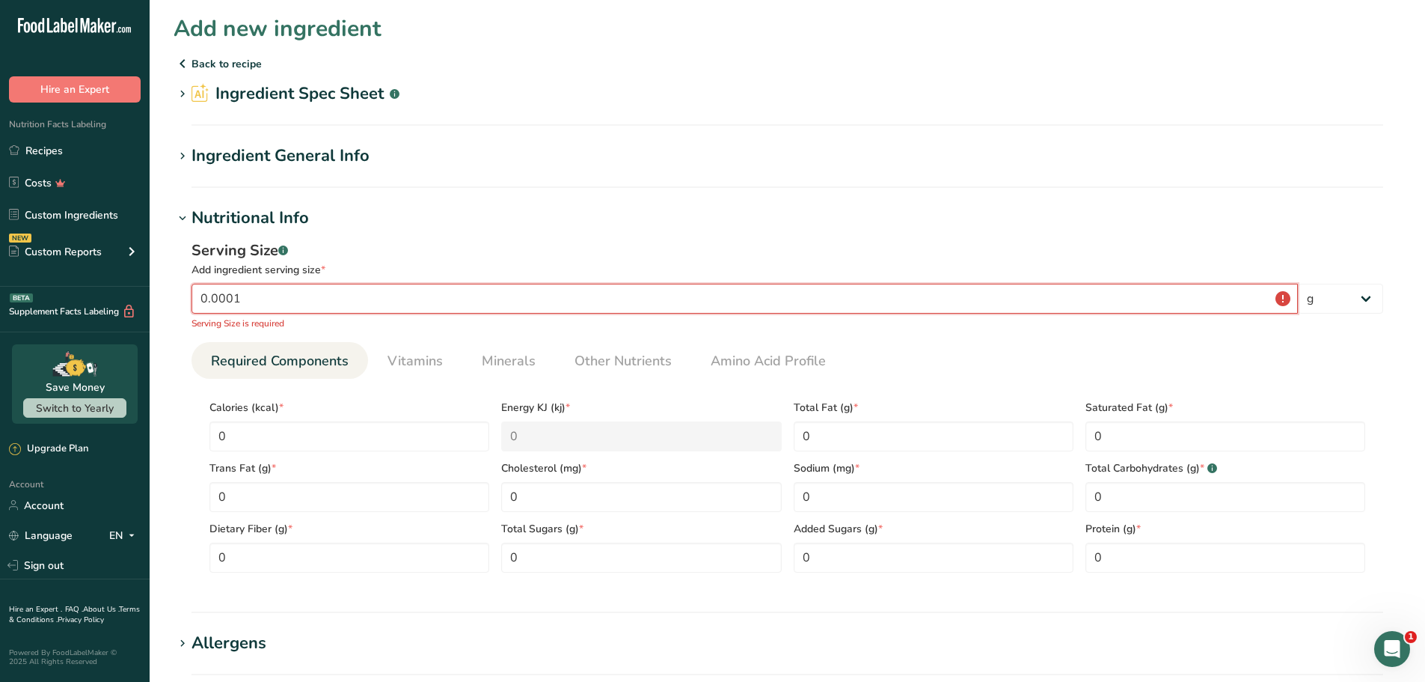
click at [352, 301] on input "0.0001" at bounding box center [745, 299] width 1107 height 30
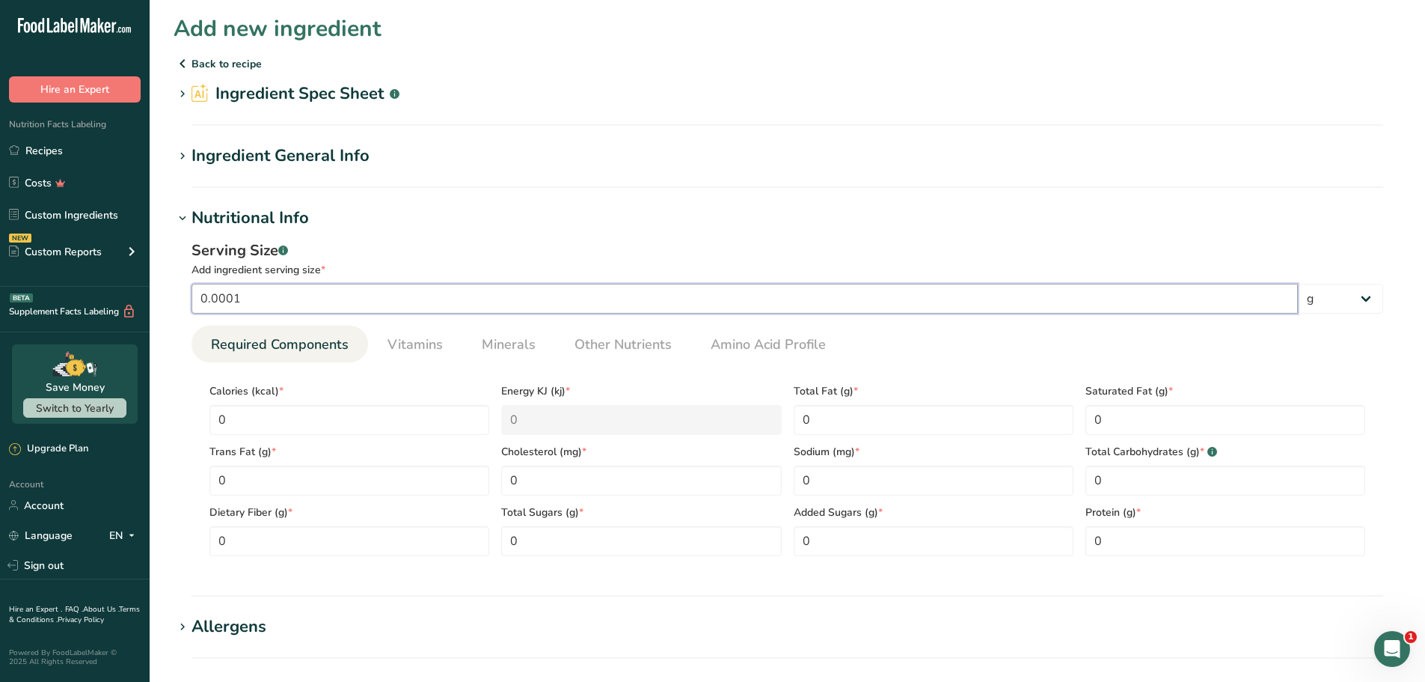
drag, startPoint x: 248, startPoint y: 299, endPoint x: 150, endPoint y: 310, distance: 98.6
click at [148, 315] on div ".a-20{fill:#fff;} Hire an Expert Nutrition Facts Labeling Recipes Costs Custom …" at bounding box center [712, 544] width 1425 height 1088
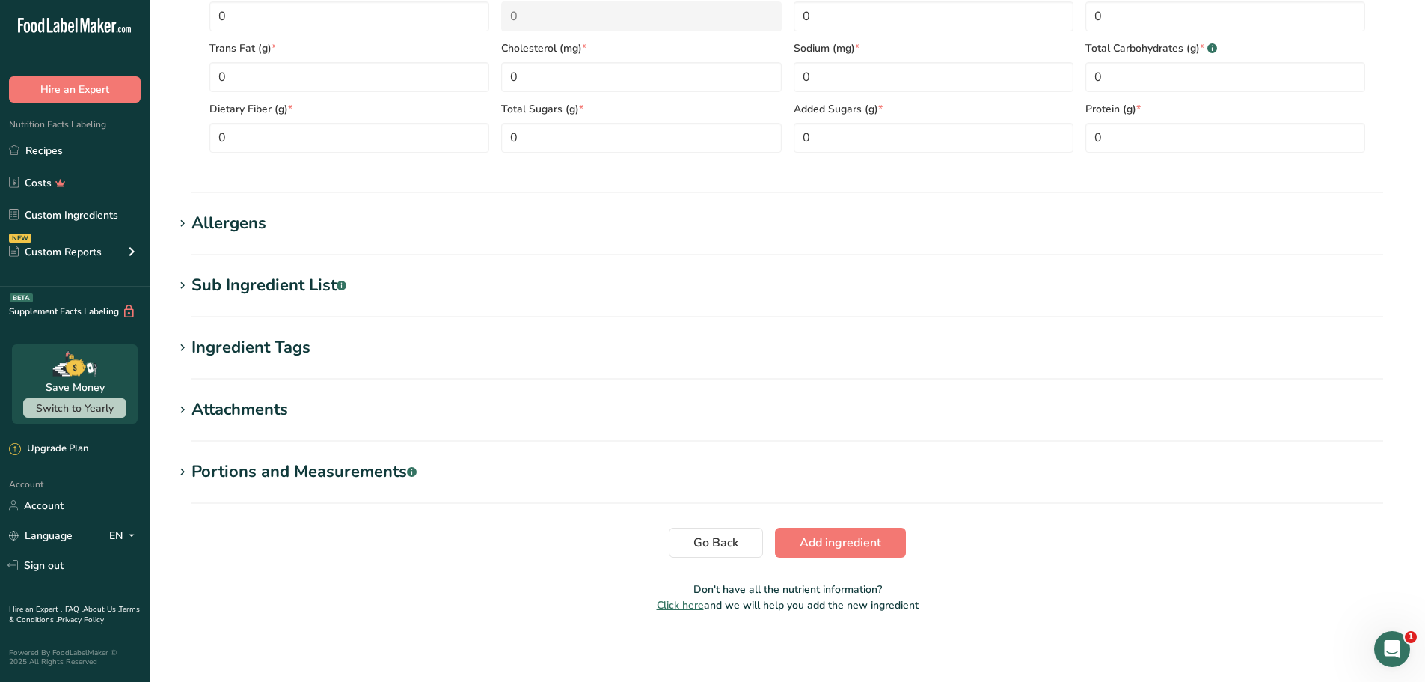
scroll to position [406, 0]
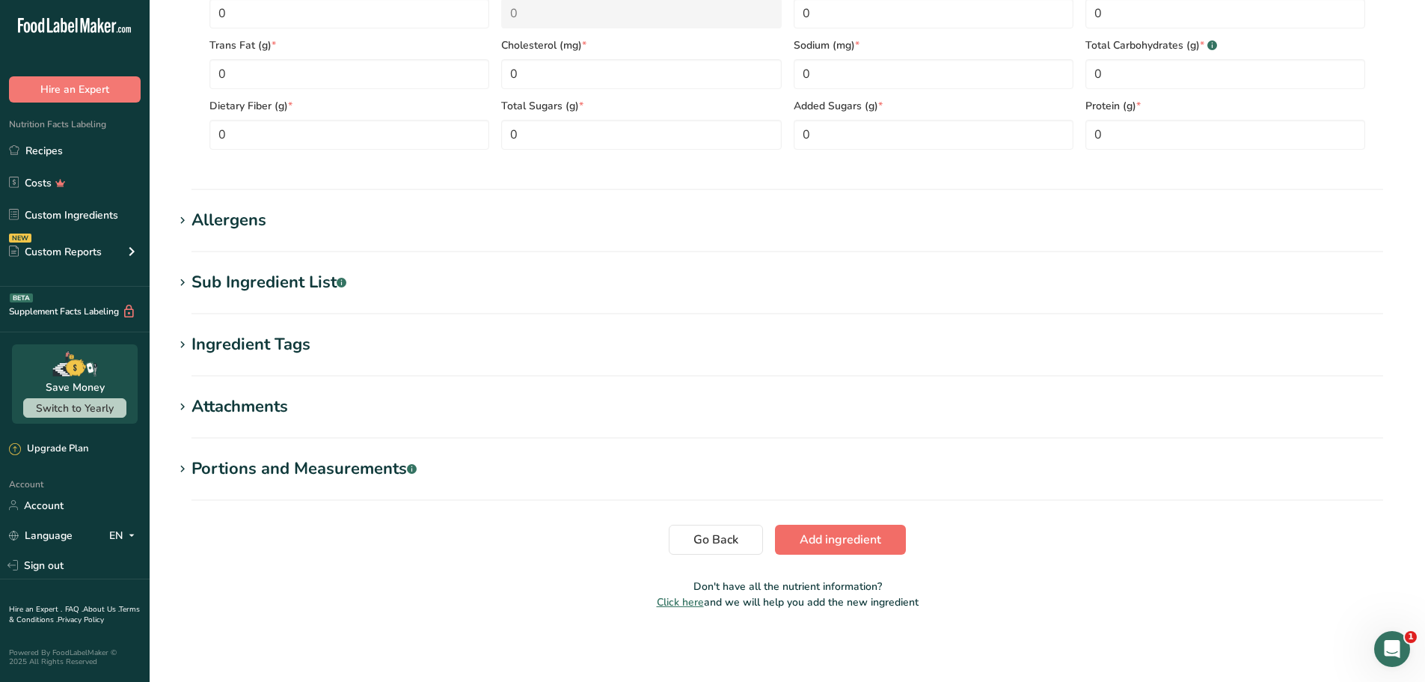
type input "1"
click at [832, 540] on span "Add ingredient" at bounding box center [841, 539] width 82 height 18
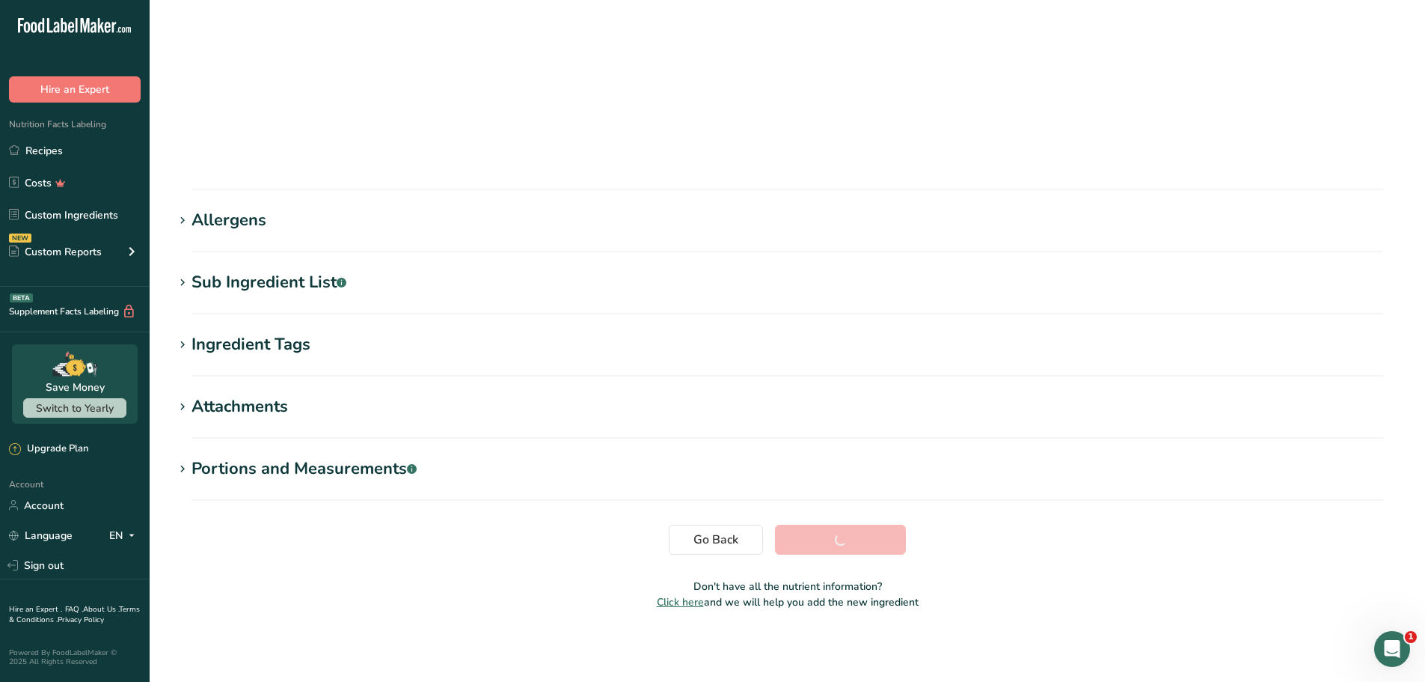
scroll to position [60, 0]
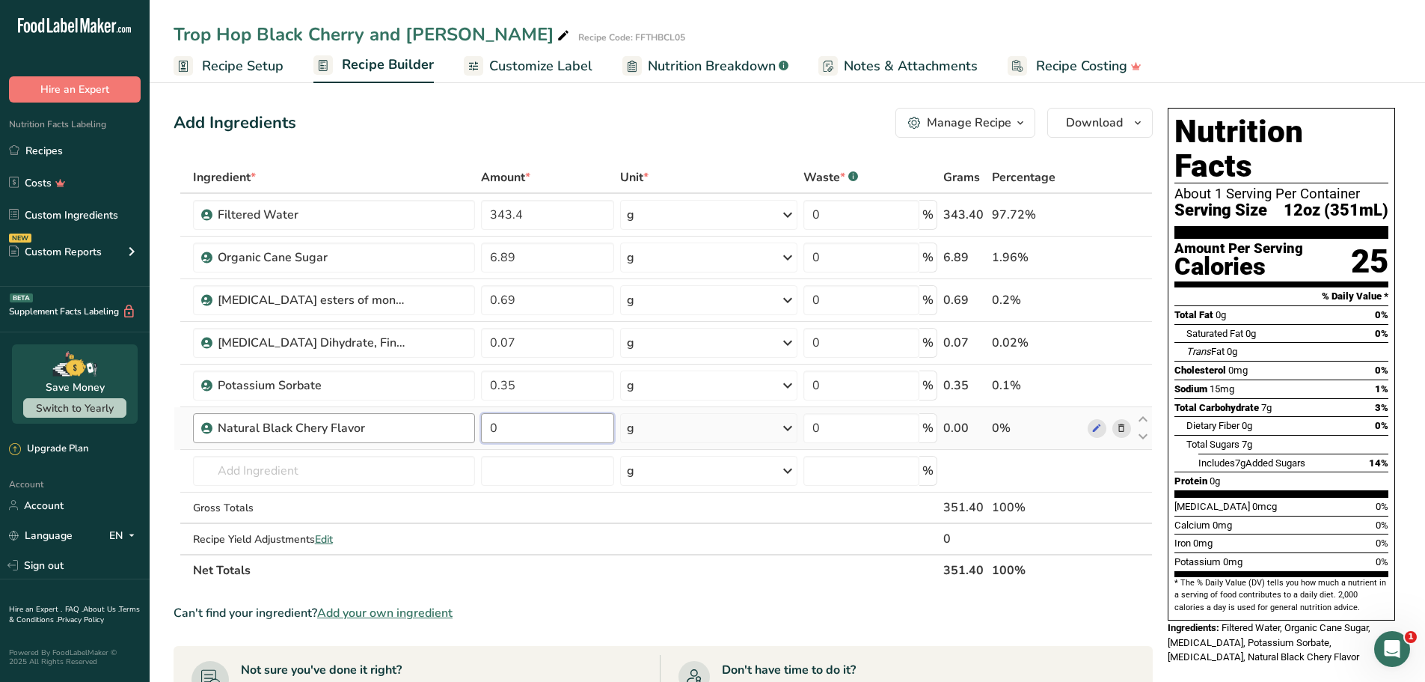
drag, startPoint x: 548, startPoint y: 426, endPoint x: 441, endPoint y: 439, distance: 107.7
click at [441, 439] on tr "Natural Black Chery Flavor 0 g Weight Units g kg mg See more Volume Units l Vol…" at bounding box center [663, 428] width 978 height 43
type input "2.4"
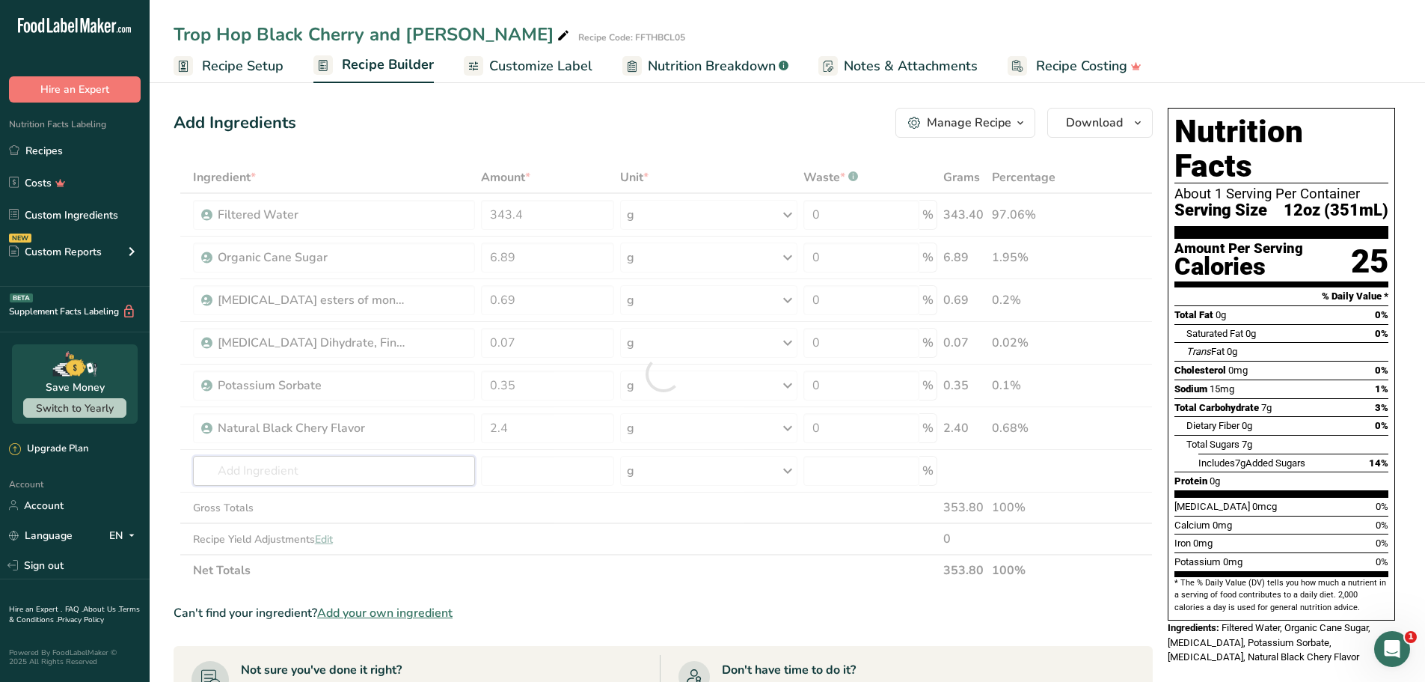
click at [356, 474] on div "Ingredient * Amount * Unit * Waste * .a-a{fill:#347362;}.b-a{fill:#fff;} Grams …" at bounding box center [663, 374] width 979 height 424
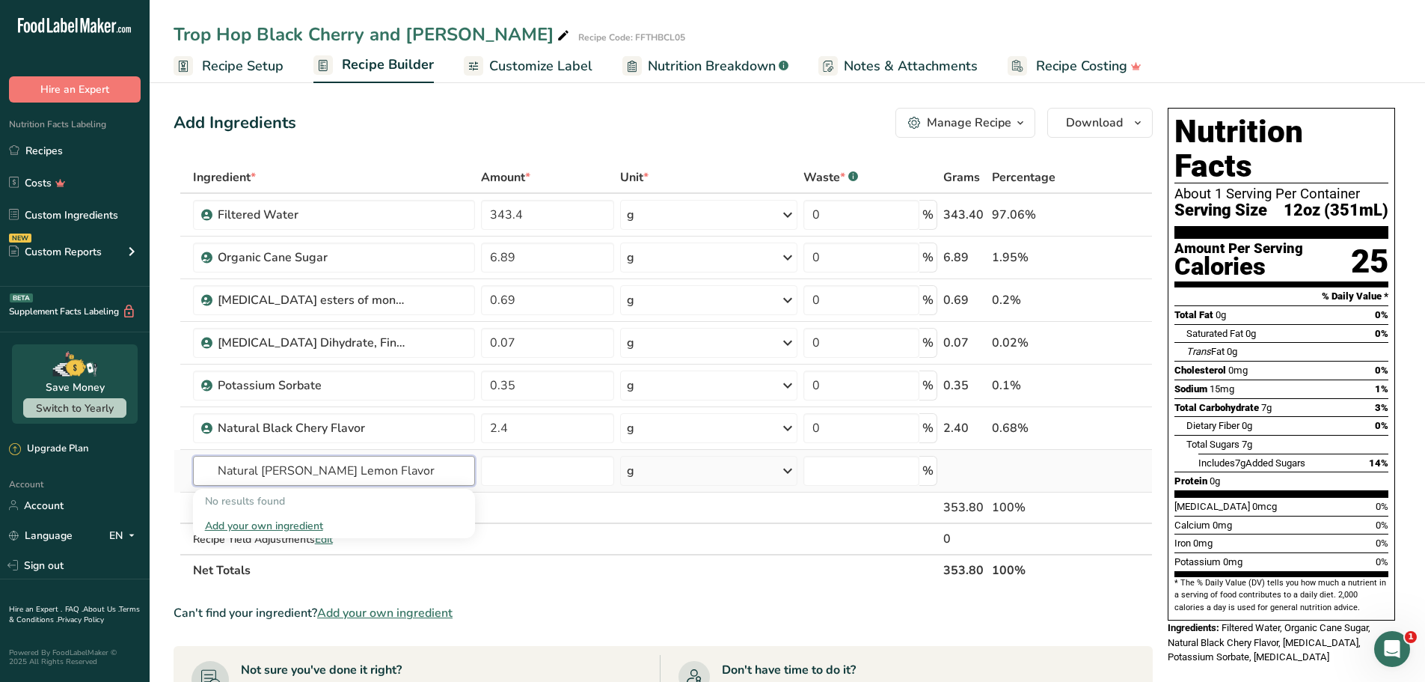
type input "Natural [PERSON_NAME] Lemon Flavor"
click at [281, 528] on div "Add your own ingredient" at bounding box center [334, 526] width 258 height 16
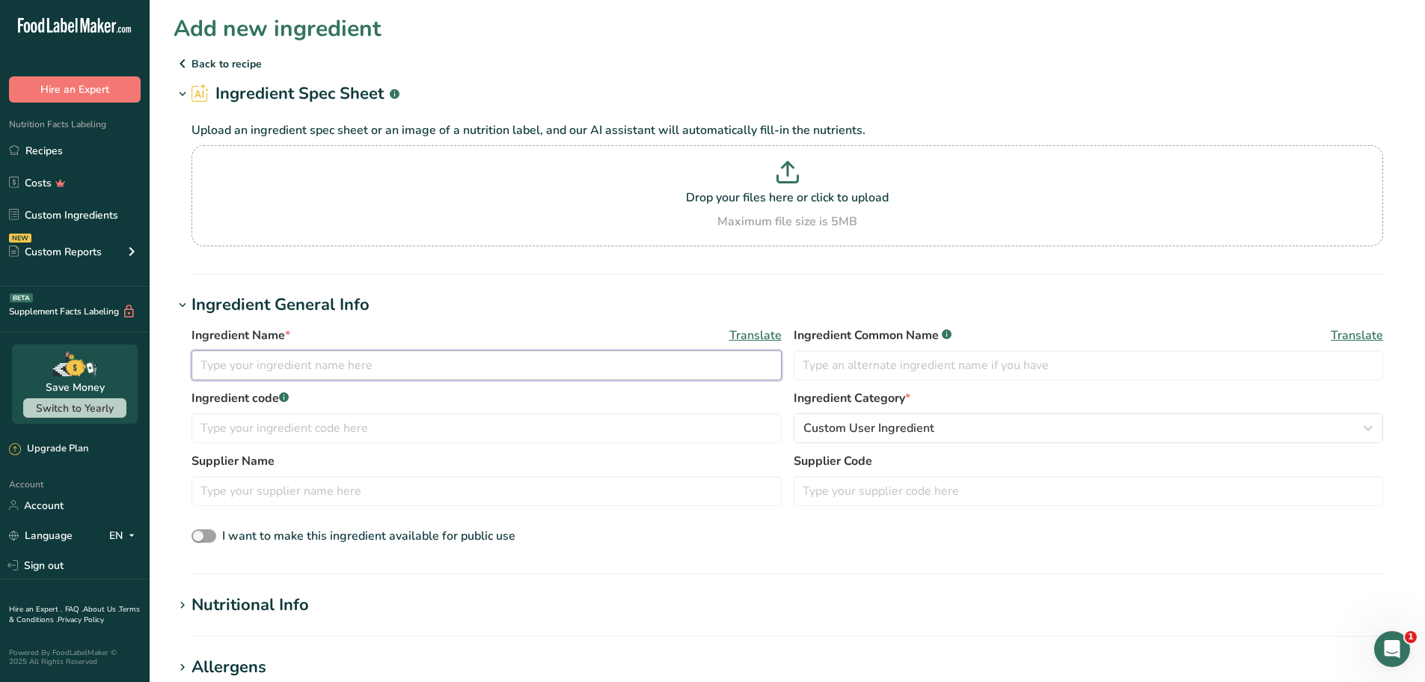
click at [367, 372] on input "text" at bounding box center [487, 365] width 590 height 30
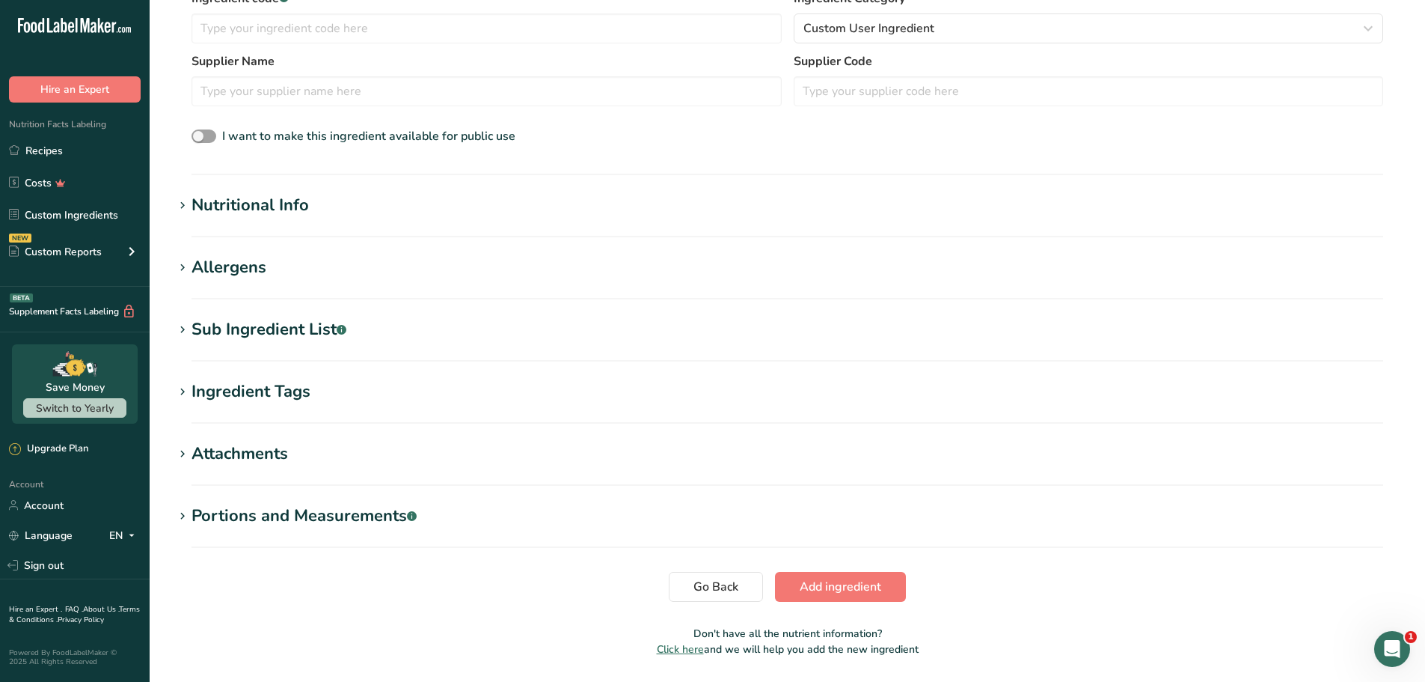
scroll to position [447, 0]
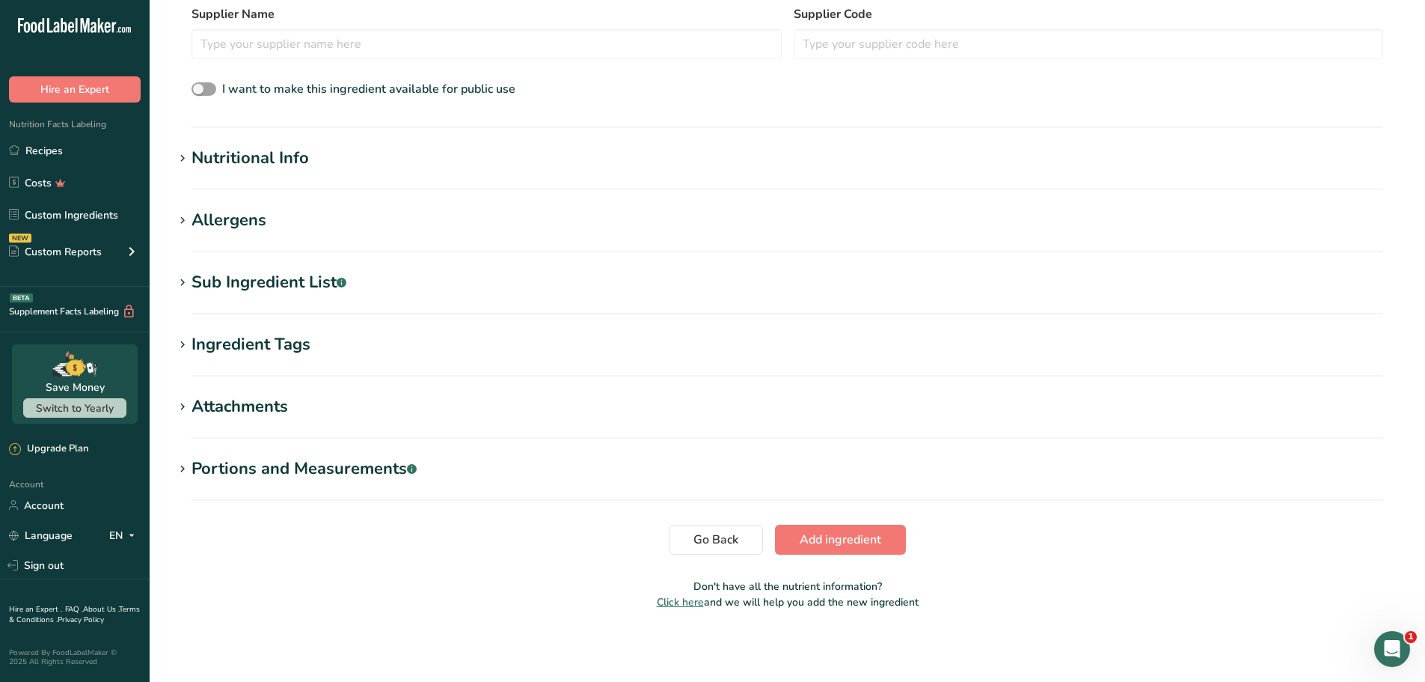
type input "Natural [PERSON_NAME] Lemon Flavor"
click at [292, 159] on div "Nutritional Info" at bounding box center [250, 158] width 117 height 25
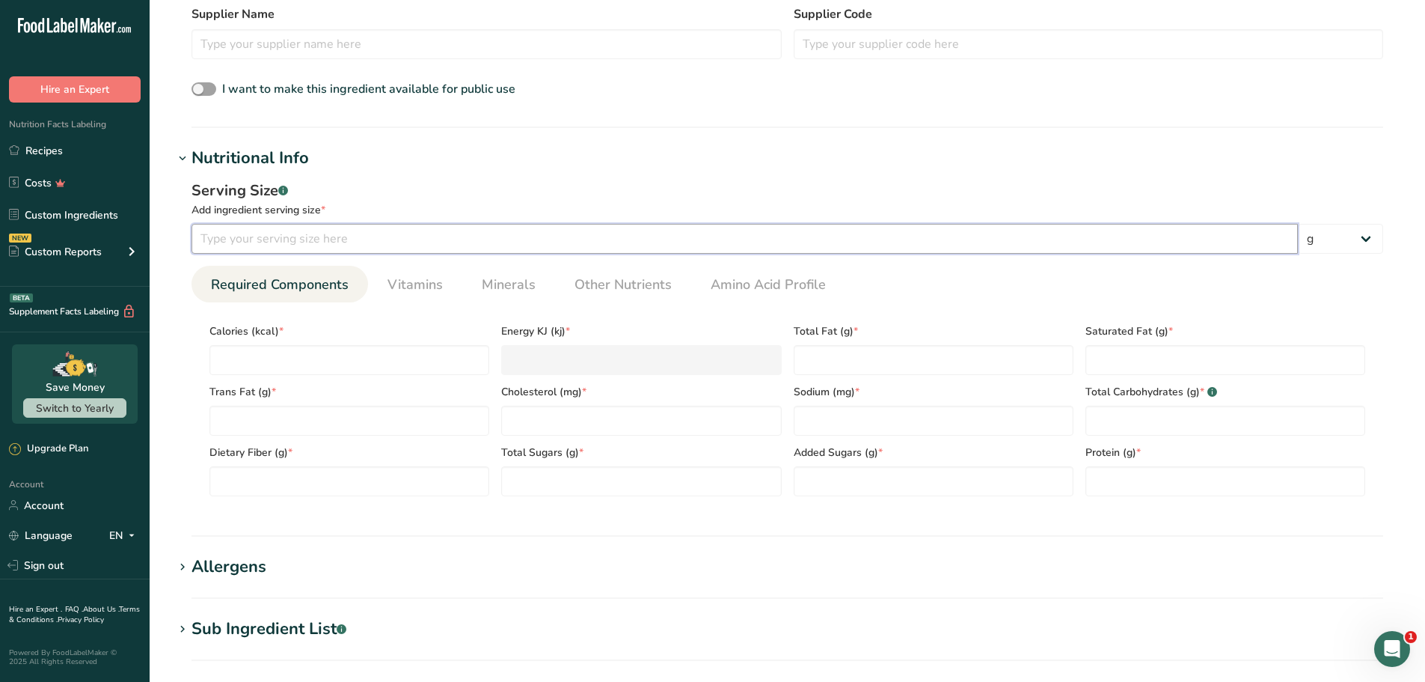
click at [280, 237] on input "number" at bounding box center [745, 239] width 1107 height 30
type input "1"
click at [302, 352] on input "number" at bounding box center [349, 360] width 280 height 30
type input "0"
type KJ "0"
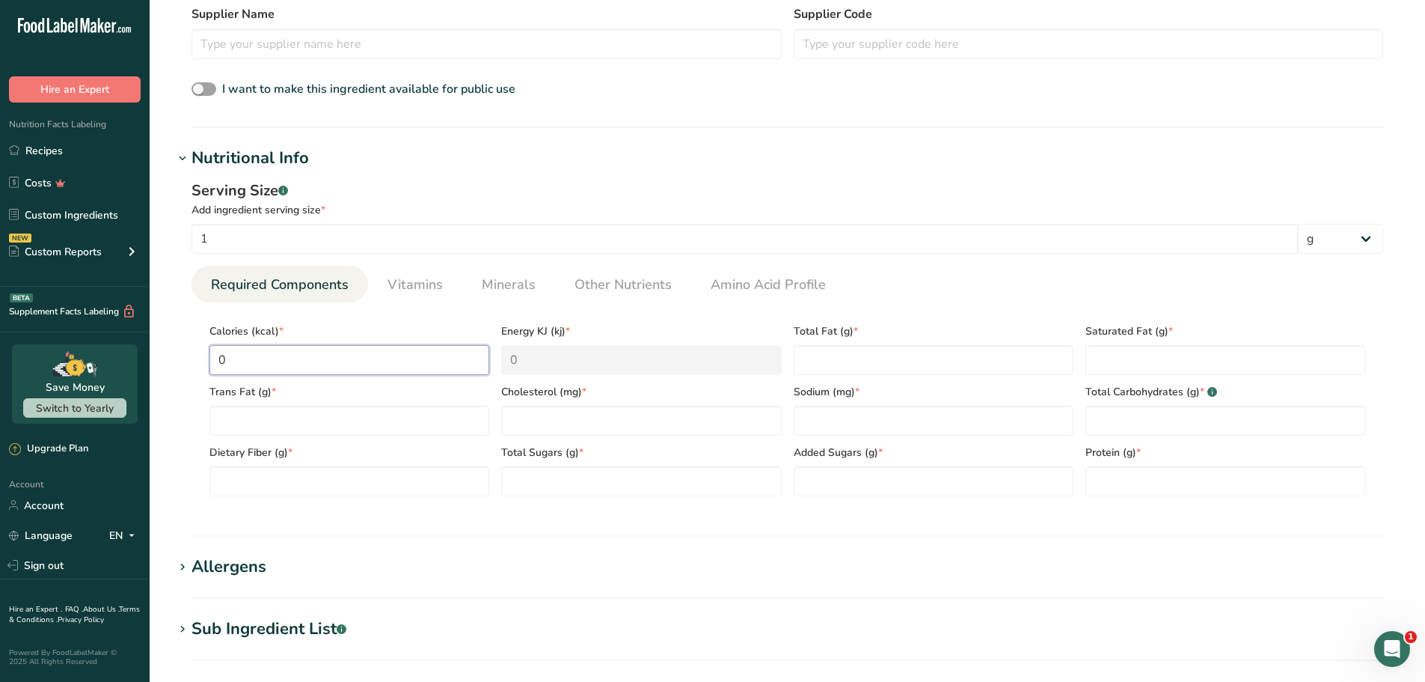
type input "0"
click at [379, 423] on Fat "number" at bounding box center [349, 421] width 280 height 30
type Fat "0"
drag, startPoint x: 375, startPoint y: 490, endPoint x: 389, endPoint y: 489, distance: 14.2
click at [376, 489] on Fiber "number" at bounding box center [349, 481] width 280 height 30
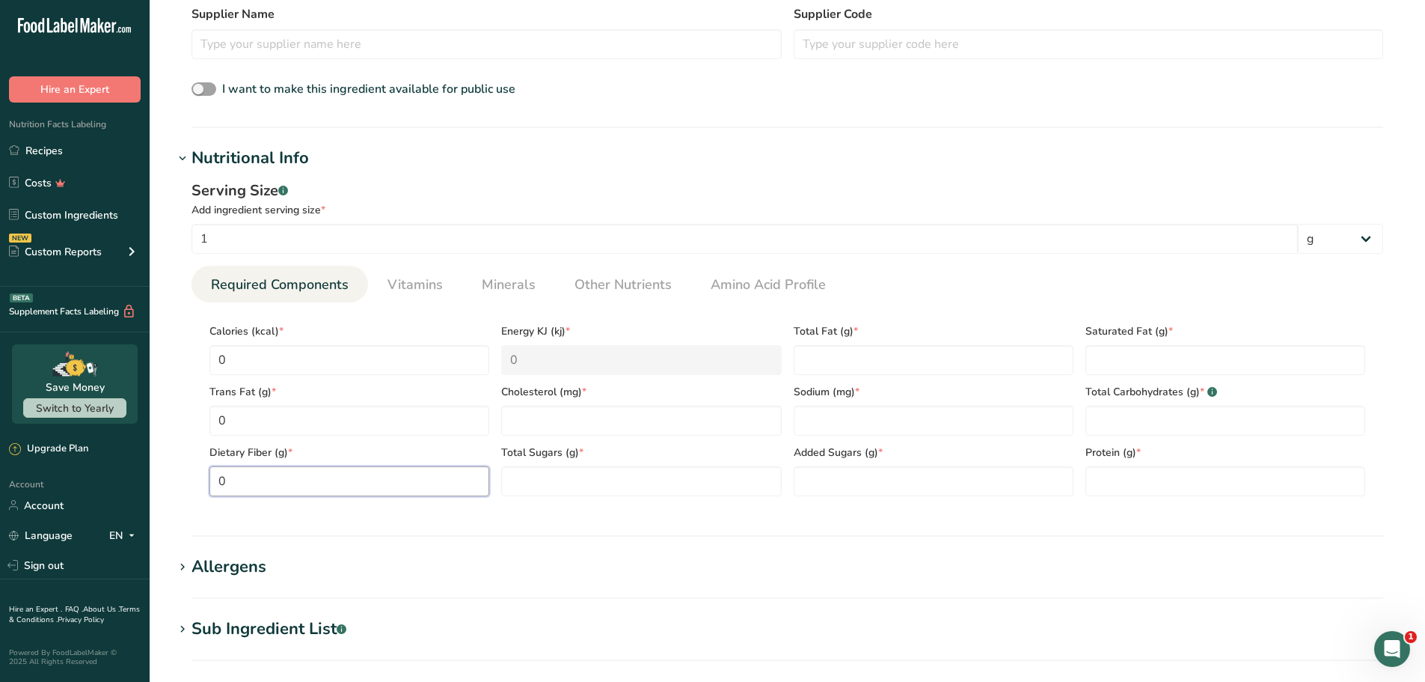
type Fiber "0"
click at [618, 406] on input "number" at bounding box center [641, 421] width 280 height 30
type input "0"
drag, startPoint x: 645, startPoint y: 481, endPoint x: 667, endPoint y: 483, distance: 22.5
click at [649, 481] on Sugars "number" at bounding box center [641, 481] width 280 height 30
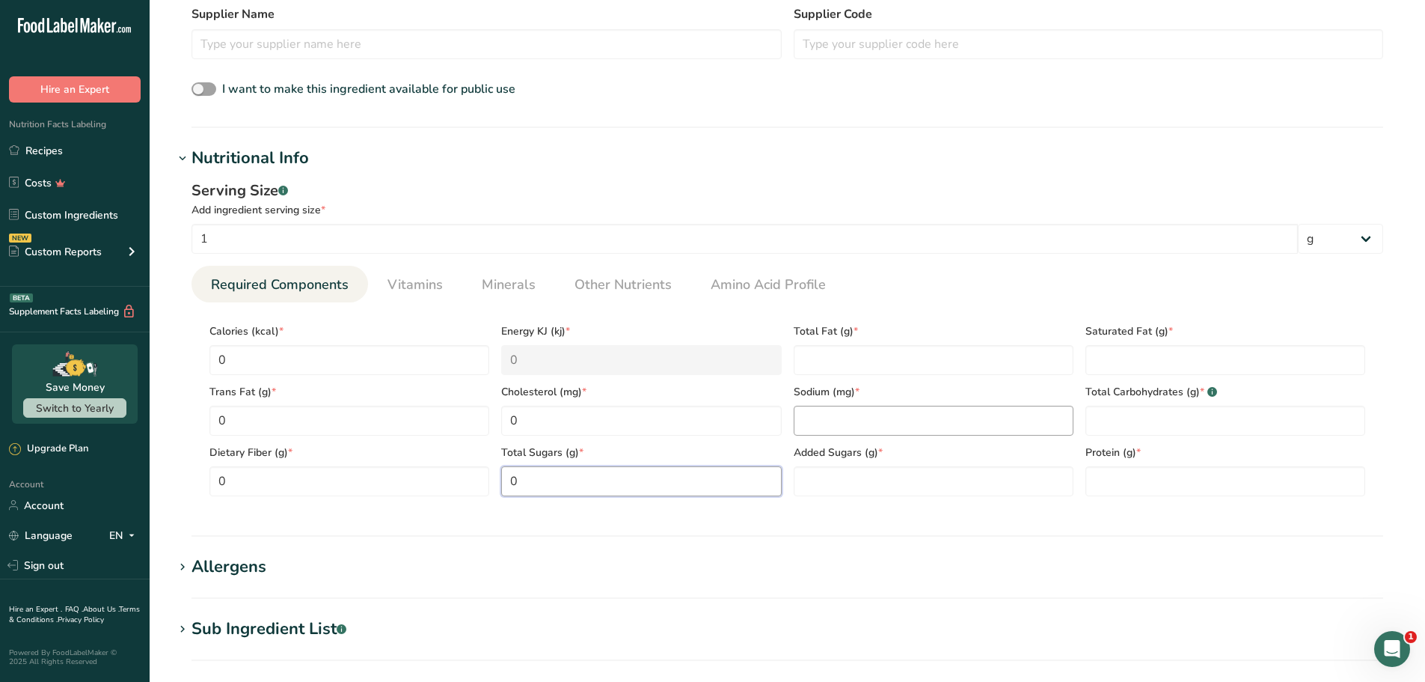
type Sugars "0"
drag, startPoint x: 905, startPoint y: 357, endPoint x: 903, endPoint y: 386, distance: 29.3
click at [902, 361] on Fat "number" at bounding box center [934, 360] width 280 height 30
type Fat "0"
drag, startPoint x: 912, startPoint y: 420, endPoint x: 905, endPoint y: 440, distance: 21.3
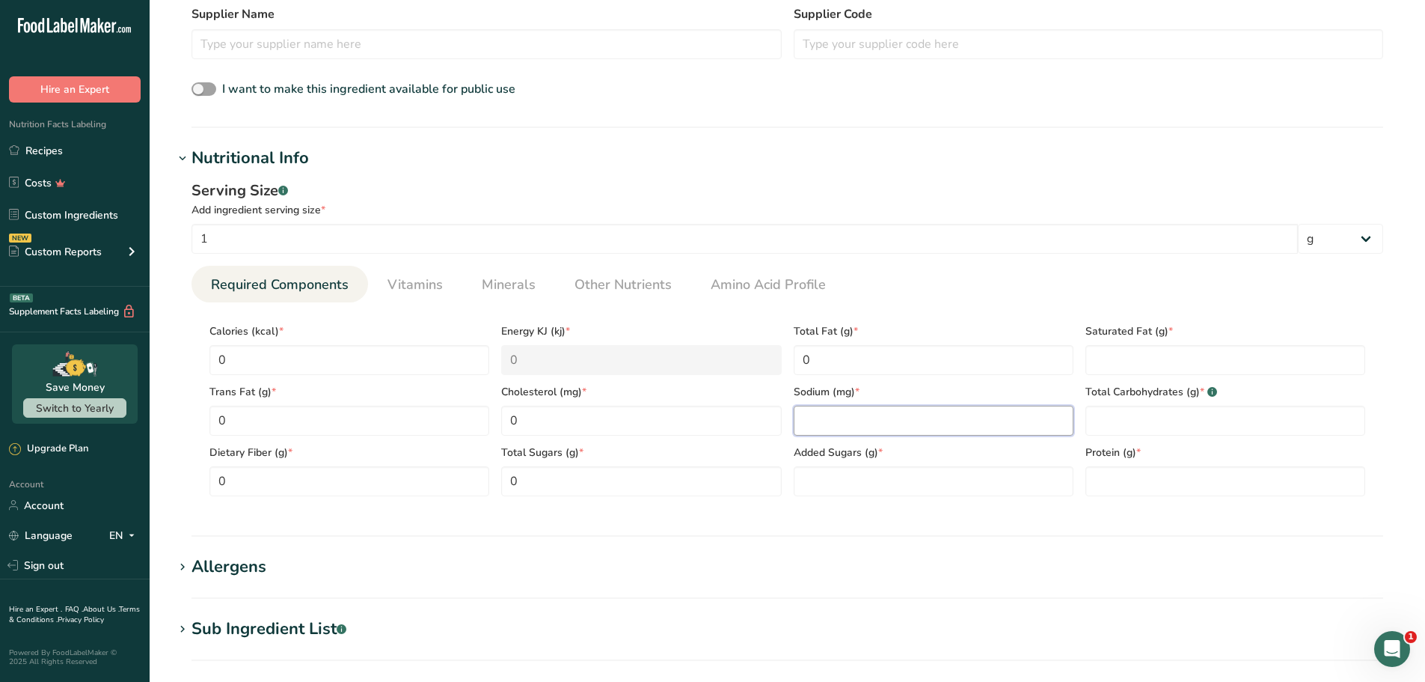
click at [911, 422] on input "number" at bounding box center [934, 421] width 280 height 30
type input "0"
click at [907, 480] on Sugars "number" at bounding box center [934, 481] width 280 height 30
type Sugars "0"
drag, startPoint x: 1141, startPoint y: 361, endPoint x: 1136, endPoint y: 376, distance: 15.9
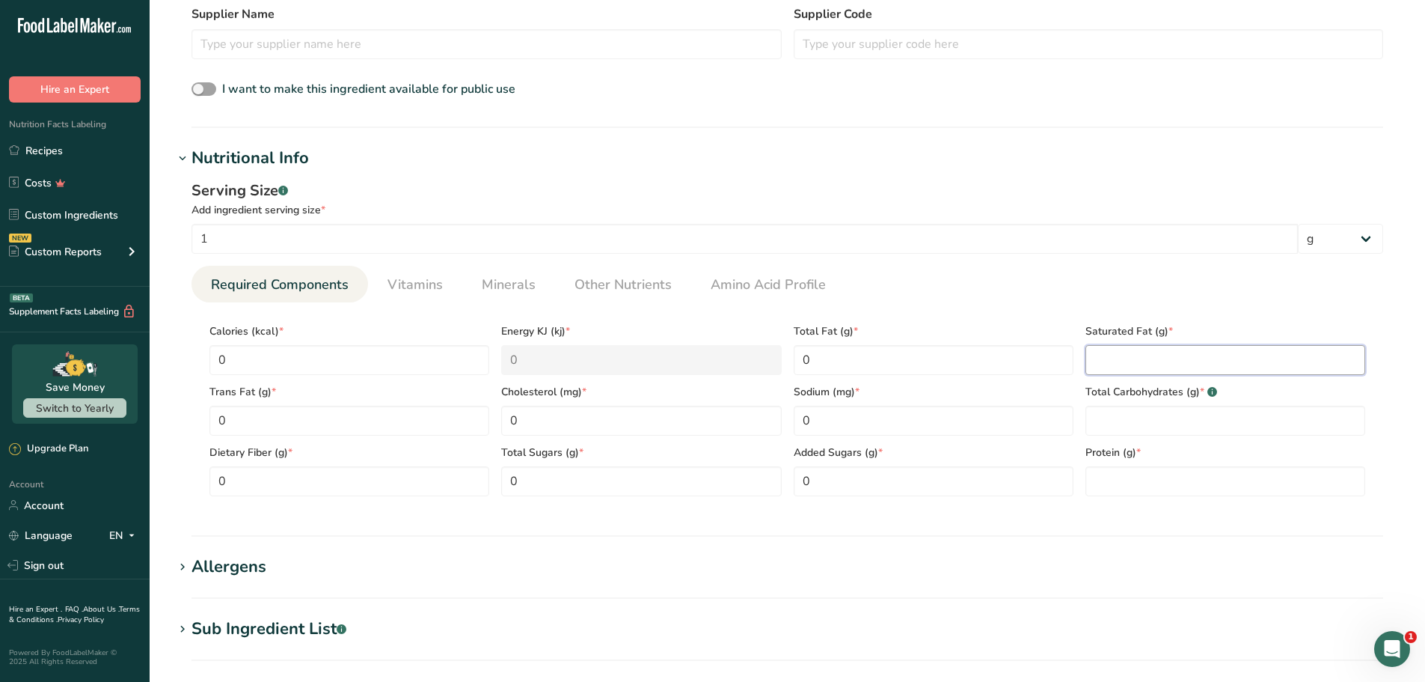
click at [1139, 364] on Fat "number" at bounding box center [1226, 360] width 280 height 30
type Fat "0"
click at [1140, 423] on Carbohydrates "number" at bounding box center [1226, 421] width 280 height 30
type Carbohydrates "0"
click at [1137, 472] on input "number" at bounding box center [1226, 481] width 280 height 30
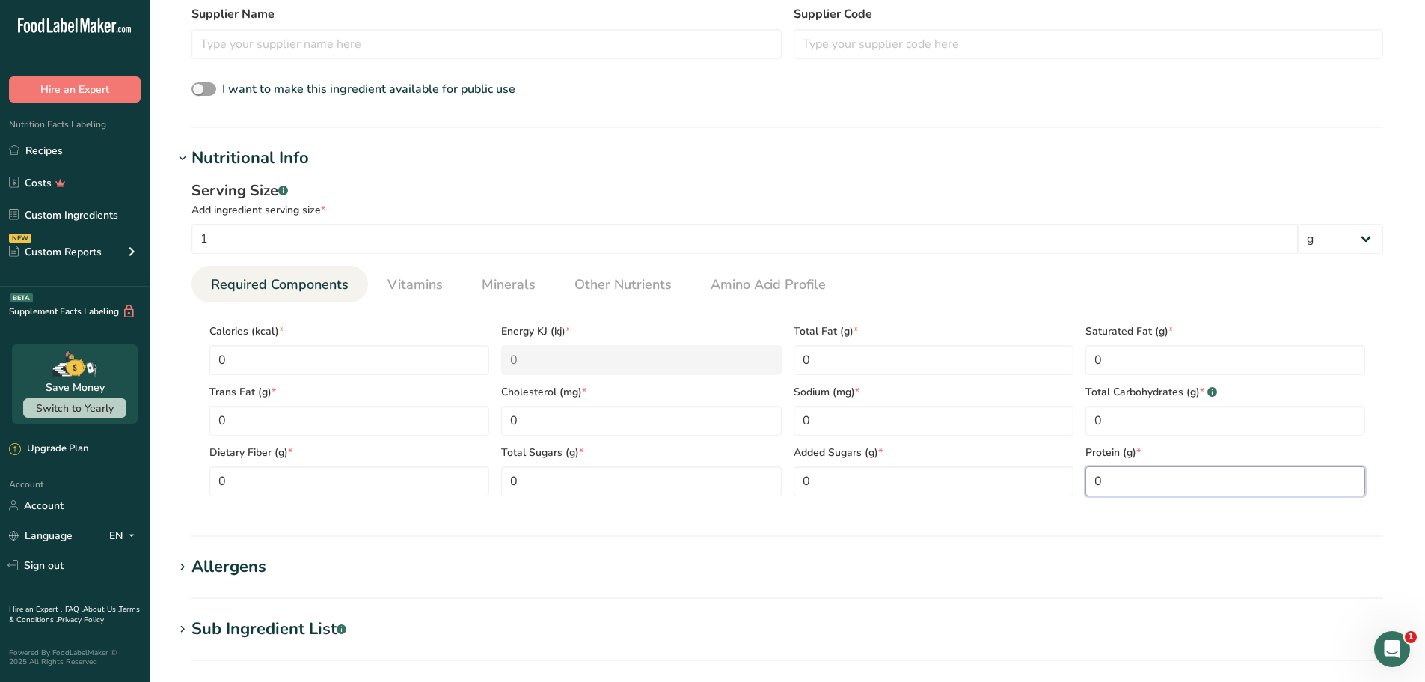
type input "0"
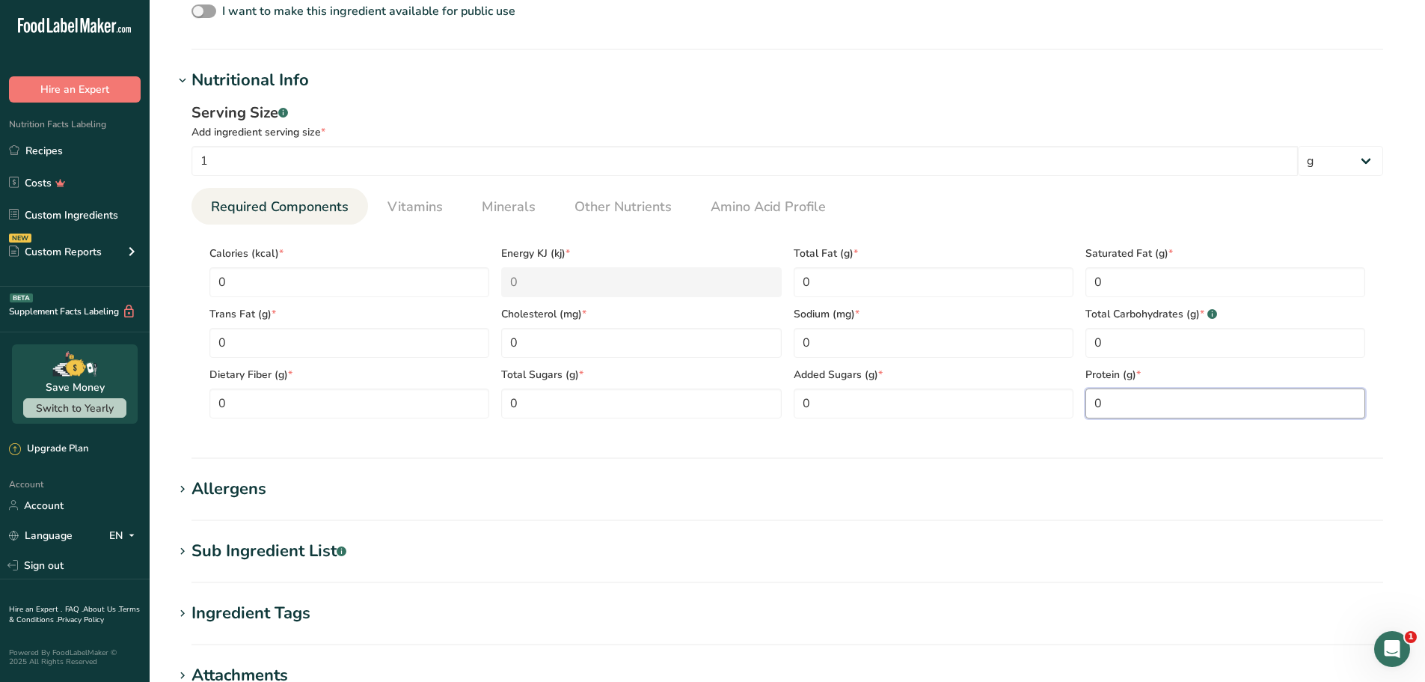
scroll to position [793, 0]
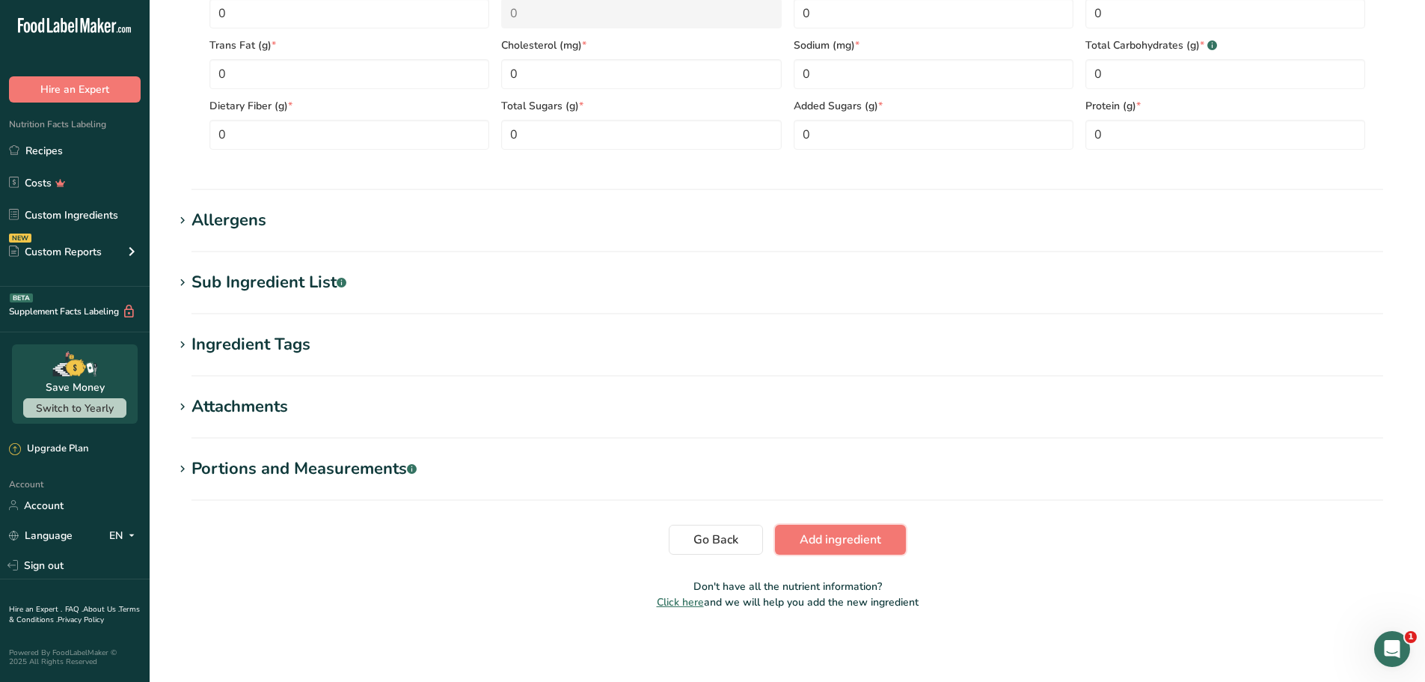
click at [837, 539] on span "Add ingredient" at bounding box center [841, 539] width 82 height 18
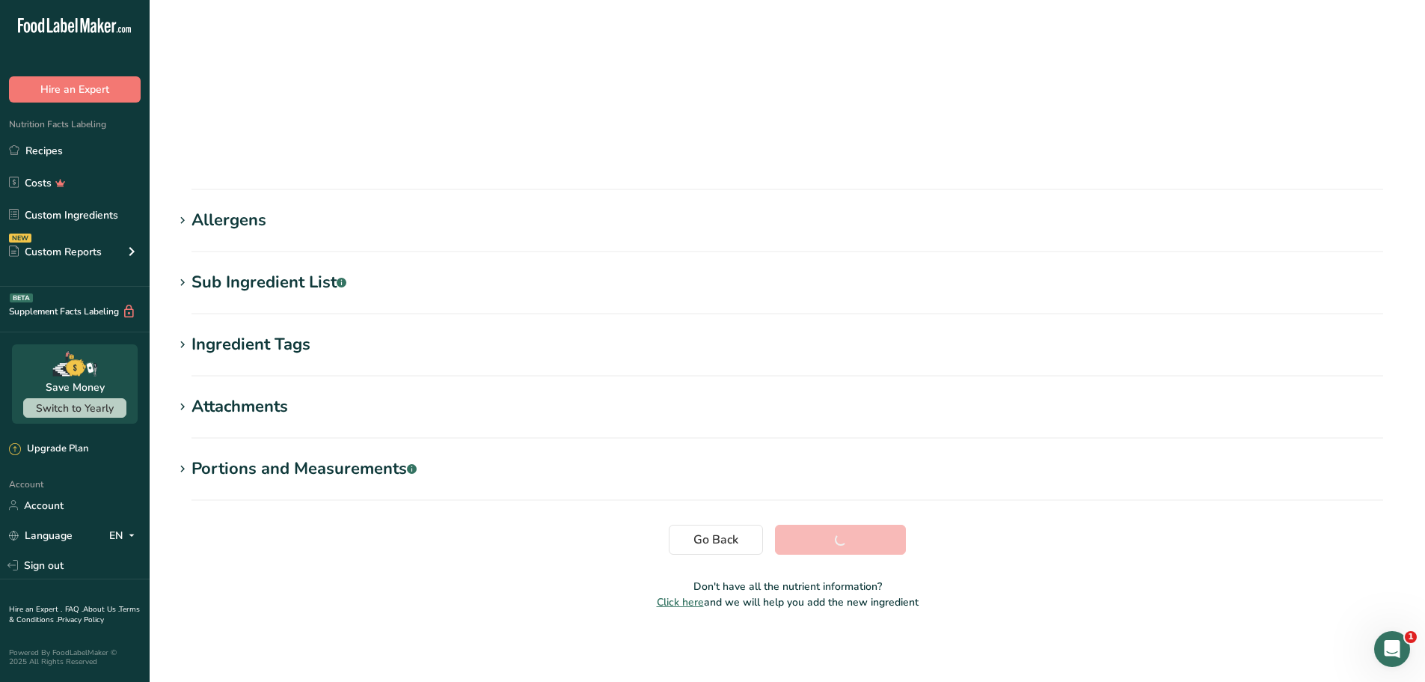
scroll to position [60, 0]
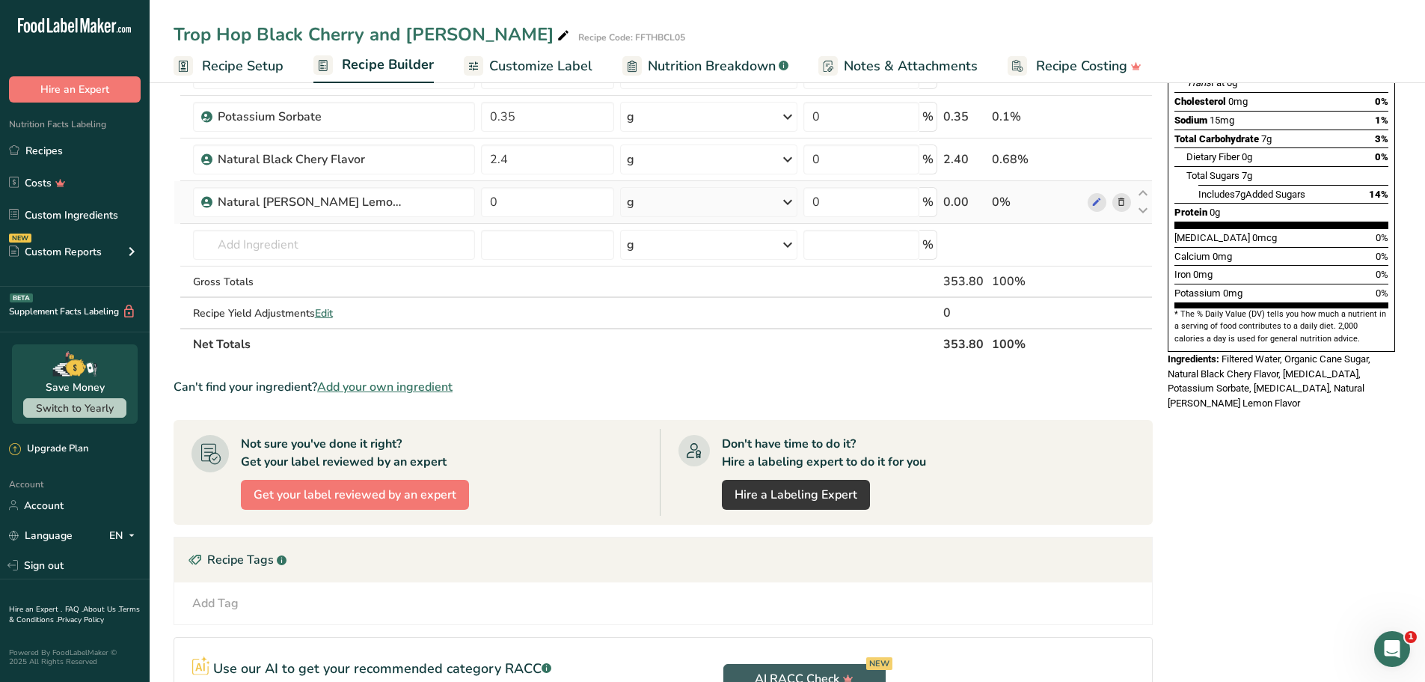
scroll to position [150, 0]
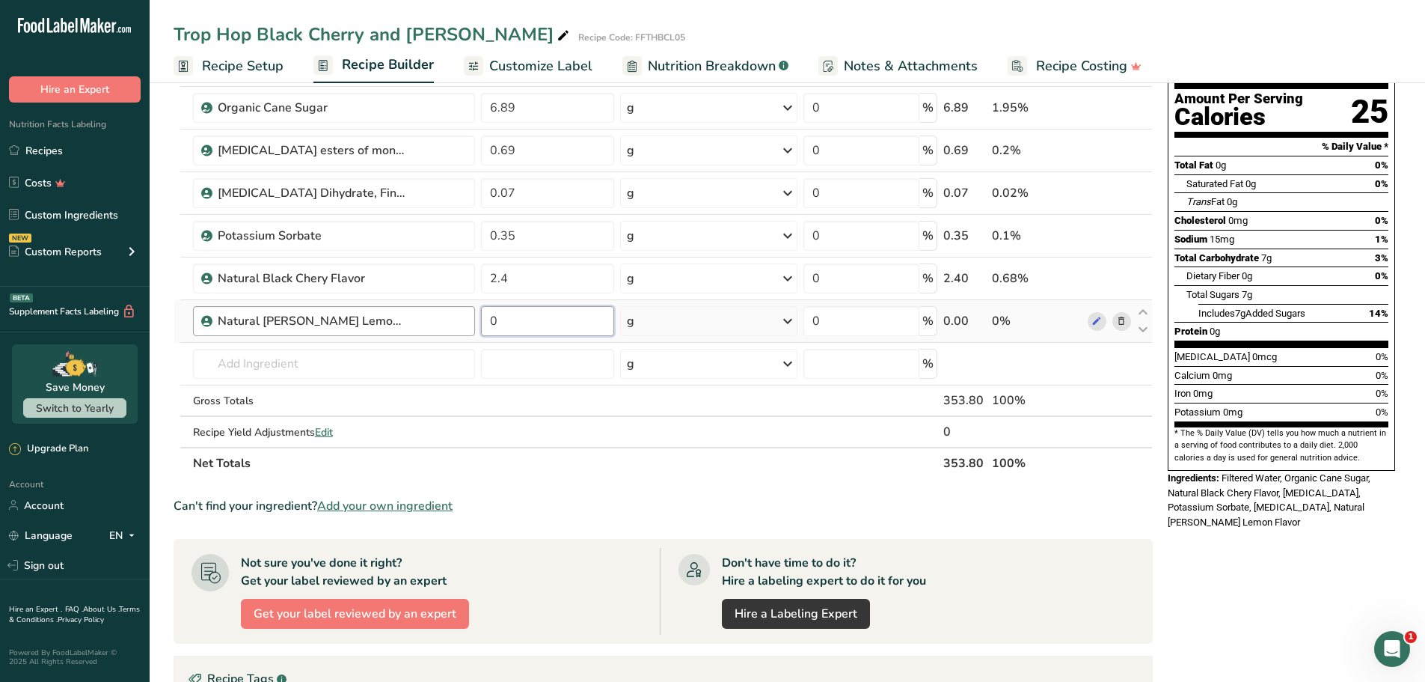
drag, startPoint x: 536, startPoint y: 331, endPoint x: 432, endPoint y: 335, distance: 104.1
click at [429, 333] on tr "Natural [PERSON_NAME] Lemon Flavor 0 g Weight Units g kg mg See more Volume Uni…" at bounding box center [663, 321] width 978 height 43
type input "1.2"
click at [282, 364] on div "Ingredient * Amount * Unit * Waste * .a-a{fill:#347362;}.b-a{fill:#fff;} Grams …" at bounding box center [663, 245] width 979 height 467
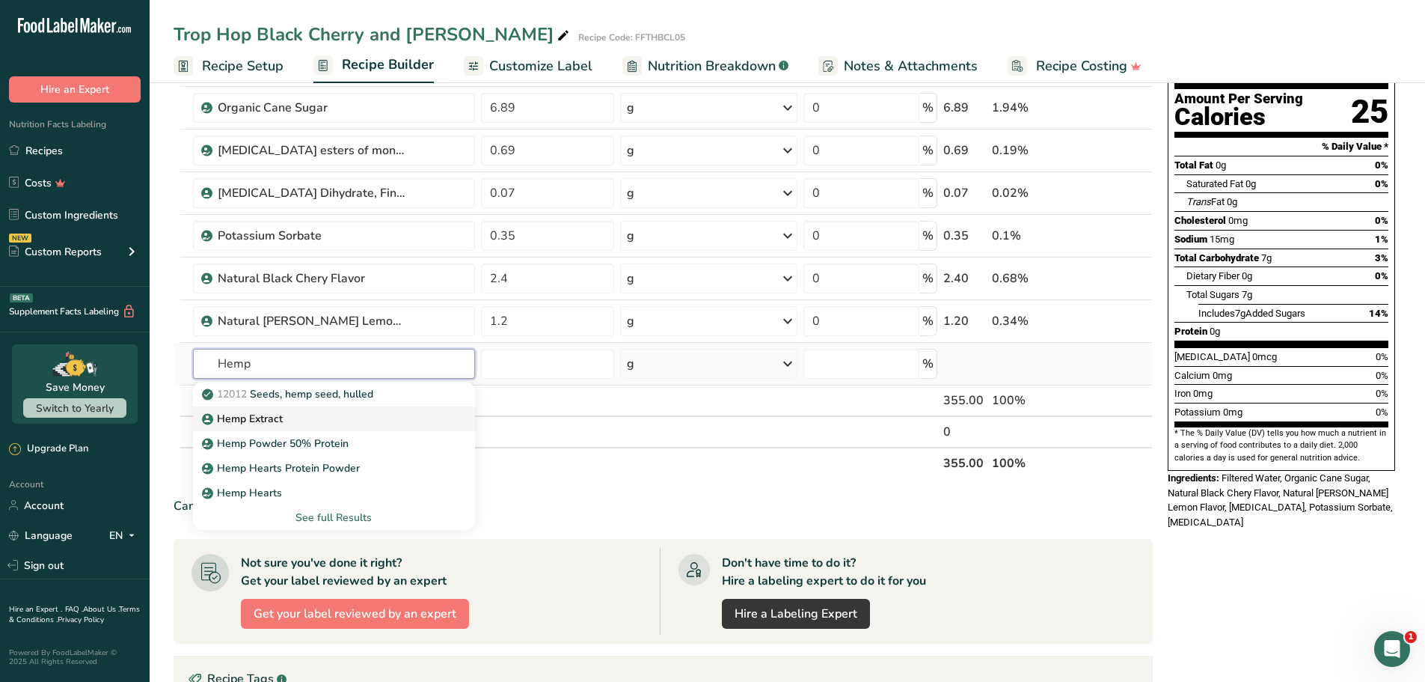
type input "Hemp"
click at [284, 417] on div "Hemp Extract" at bounding box center [322, 419] width 234 height 16
type input "Hemp Extract"
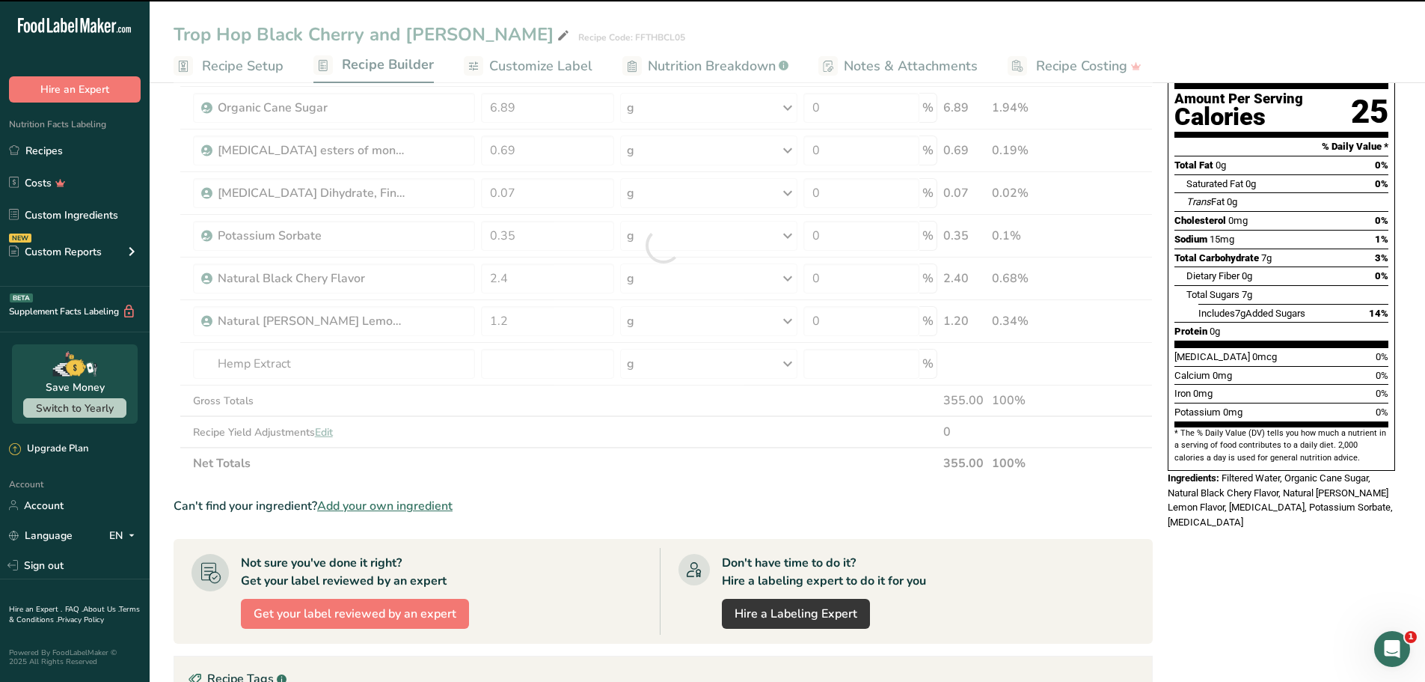
type input "0"
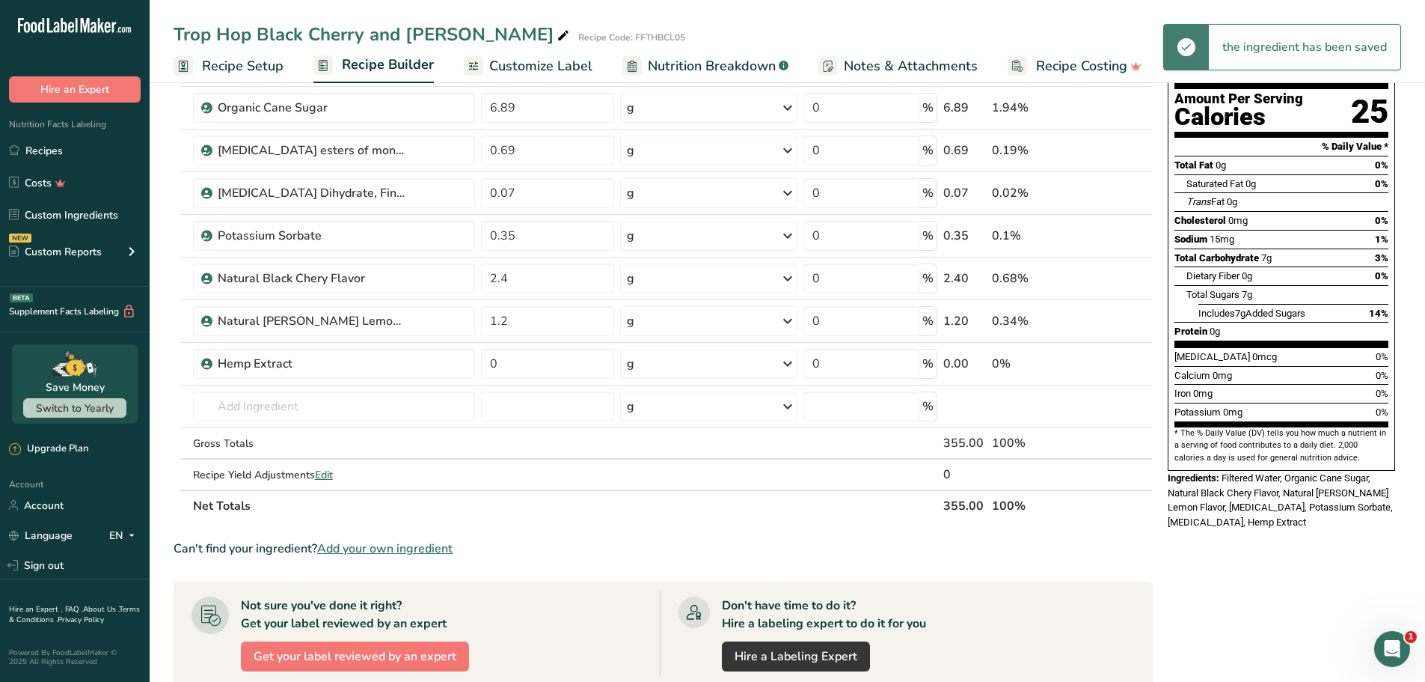
click at [551, 61] on span "Customize Label" at bounding box center [540, 66] width 103 height 20
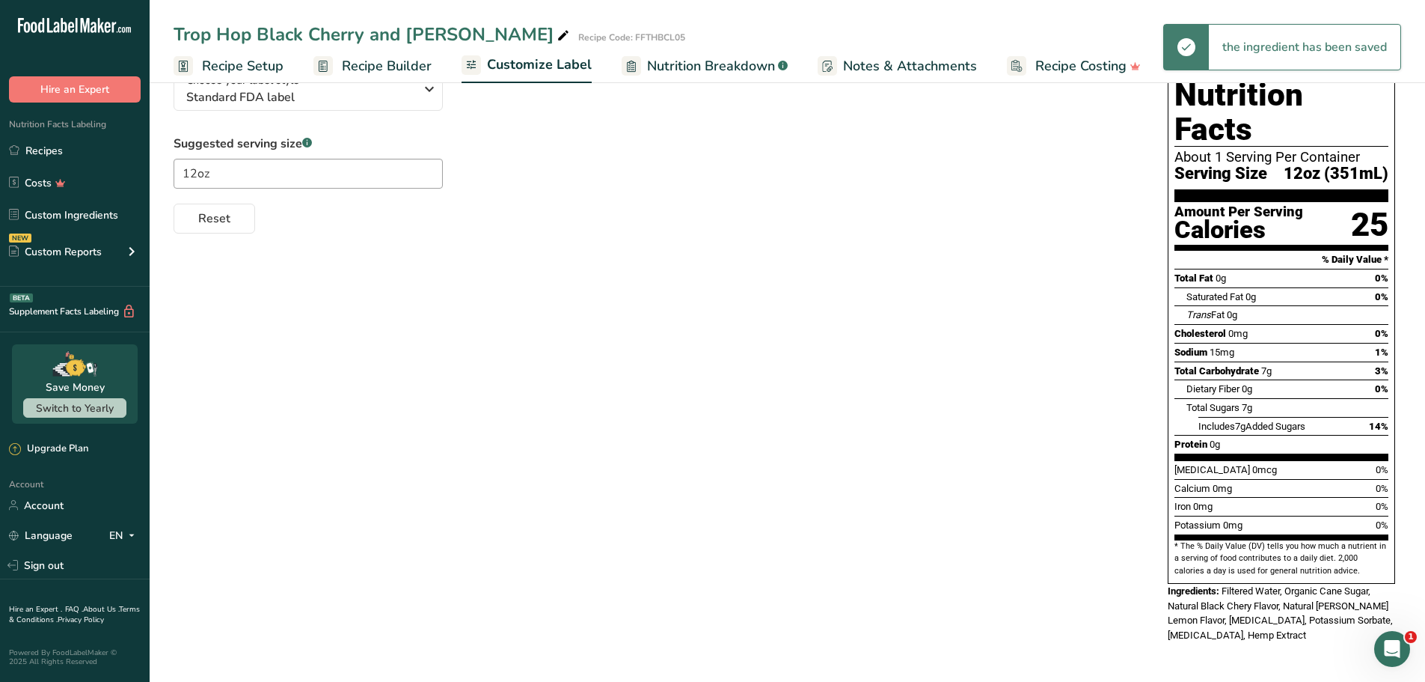
scroll to position [94, 0]
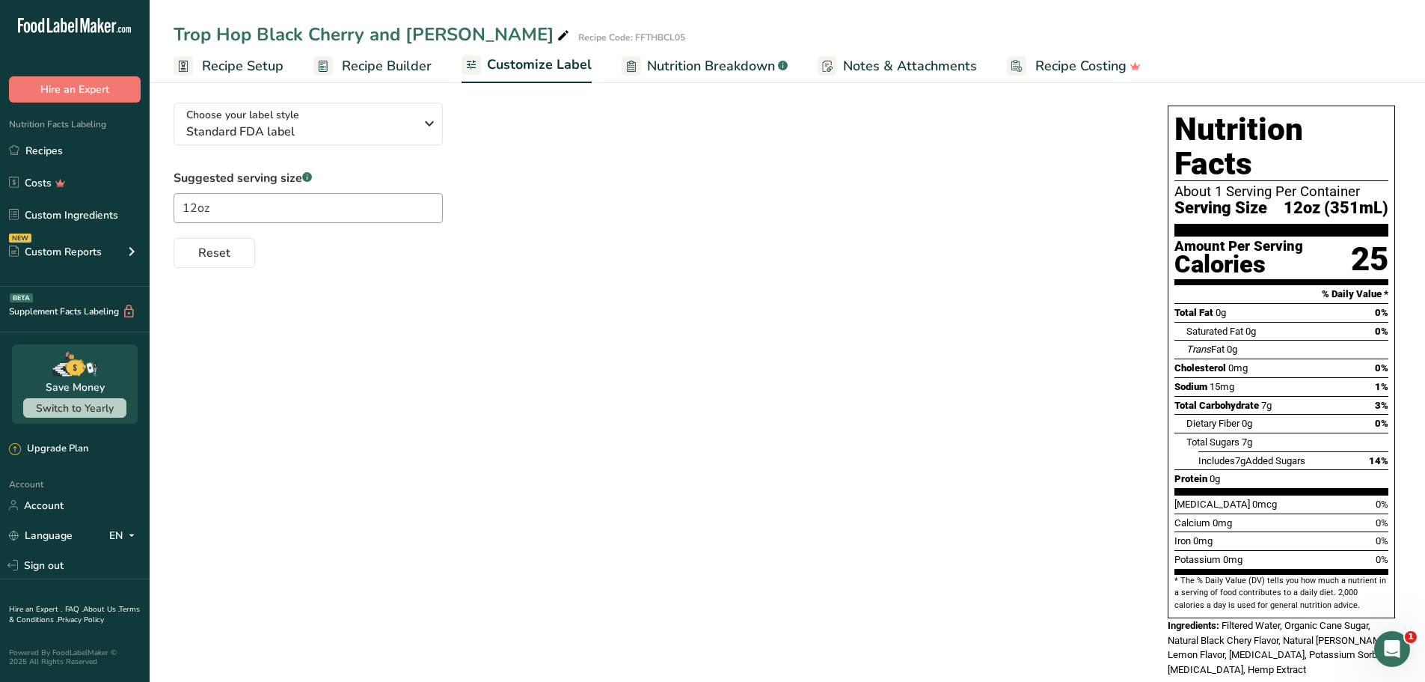
click at [649, 66] on span "Nutrition Breakdown" at bounding box center [711, 66] width 128 height 20
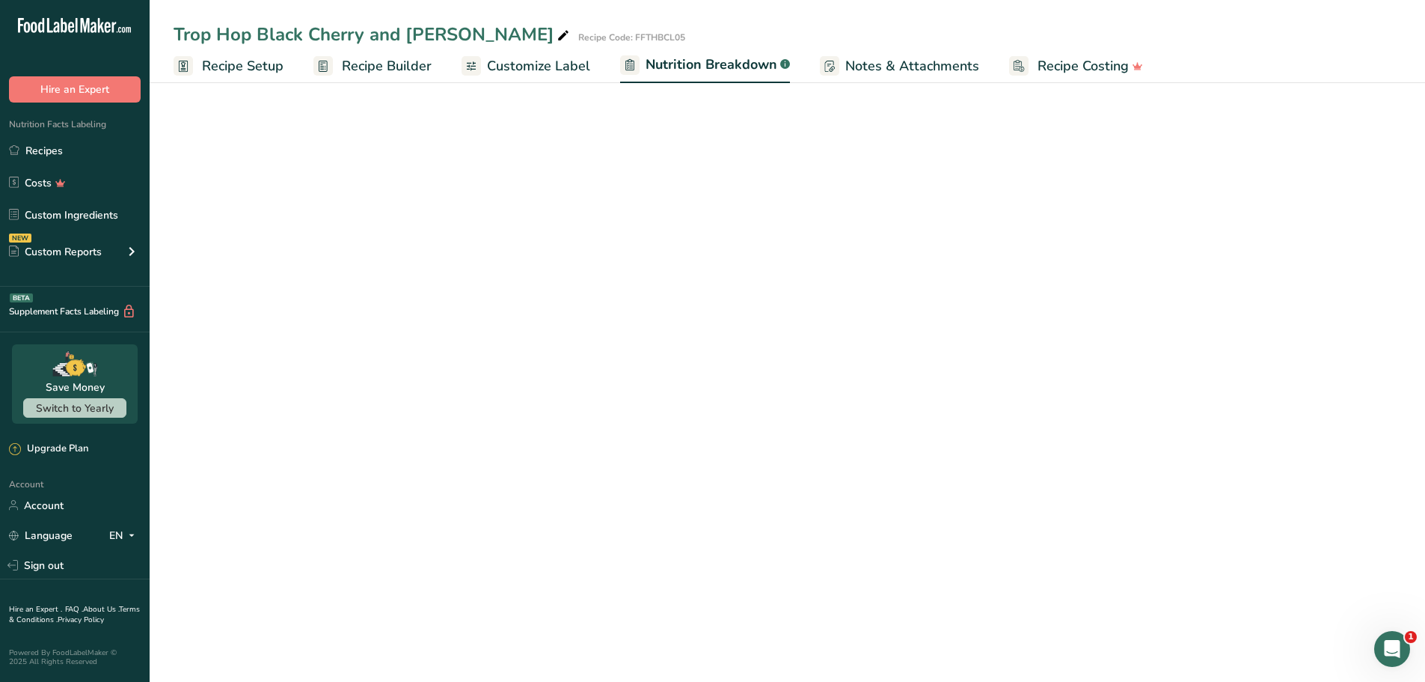
select select "Calories"
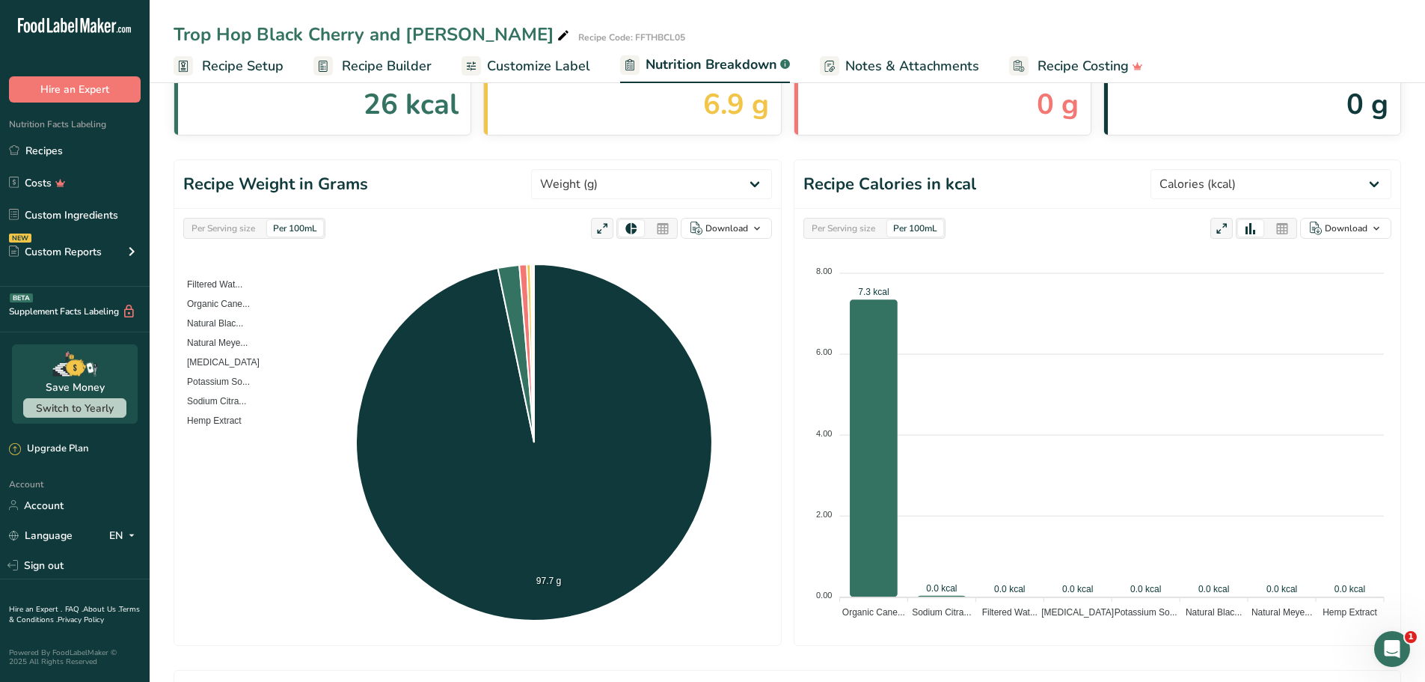
click at [548, 67] on span "Customize Label" at bounding box center [538, 66] width 103 height 20
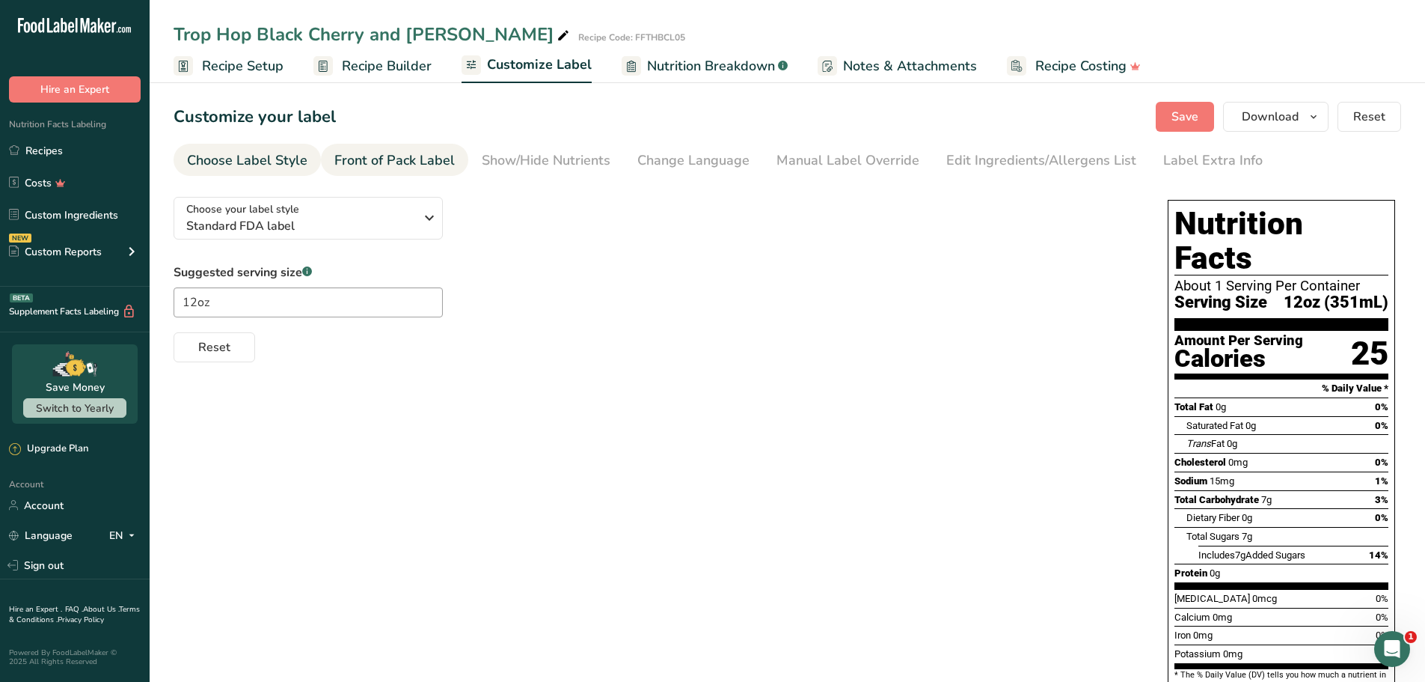
click at [396, 169] on div "Front of Pack Label" at bounding box center [394, 160] width 120 height 20
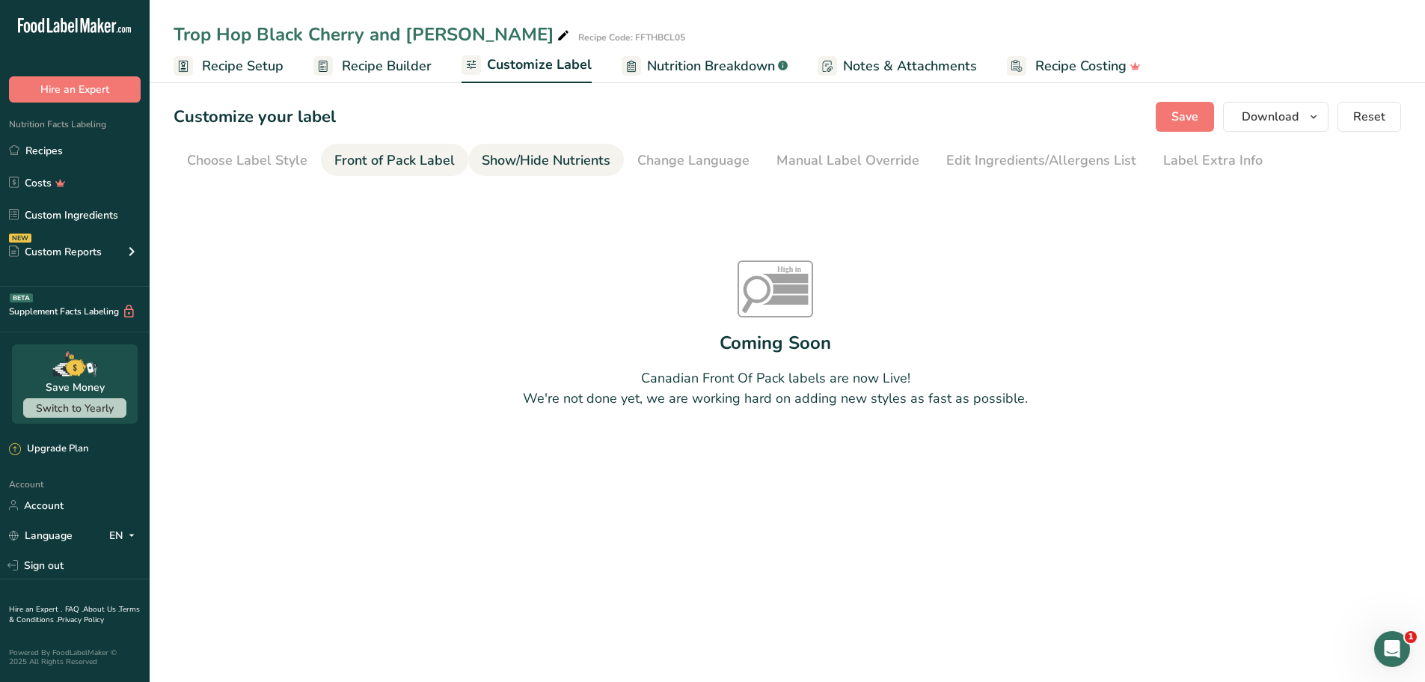
click at [571, 168] on div "Show/Hide Nutrients" at bounding box center [546, 160] width 129 height 20
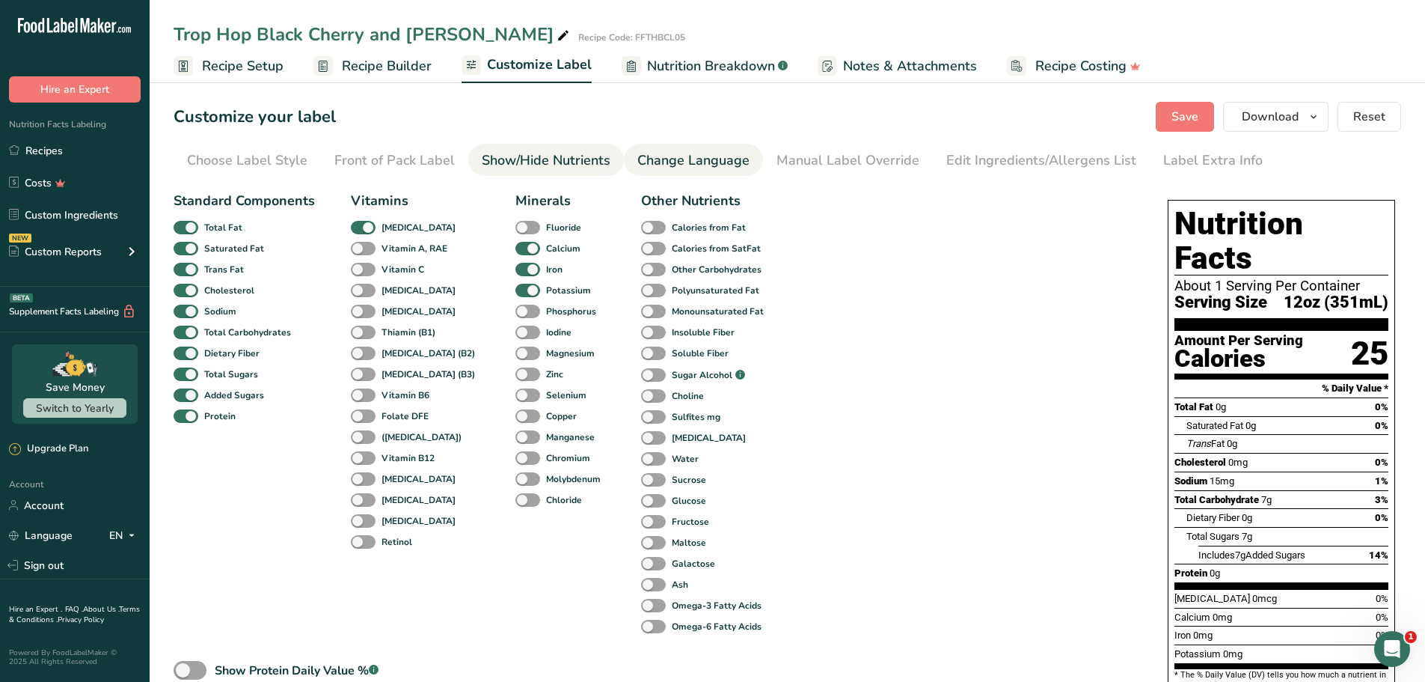
click at [664, 164] on div "Change Language" at bounding box center [693, 160] width 112 height 20
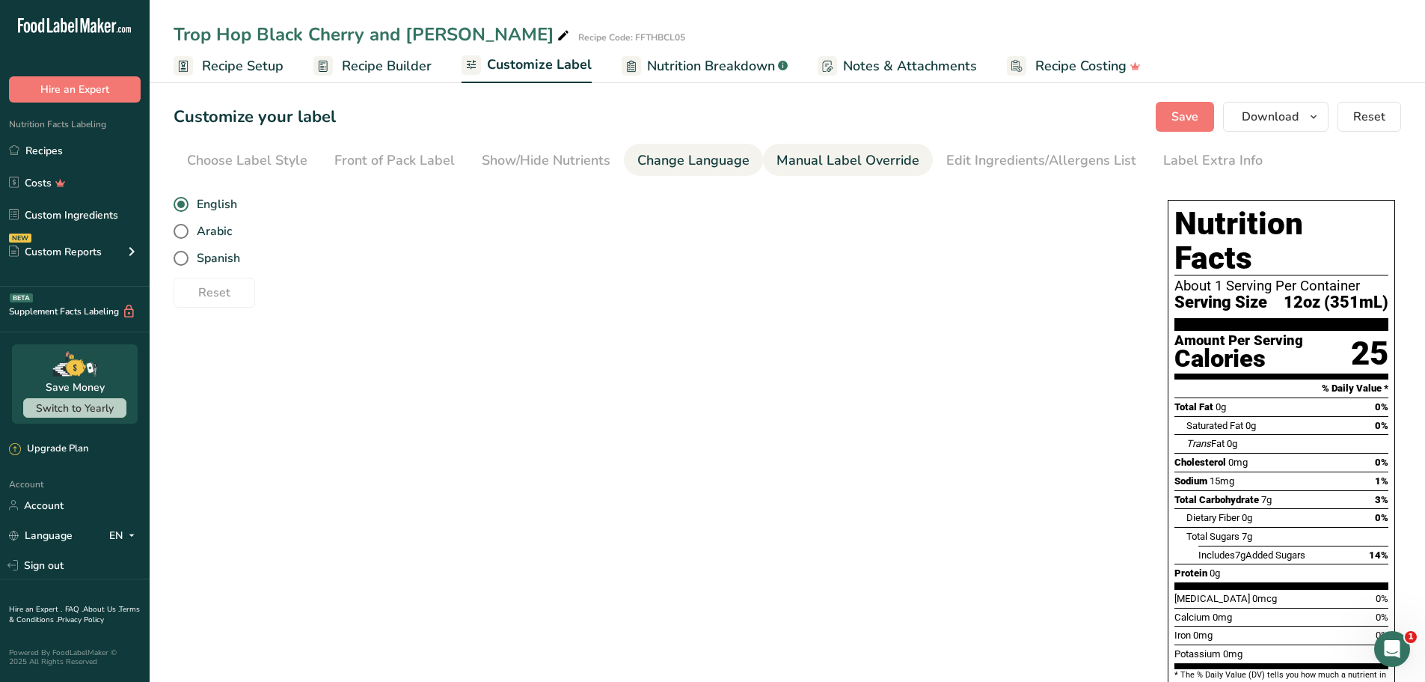
click at [830, 159] on div "Manual Label Override" at bounding box center [848, 160] width 143 height 20
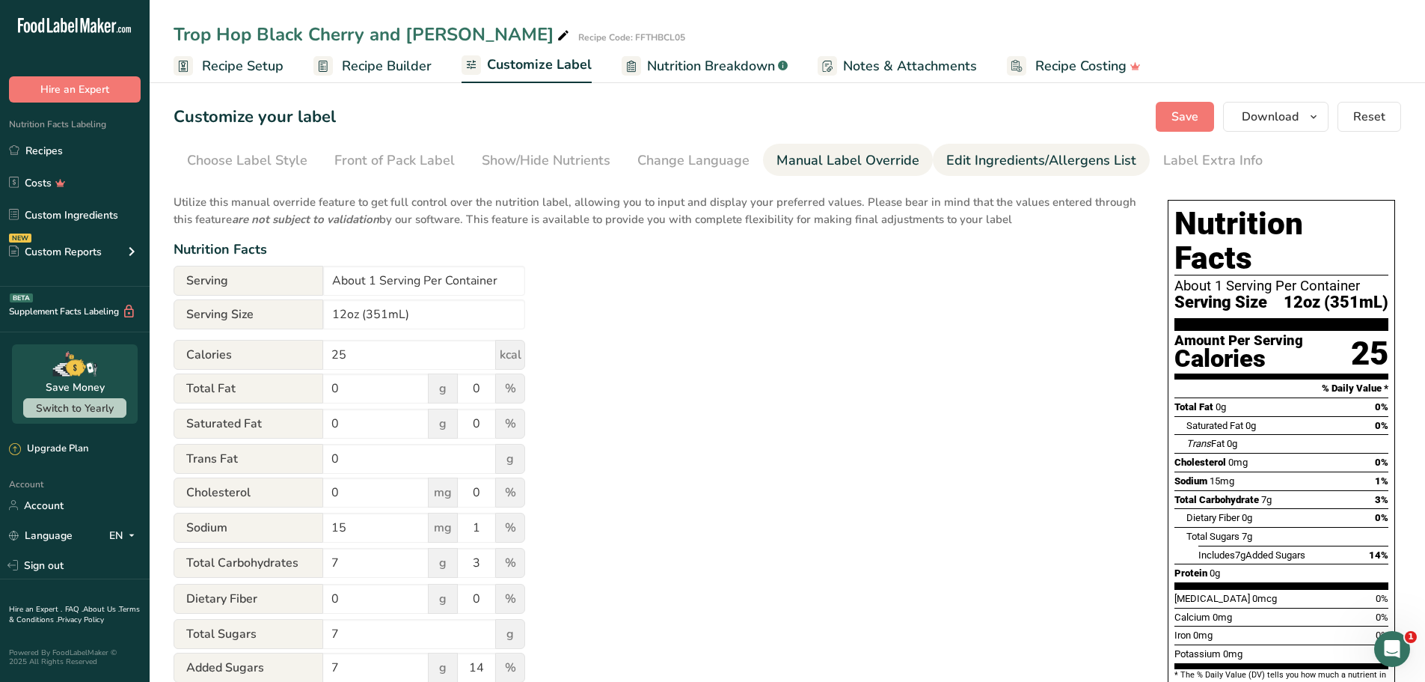
click at [975, 158] on div "Edit Ingredients/Allergens List" at bounding box center [1041, 160] width 190 height 20
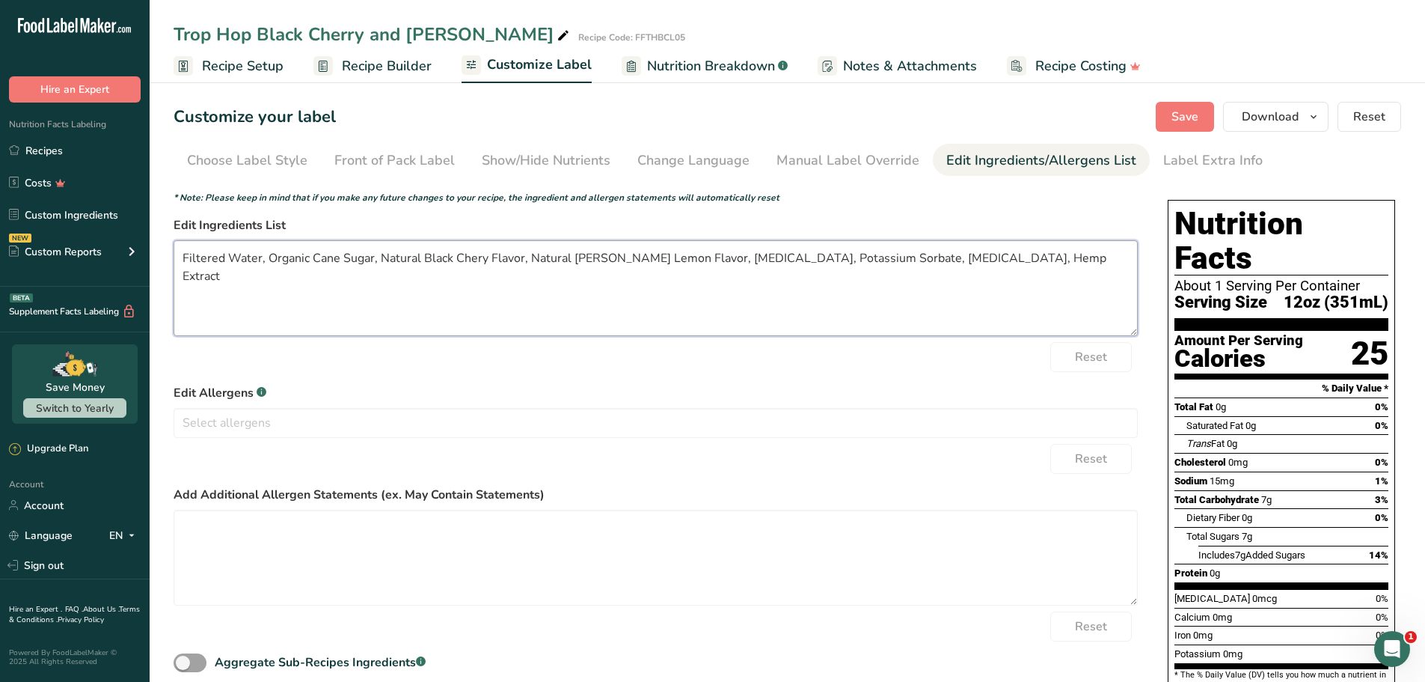
drag, startPoint x: 680, startPoint y: 256, endPoint x: 682, endPoint y: 278, distance: 22.5
click at [680, 258] on textarea "Filtered Water, Organic Cane Sugar, Natural Black Chery Flavor, Natural [PERSON…" at bounding box center [656, 288] width 964 height 96
type textarea "Filtered Water, Organic Cane Sugar, Natural Flavors, [MEDICAL_DATA], Potassium …"
click at [1179, 119] on span "Save" at bounding box center [1185, 117] width 27 height 18
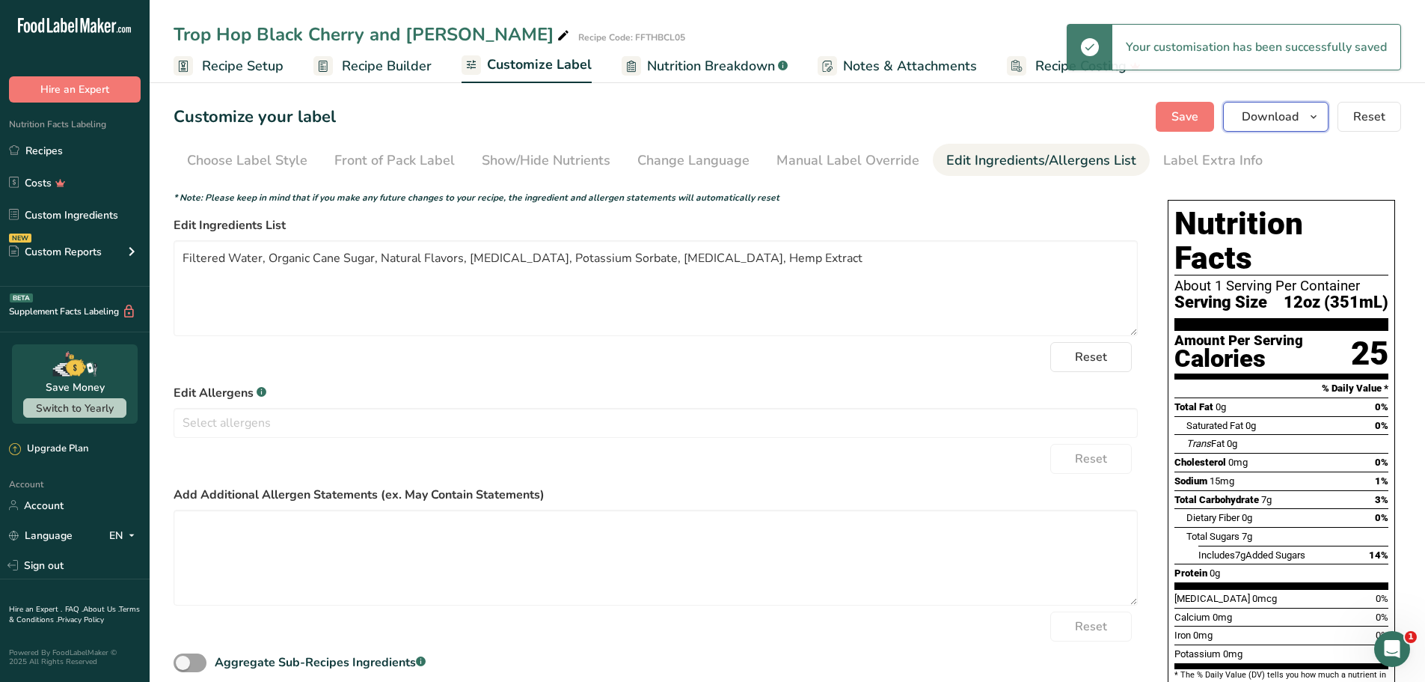
click at [1317, 124] on icon "button" at bounding box center [1314, 117] width 12 height 19
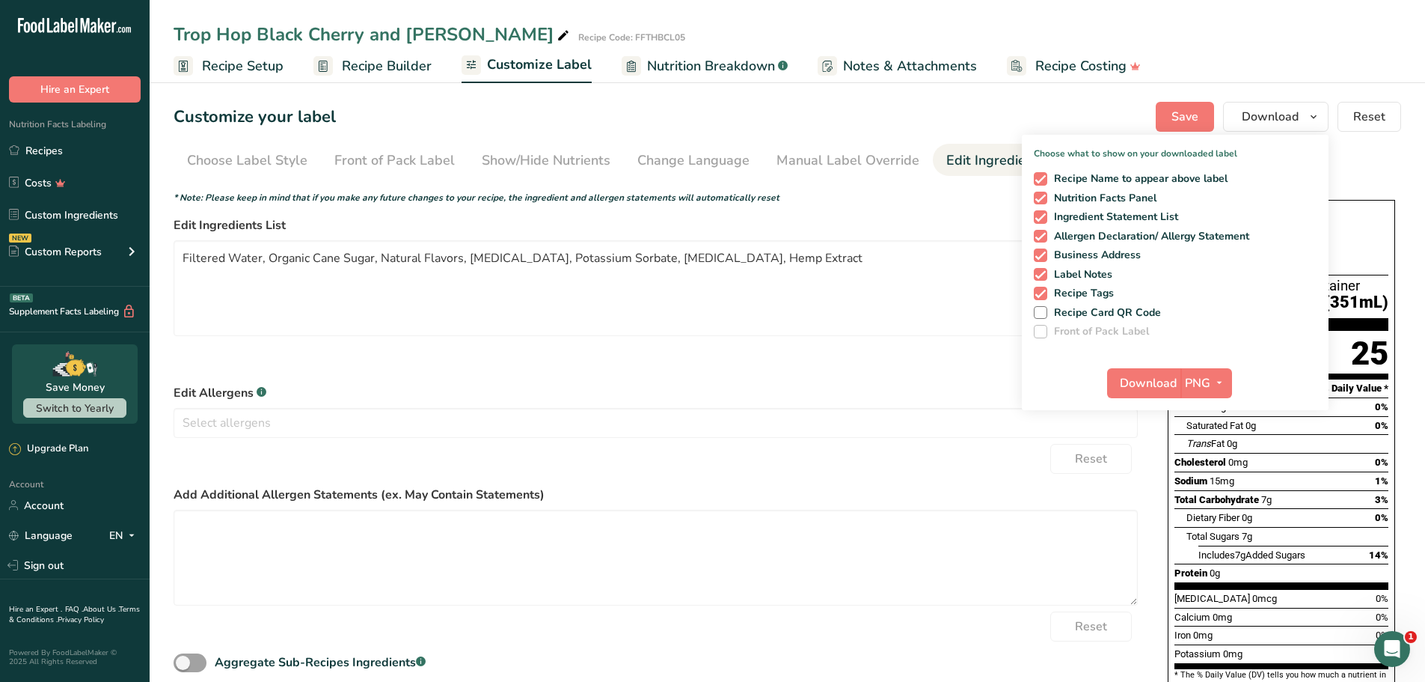
drag, startPoint x: 1042, startPoint y: 313, endPoint x: 1059, endPoint y: 330, distance: 23.3
click at [1042, 316] on span at bounding box center [1040, 312] width 13 height 13
click at [1042, 316] on input "Recipe Card QR Code" at bounding box center [1039, 313] width 10 height 10
checkbox input "true"
click at [1220, 388] on icon "button" at bounding box center [1220, 382] width 12 height 19
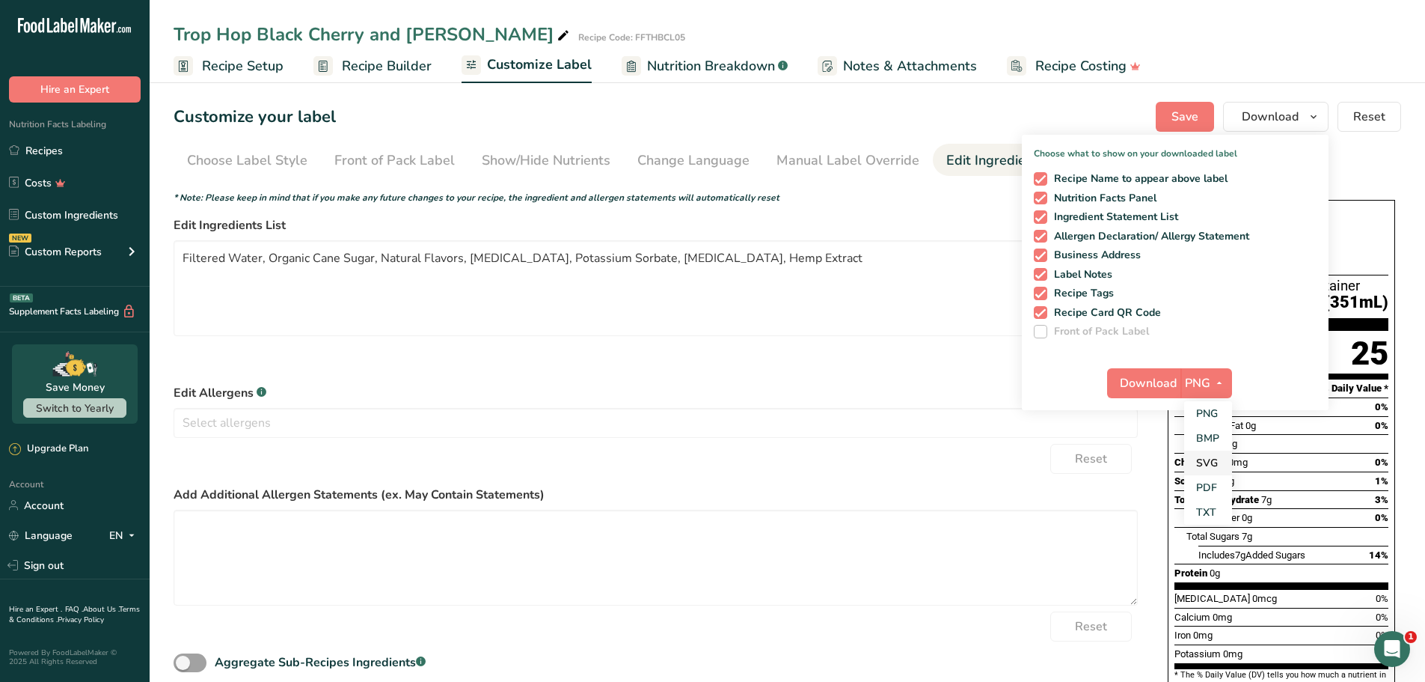
click at [1219, 460] on link "SVG" at bounding box center [1208, 462] width 48 height 25
click at [1136, 382] on span "Download" at bounding box center [1148, 383] width 57 height 18
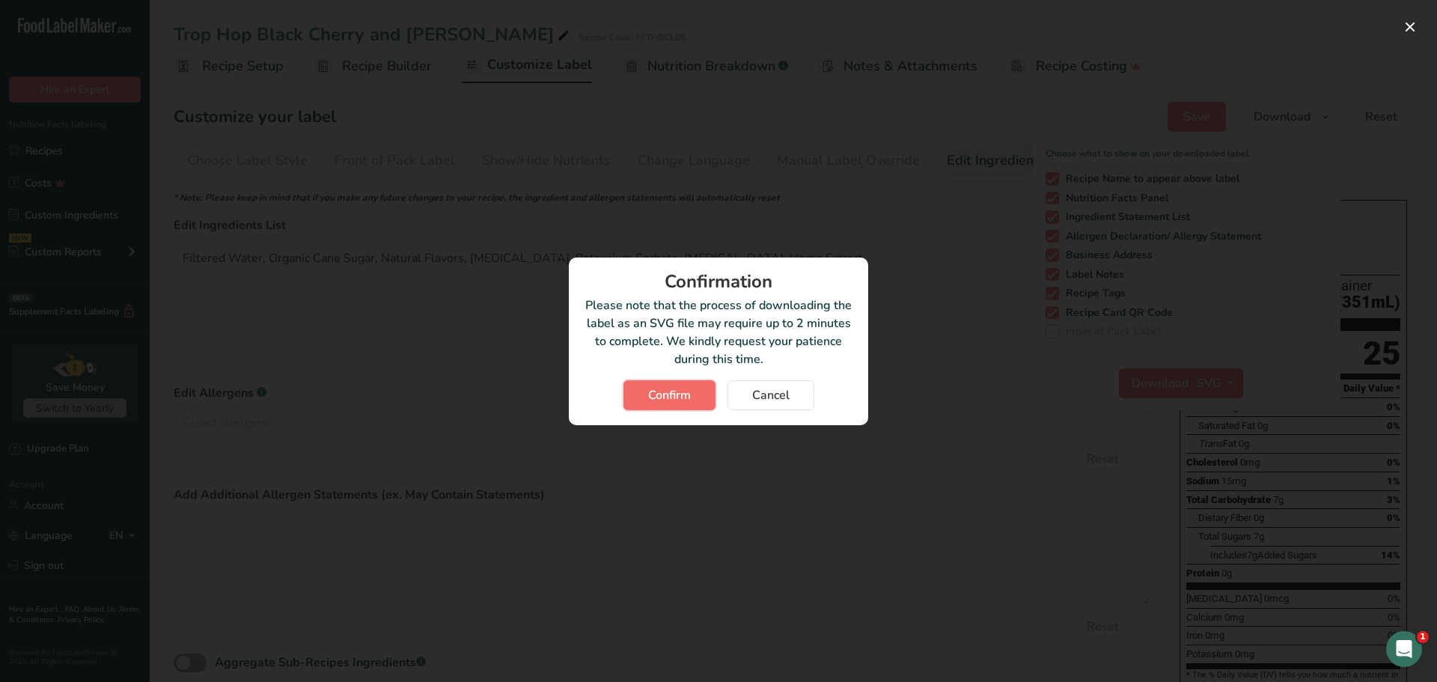
click at [650, 394] on span "Confirm" at bounding box center [669, 395] width 43 height 18
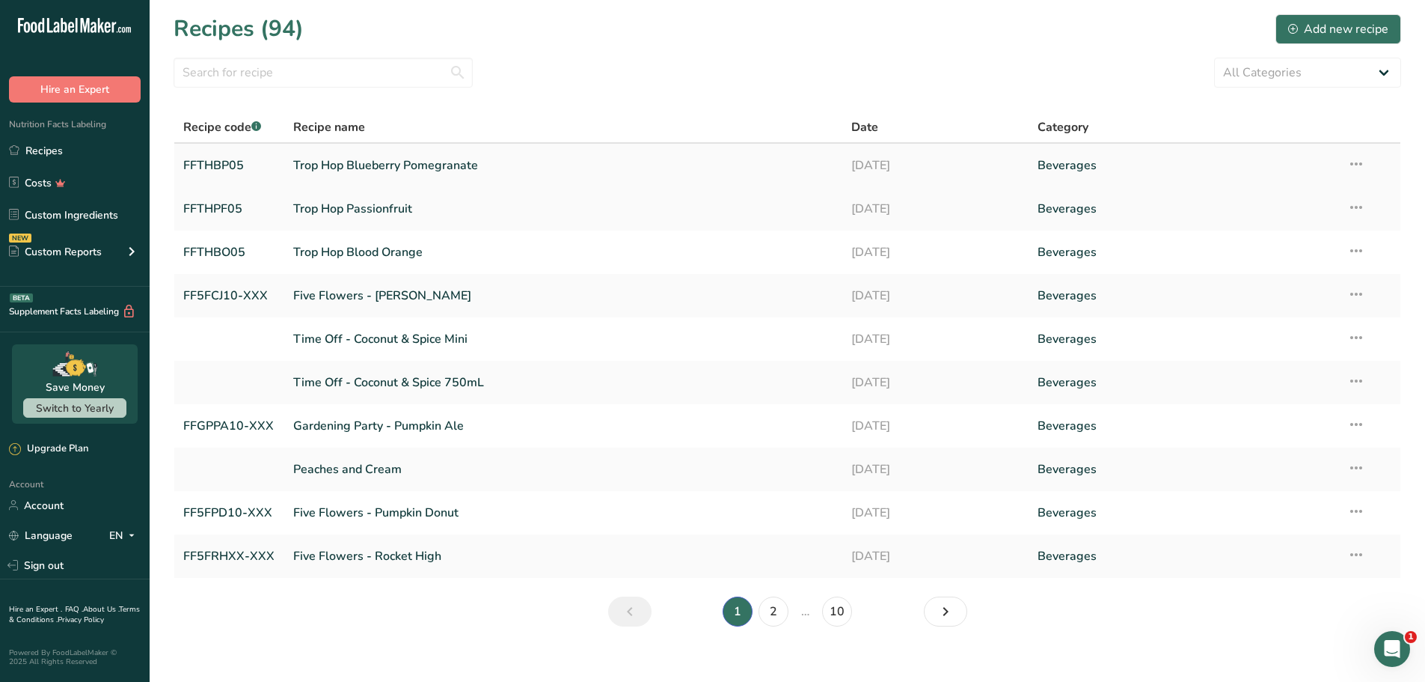
click at [370, 161] on link "Trop Hop Blueberry Pomegranate" at bounding box center [563, 165] width 540 height 31
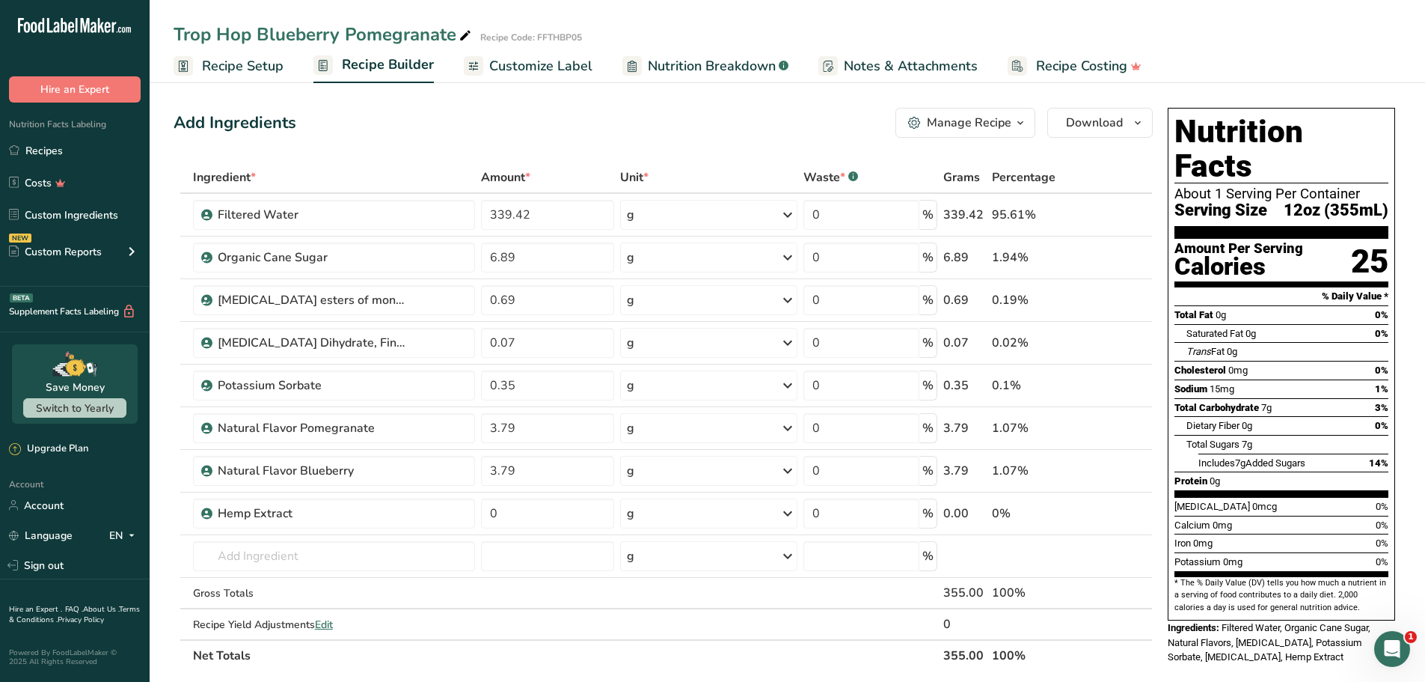
click at [238, 68] on span "Recipe Setup" at bounding box center [243, 66] width 82 height 20
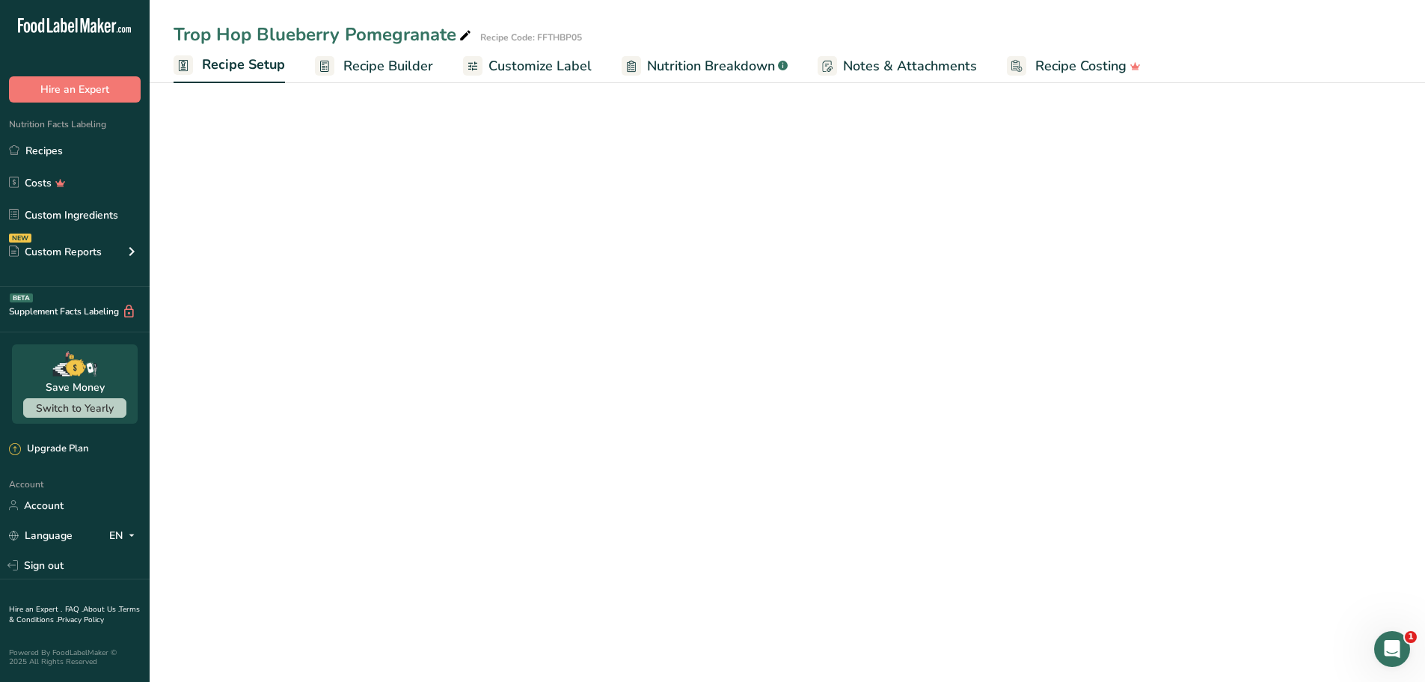
select select "17"
select select "22"
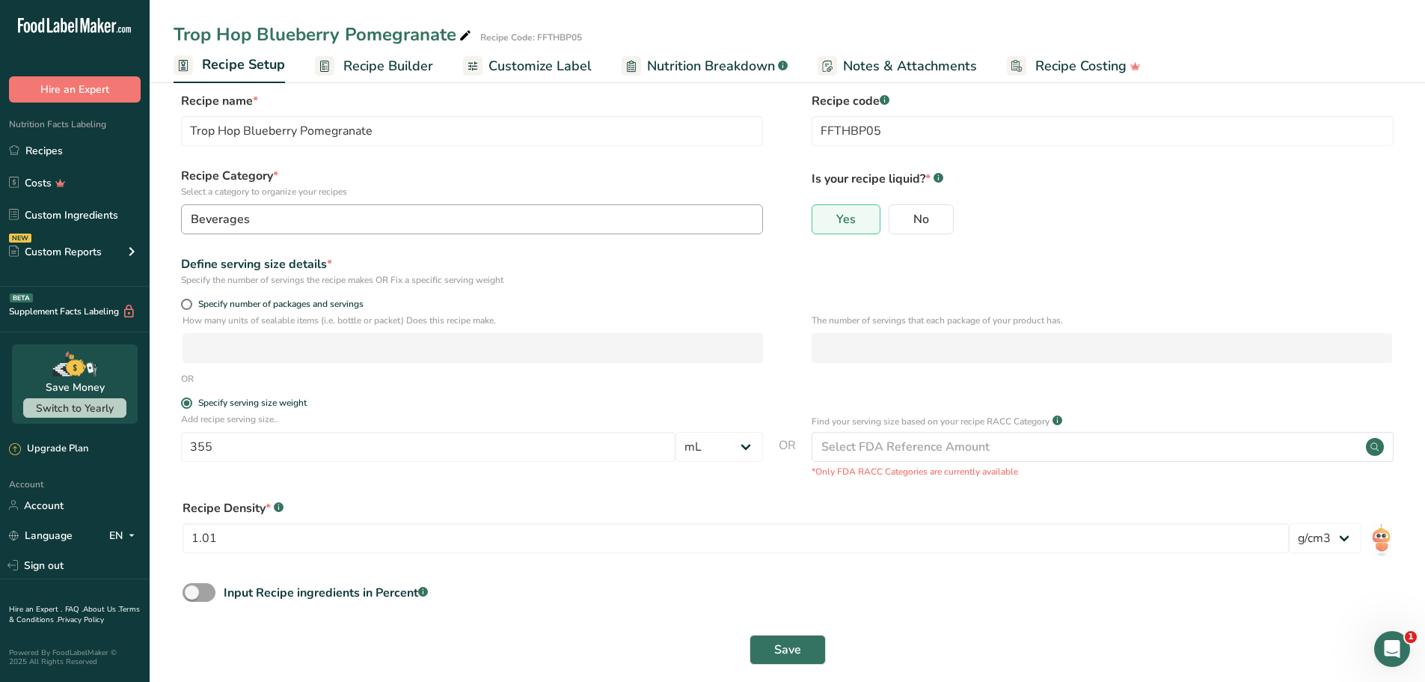
scroll to position [31, 0]
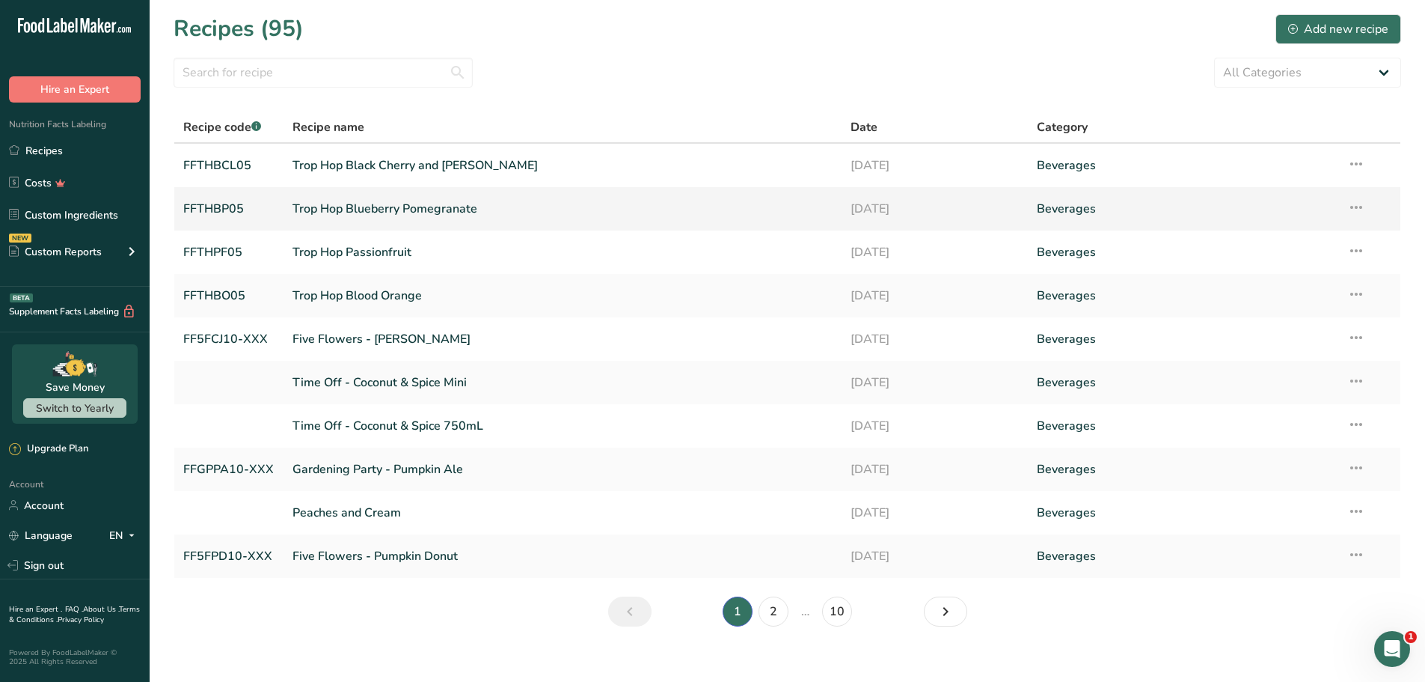
click at [349, 208] on link "Trop Hop Blueberry Pomegranate" at bounding box center [563, 208] width 541 height 31
